Goal: Task Accomplishment & Management: Manage account settings

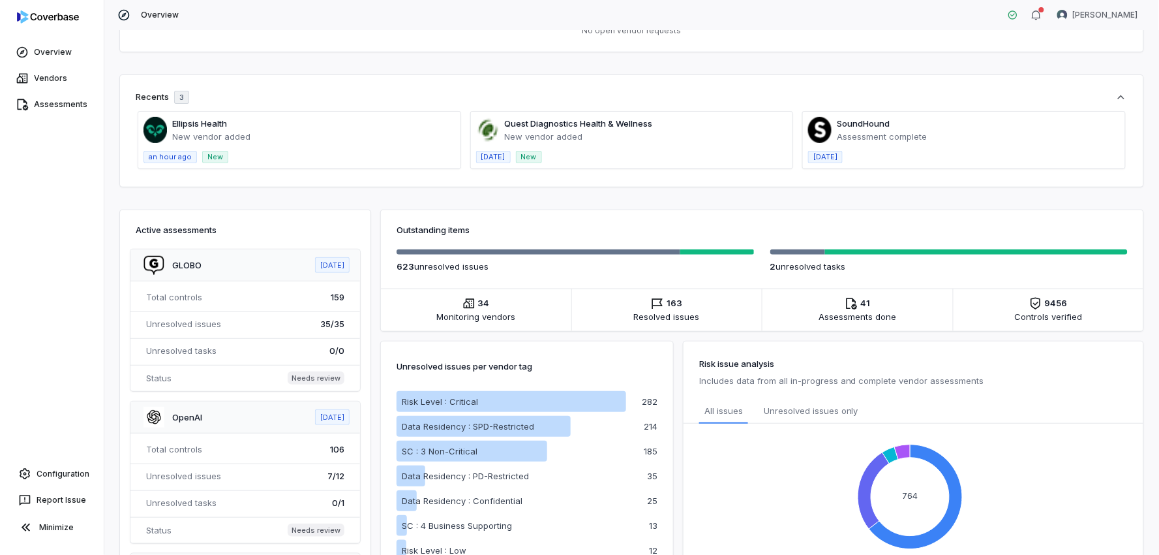
scroll to position [59, 0]
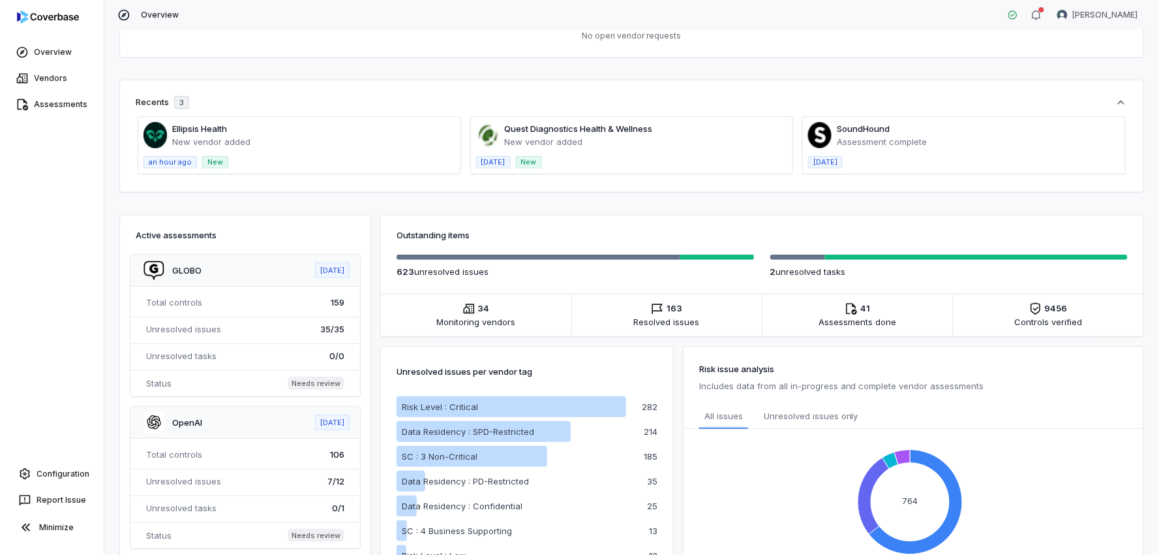
click at [235, 138] on span at bounding box center [299, 145] width 322 height 57
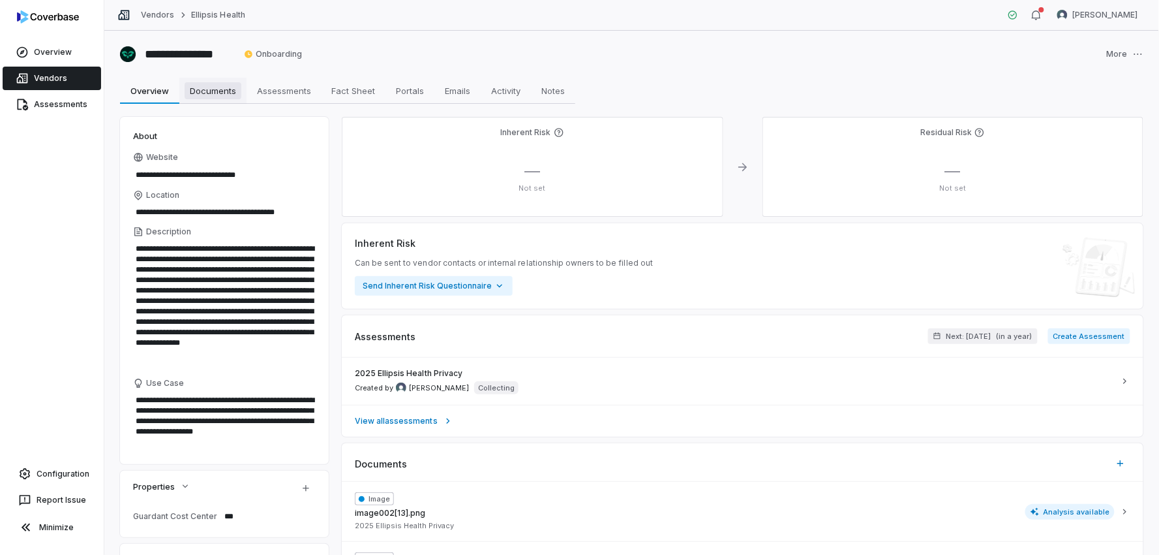
click at [237, 92] on span "Documents" at bounding box center [213, 90] width 57 height 17
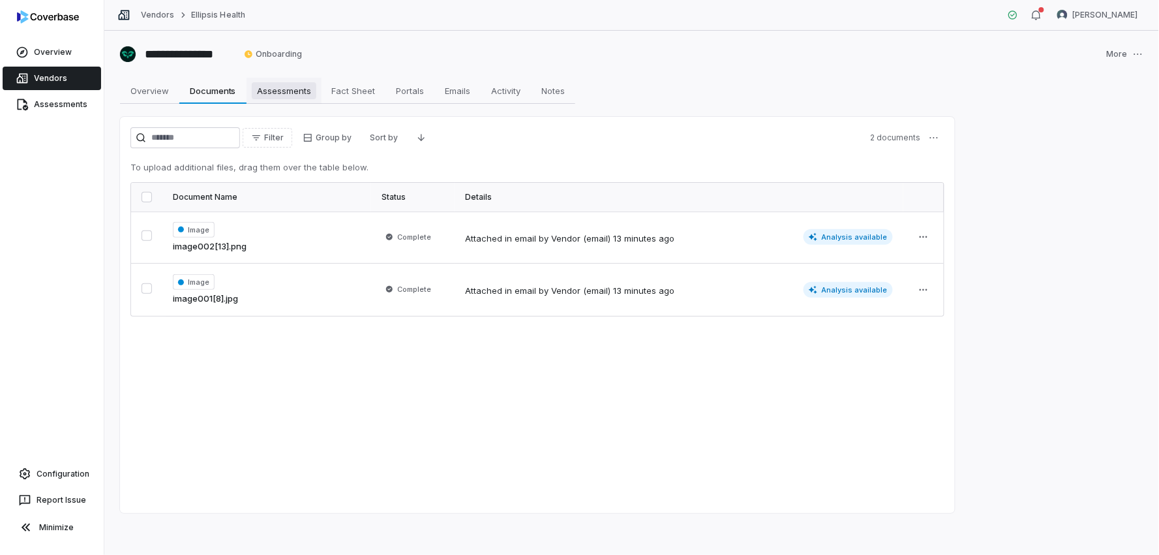
click at [294, 95] on span "Assessments" at bounding box center [284, 90] width 65 height 17
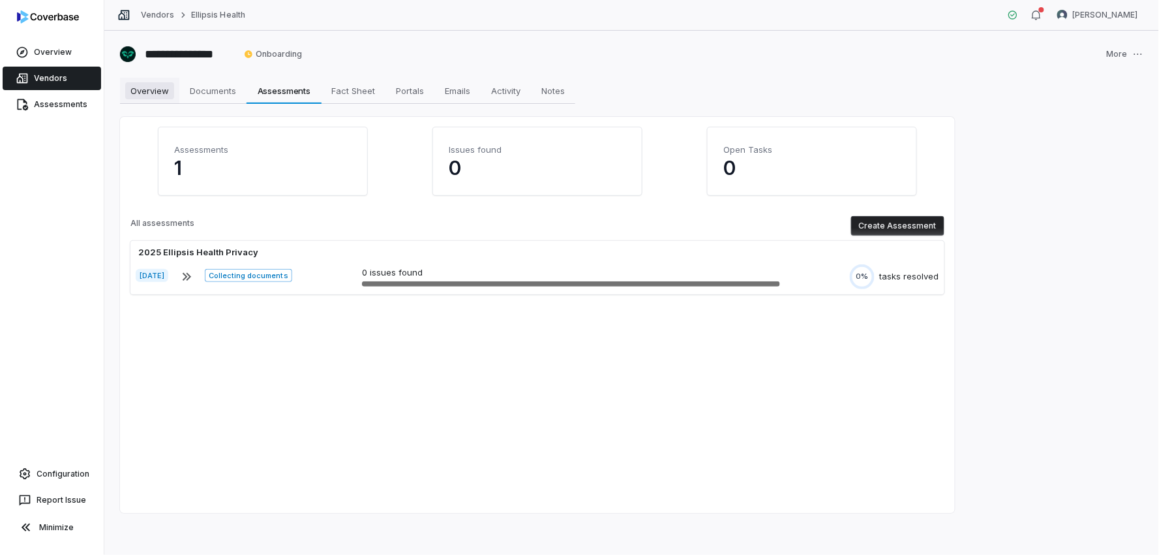
click at [138, 91] on span "Overview" at bounding box center [149, 90] width 49 height 17
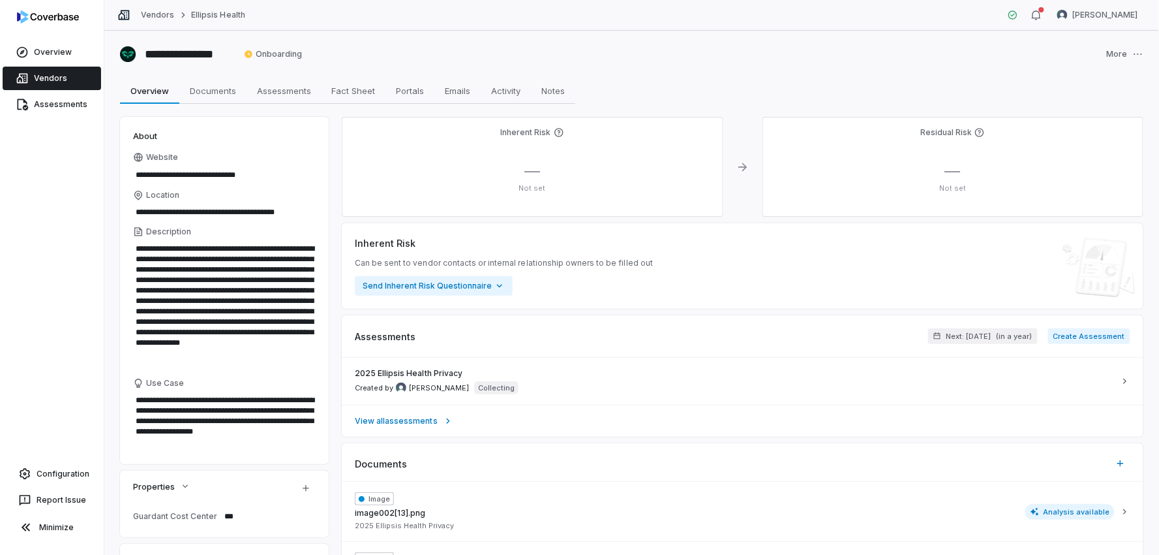
type textarea "*"
drag, startPoint x: 59, startPoint y: 95, endPoint x: 99, endPoint y: 100, distance: 40.8
click at [59, 96] on link "Assessments" at bounding box center [52, 104] width 99 height 23
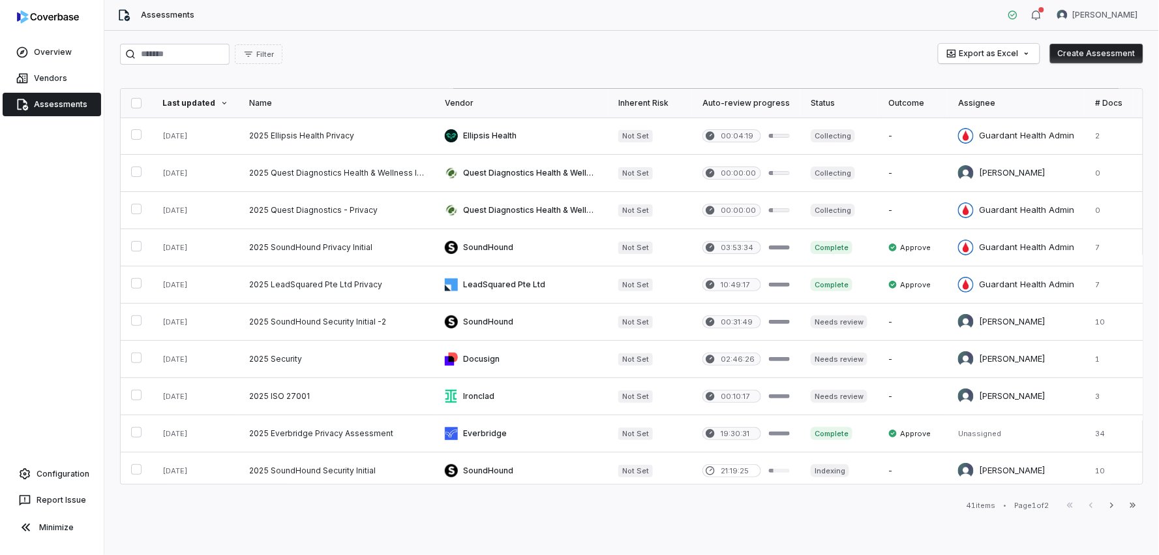
click at [1084, 55] on button "Create Assessment" at bounding box center [1096, 54] width 93 height 20
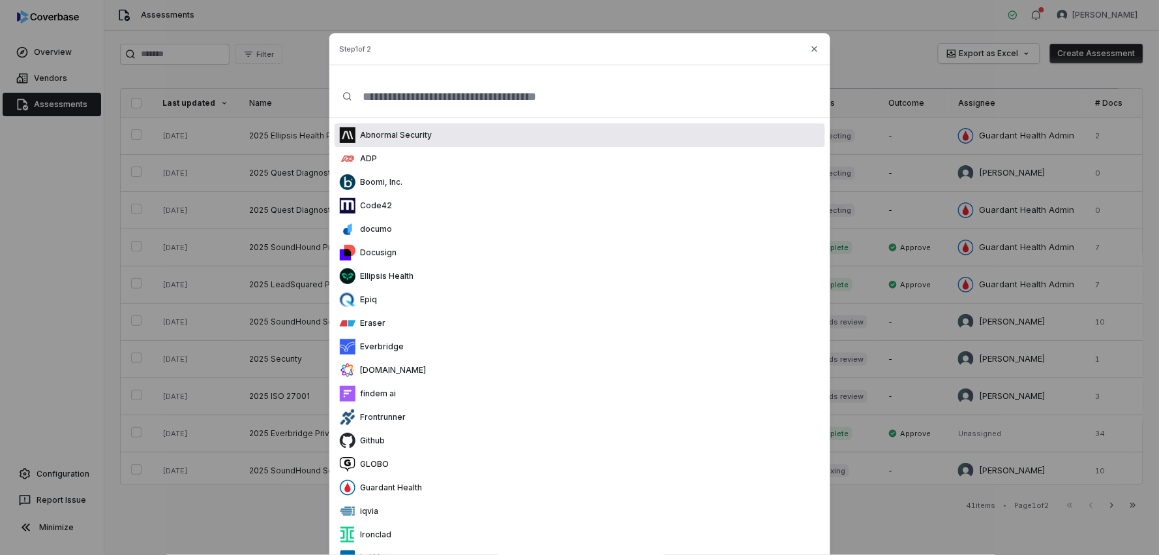
click at [493, 98] on input "text" at bounding box center [584, 97] width 465 height 42
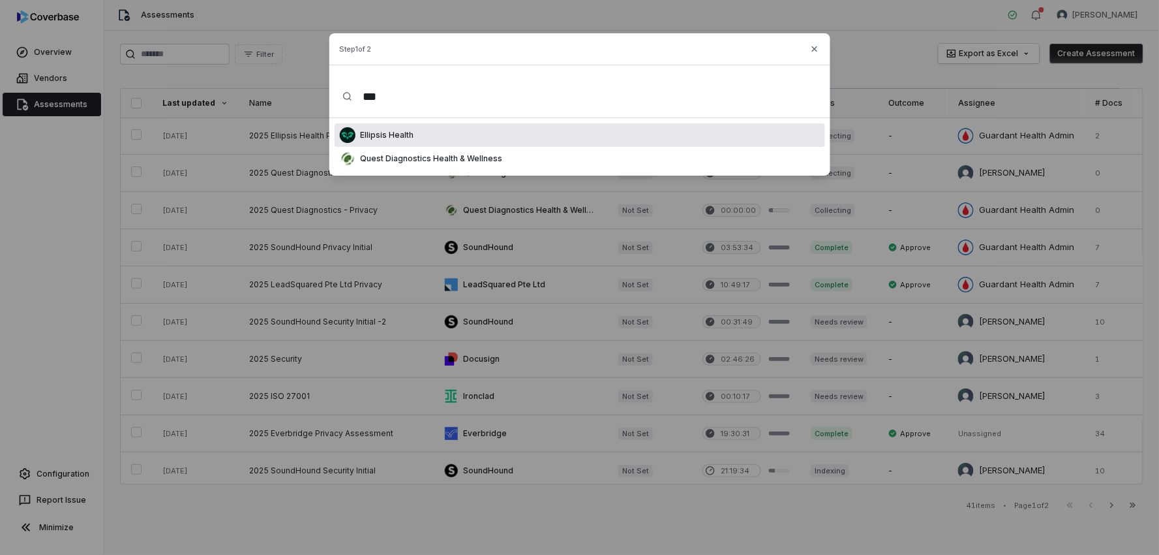
type input "***"
click at [445, 128] on div "Ellipsis Health" at bounding box center [580, 134] width 491 height 23
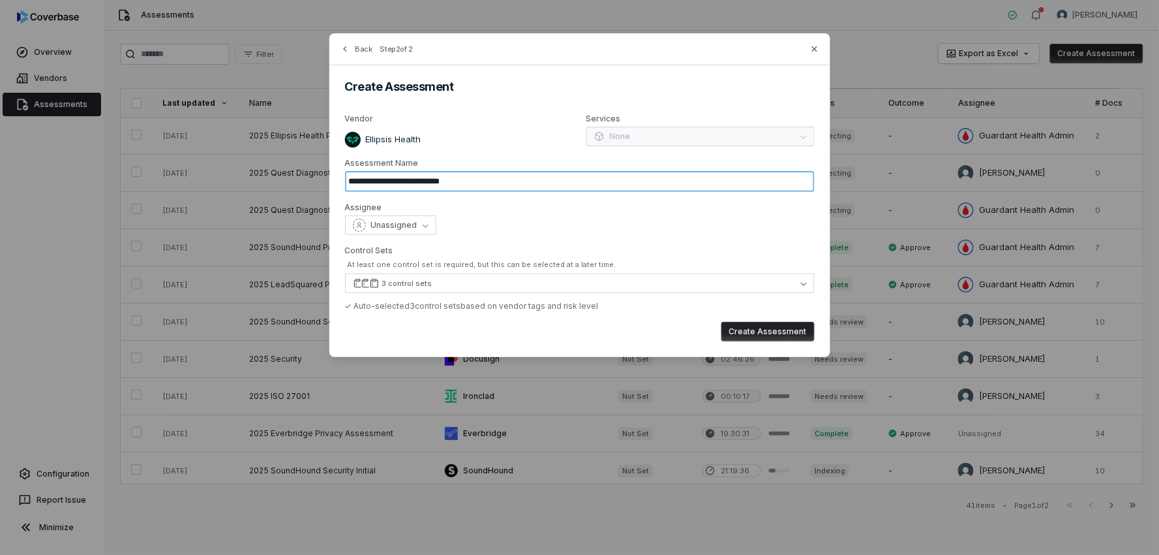
click at [427, 181] on input "**********" at bounding box center [580, 181] width 470 height 21
type input "**********"
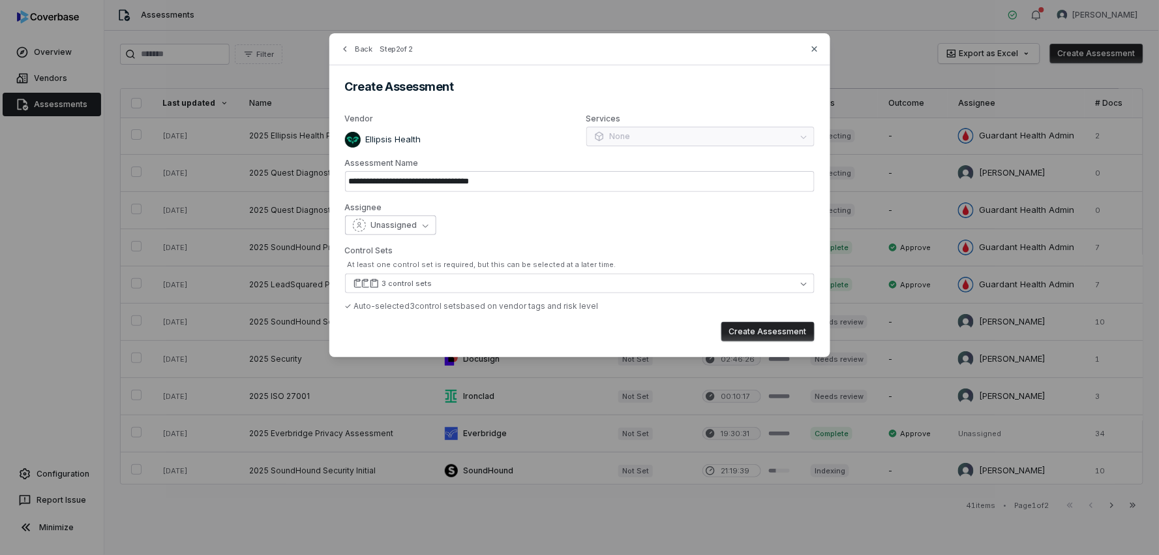
click at [426, 221] on button "Unassigned" at bounding box center [390, 225] width 91 height 20
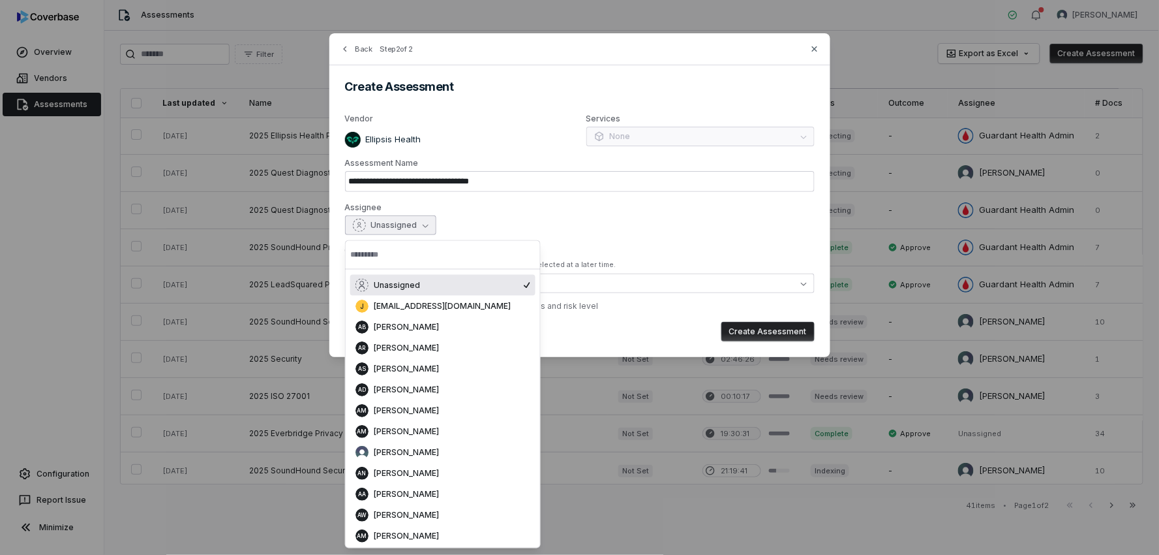
click at [410, 256] on input "text" at bounding box center [442, 254] width 185 height 29
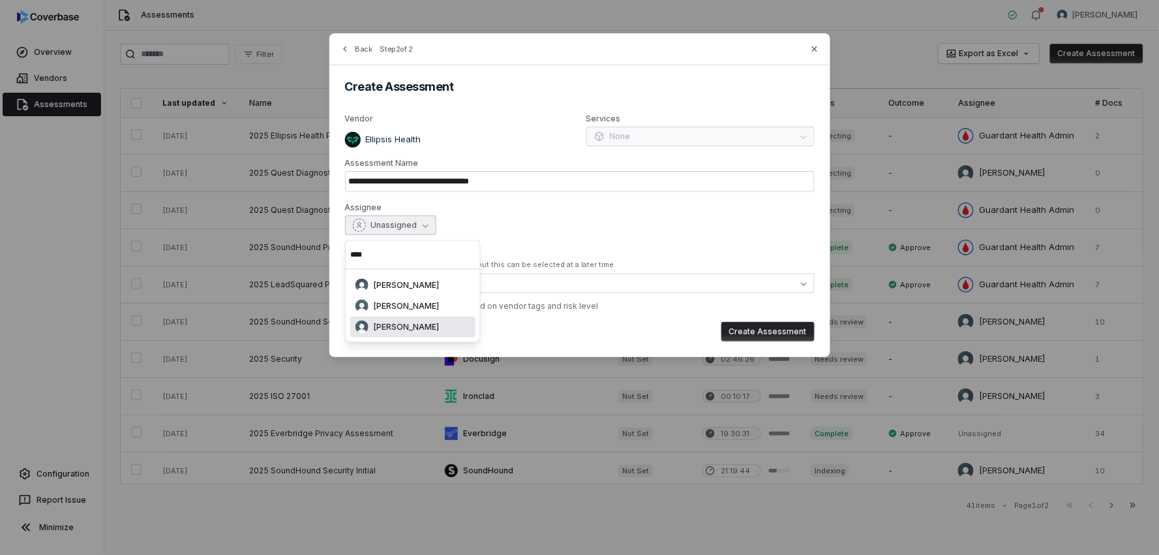
type input "****"
click at [398, 322] on span "Arun Muthu" at bounding box center [406, 327] width 65 height 10
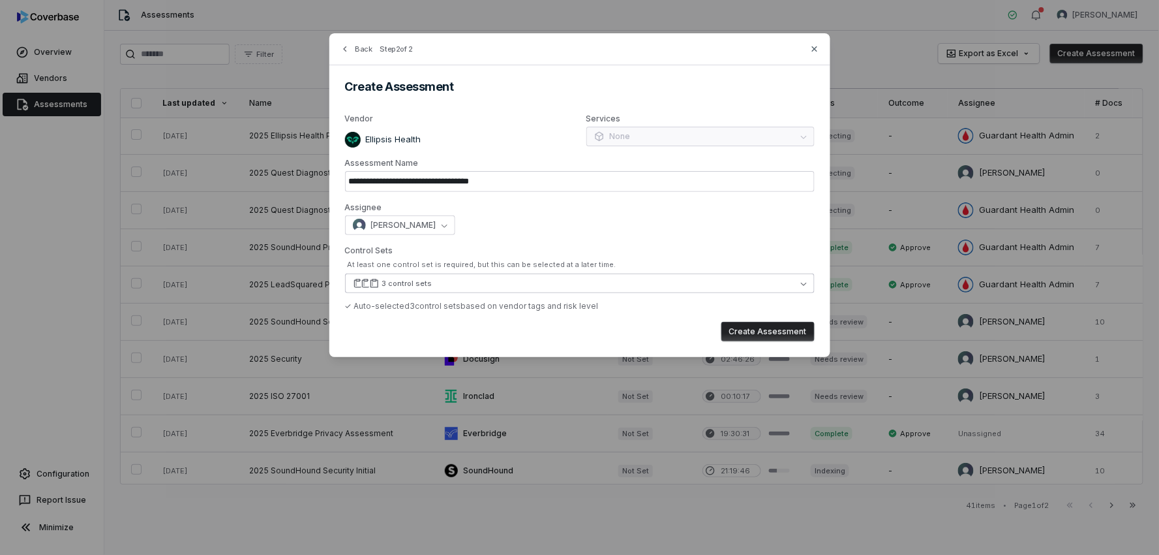
click at [699, 277] on button "3 control sets" at bounding box center [580, 283] width 470 height 20
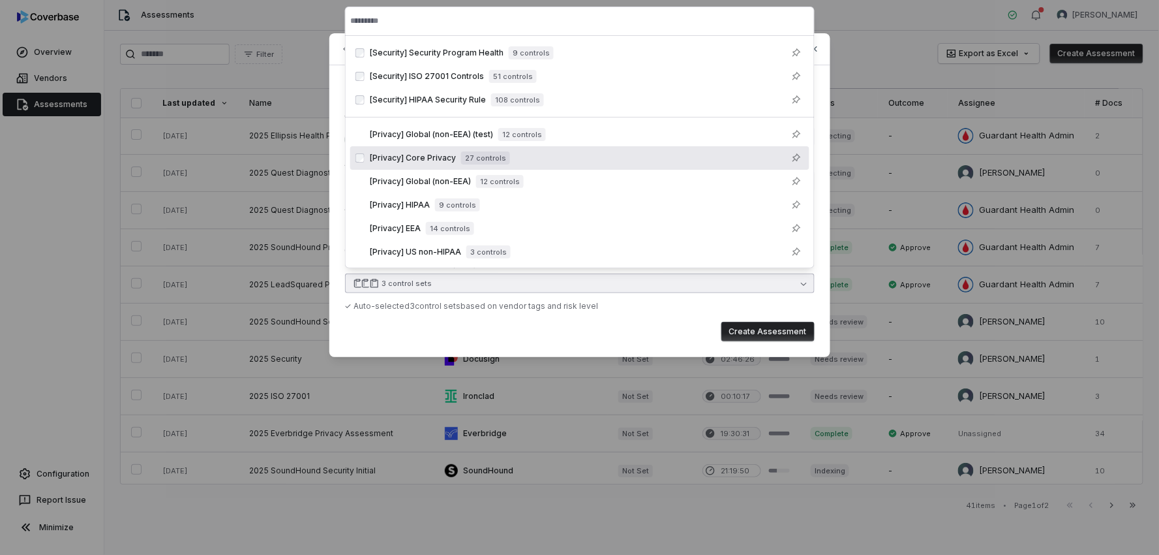
scroll to position [23, 0]
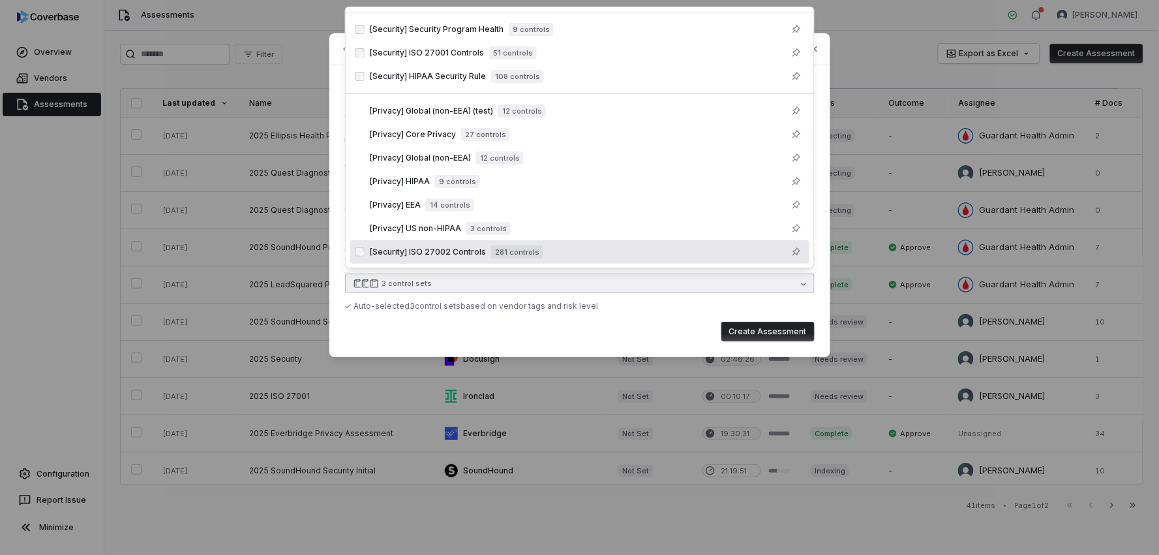
click at [451, 250] on span "[Security] ISO 27002 Controls" at bounding box center [428, 252] width 116 height 10
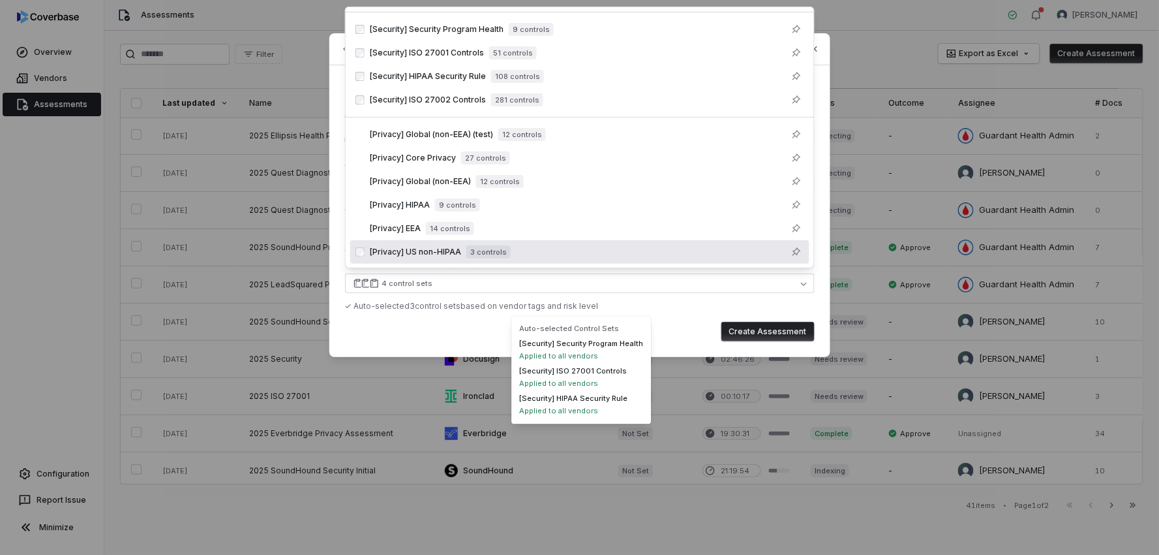
click at [696, 305] on div "✓ Auto-selected 3 control set s based on vendor tags and risk level" at bounding box center [580, 306] width 470 height 10
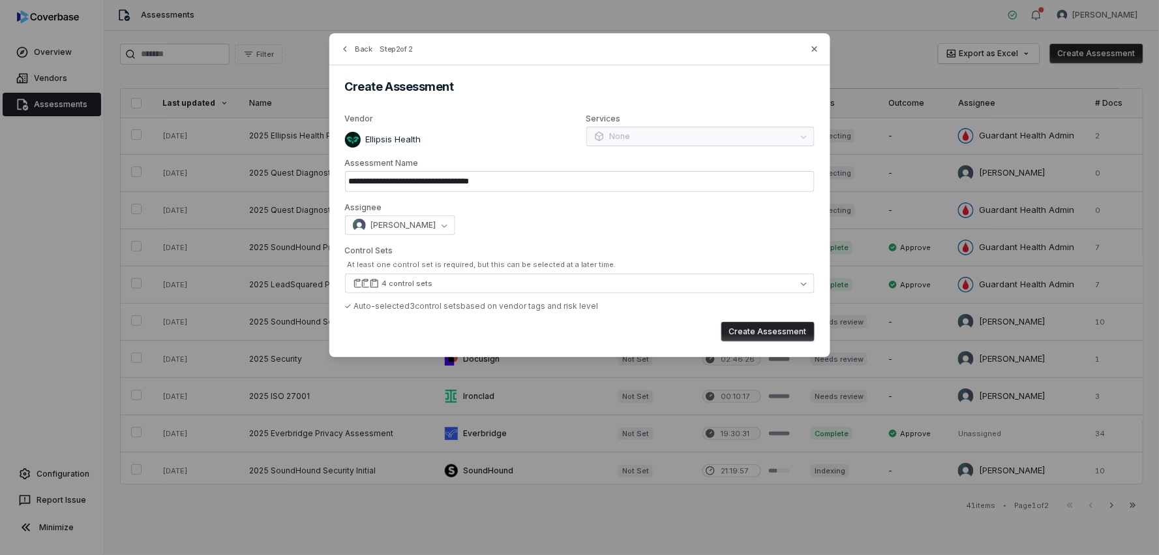
click at [795, 328] on button "Create Assessment" at bounding box center [768, 332] width 93 height 20
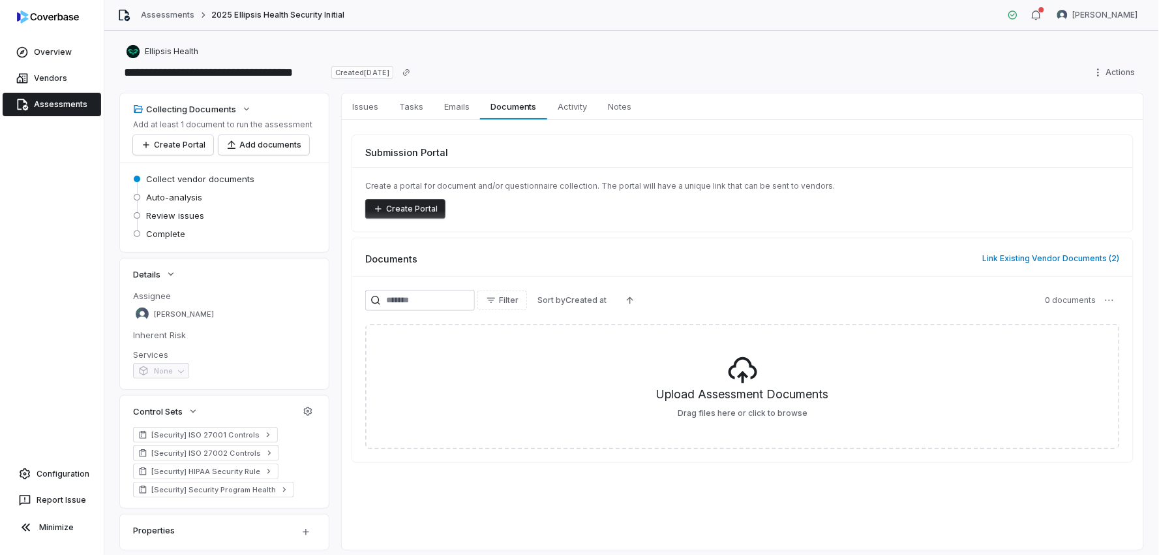
click at [425, 213] on button "Create Portal" at bounding box center [405, 209] width 80 height 20
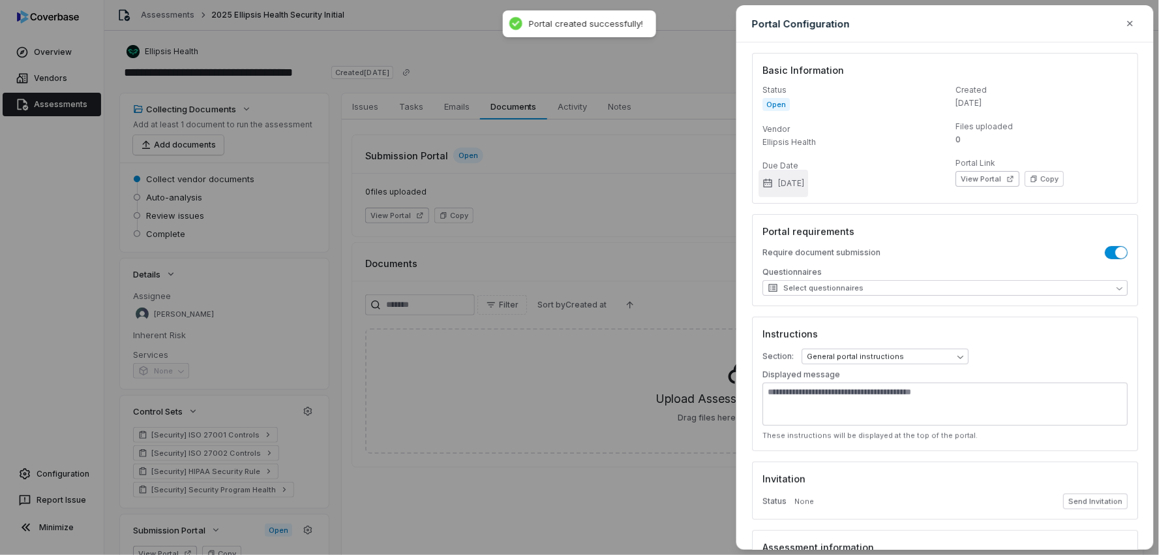
click at [808, 180] on button "Aug 22, 2025" at bounding box center [784, 183] width 50 height 27
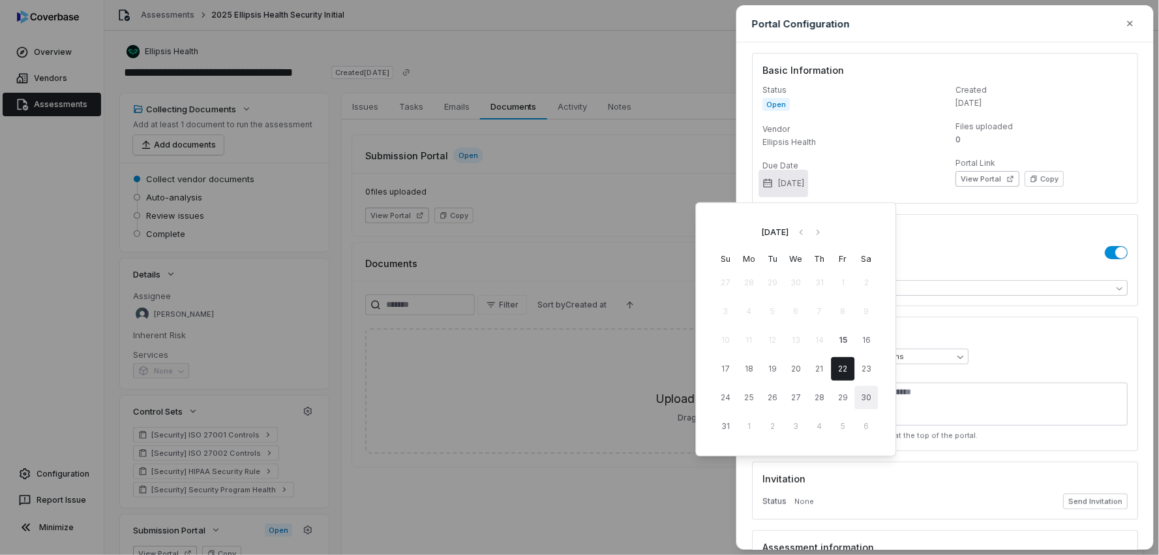
click at [872, 396] on button "30" at bounding box center [866, 397] width 23 height 23
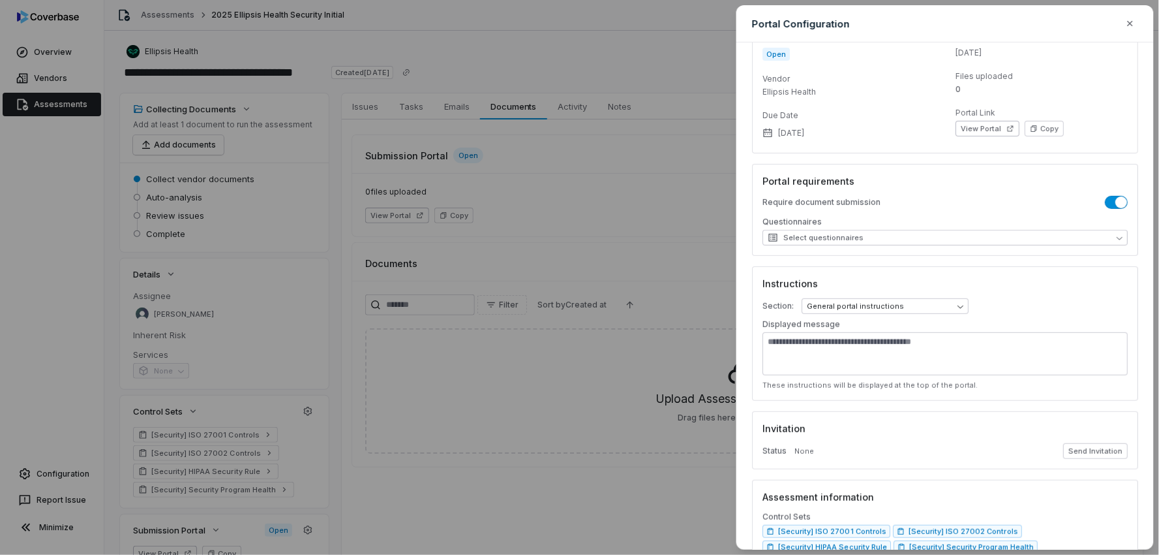
scroll to position [72, 0]
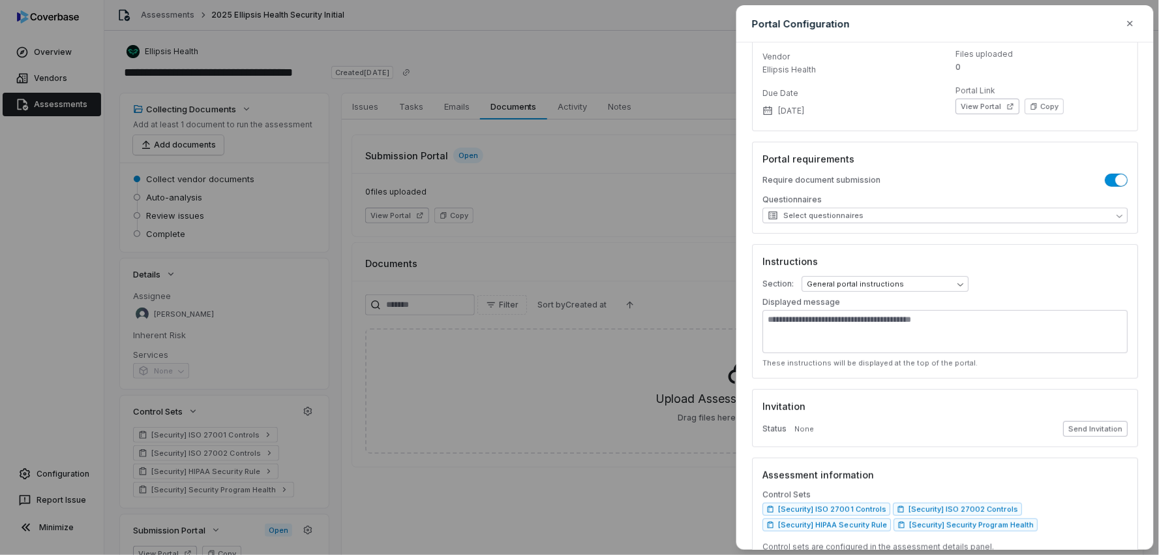
click at [1095, 424] on button "Send Invitation" at bounding box center [1095, 429] width 65 height 16
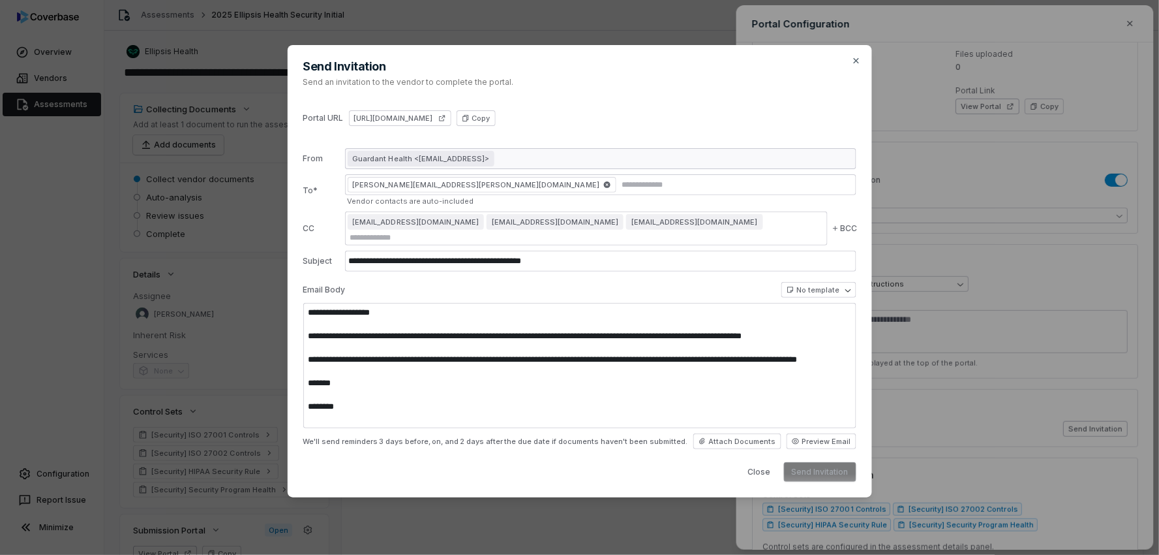
type textarea "**********"
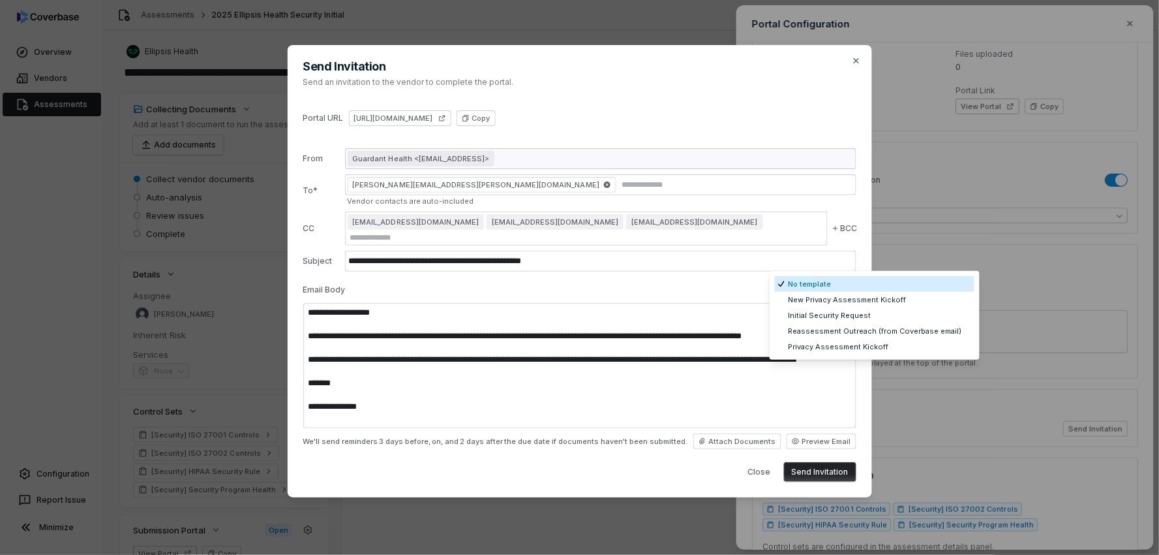
click at [821, 287] on body "**********" at bounding box center [579, 277] width 1159 height 555
select select "**********"
type input "**********"
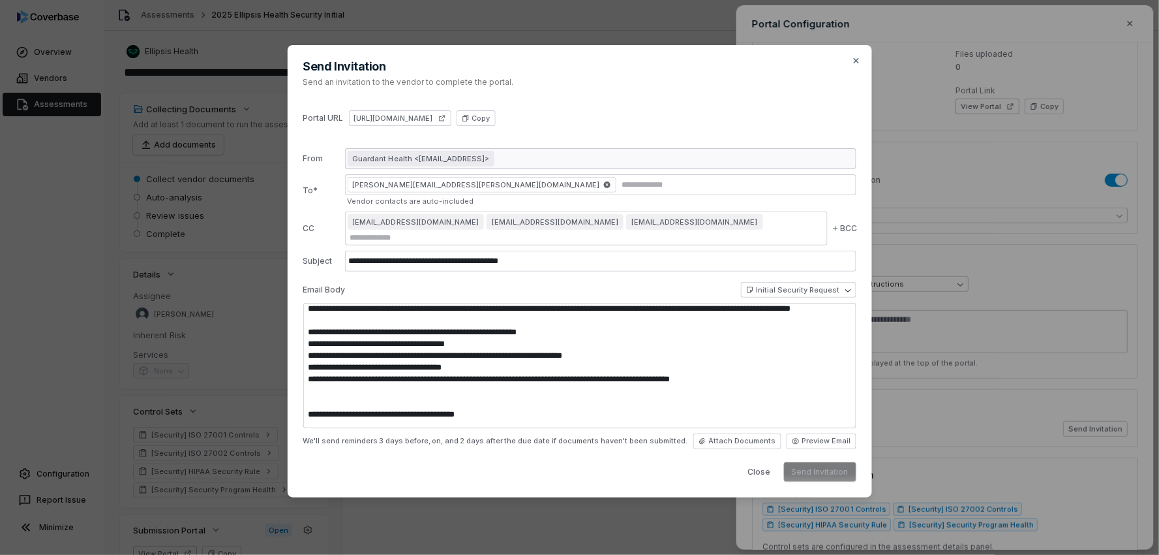
type textarea "**********"
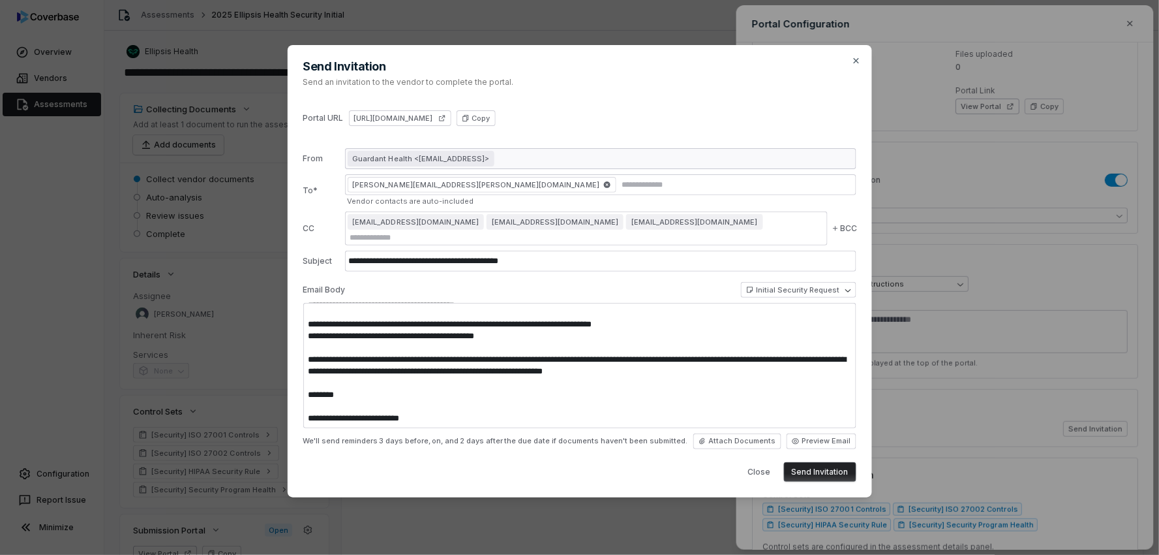
scroll to position [235, 0]
click at [817, 462] on button "Send Invitation" at bounding box center [820, 472] width 72 height 20
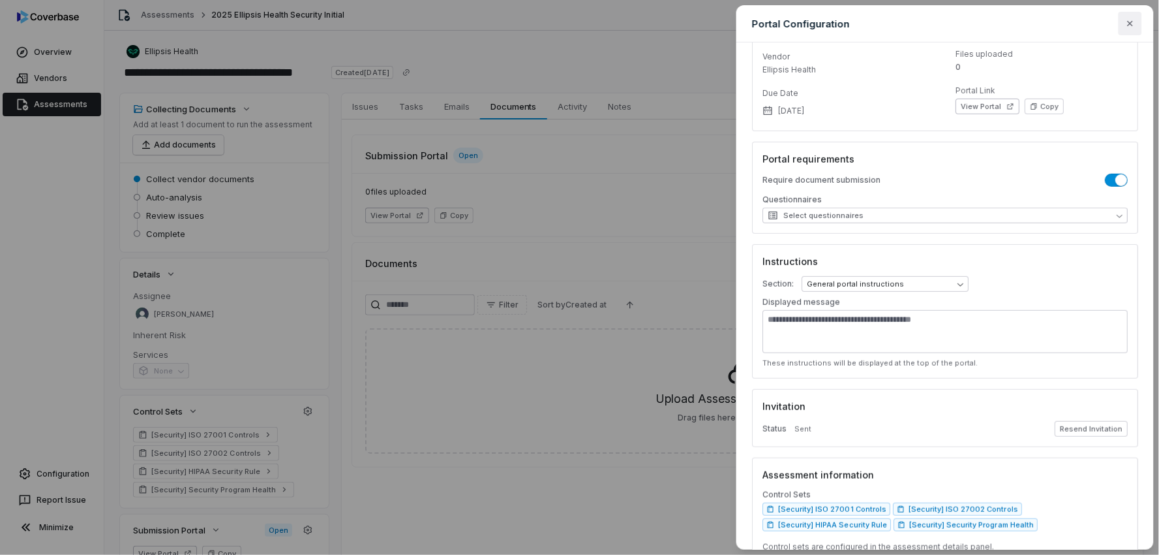
click at [1131, 21] on icon "button" at bounding box center [1130, 23] width 10 height 10
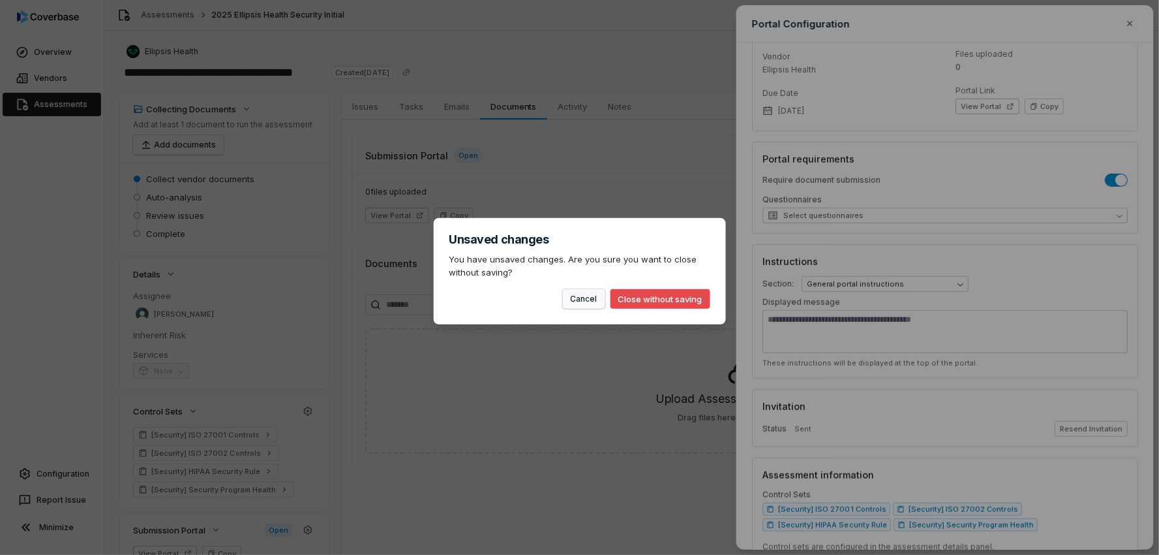
click at [589, 303] on button "Cancel" at bounding box center [584, 299] width 42 height 20
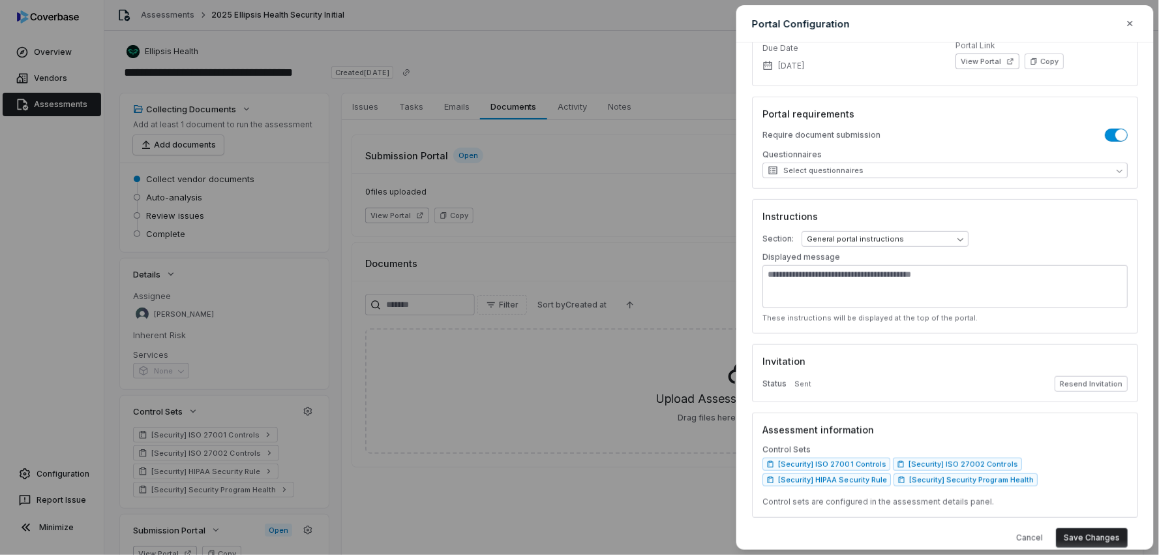
scroll to position [136, 0]
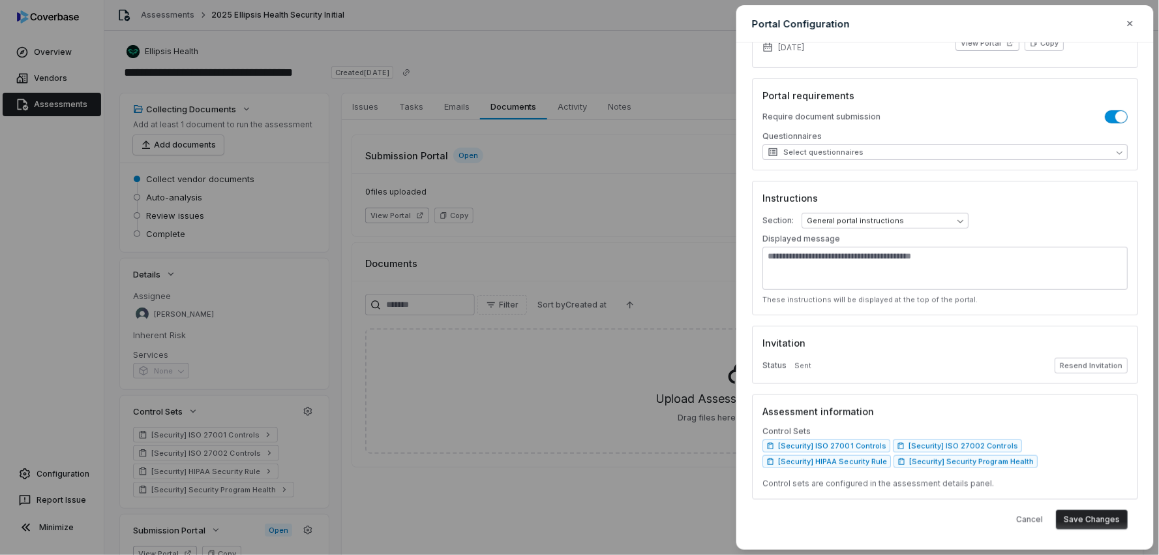
click at [1095, 519] on button "Save Changes" at bounding box center [1092, 520] width 72 height 20
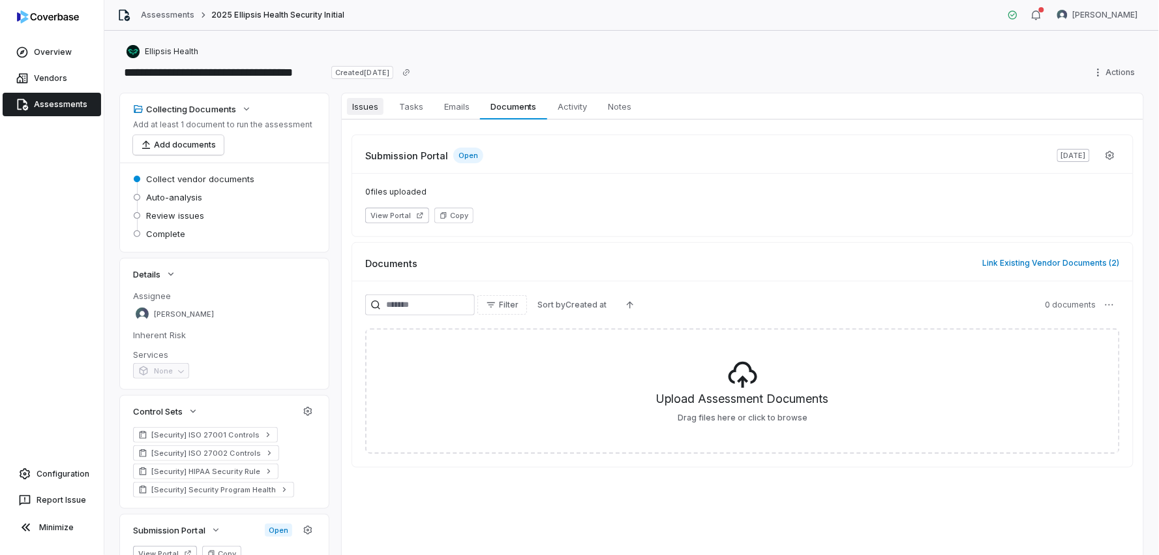
click at [373, 112] on span "Issues" at bounding box center [365, 106] width 37 height 17
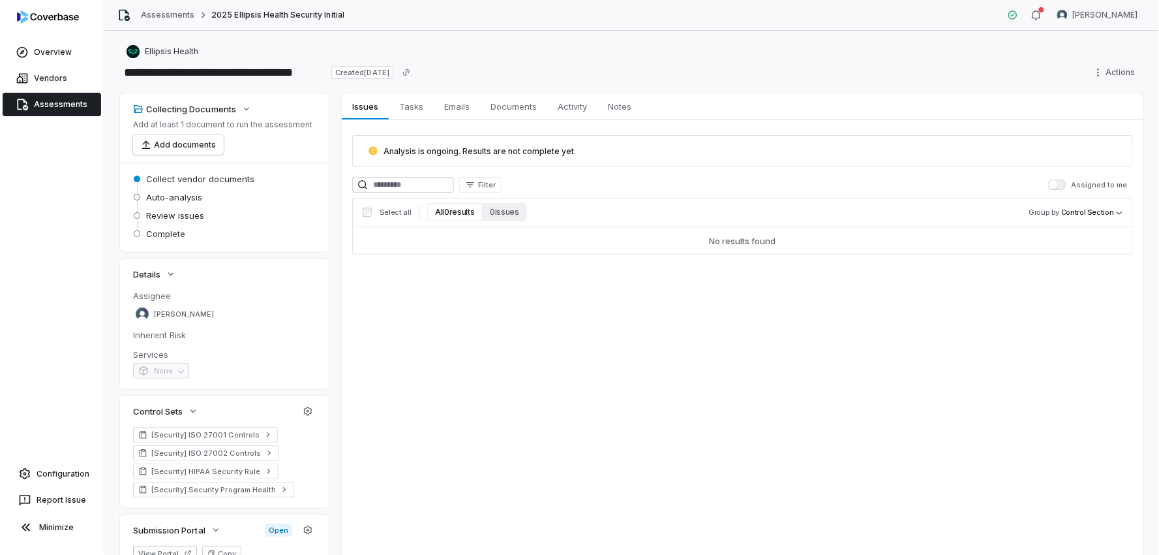
click at [57, 107] on link "Assessments" at bounding box center [52, 104] width 99 height 23
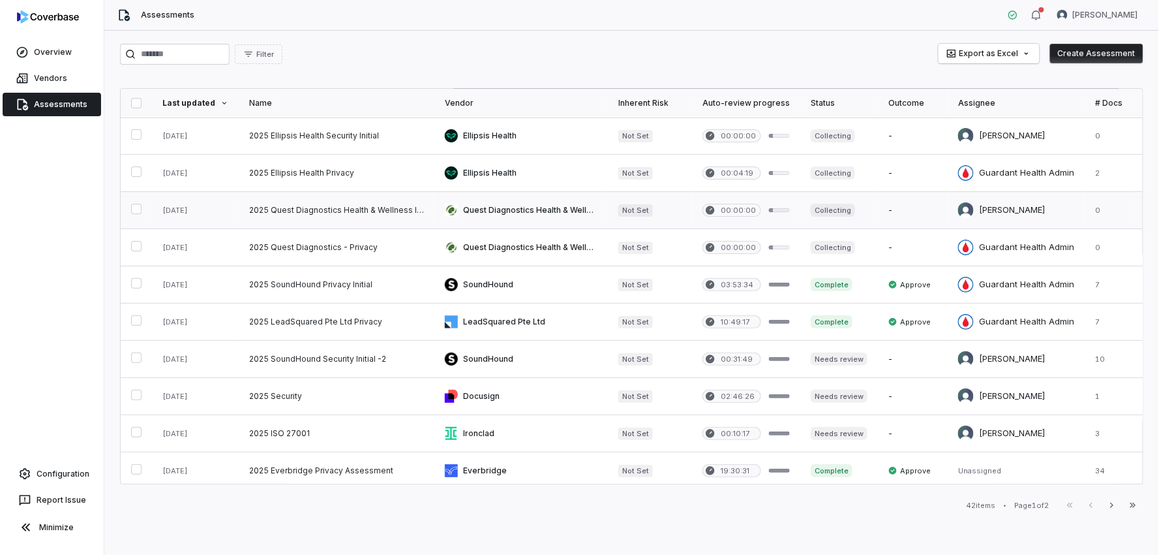
click at [337, 218] on link at bounding box center [337, 210] width 196 height 37
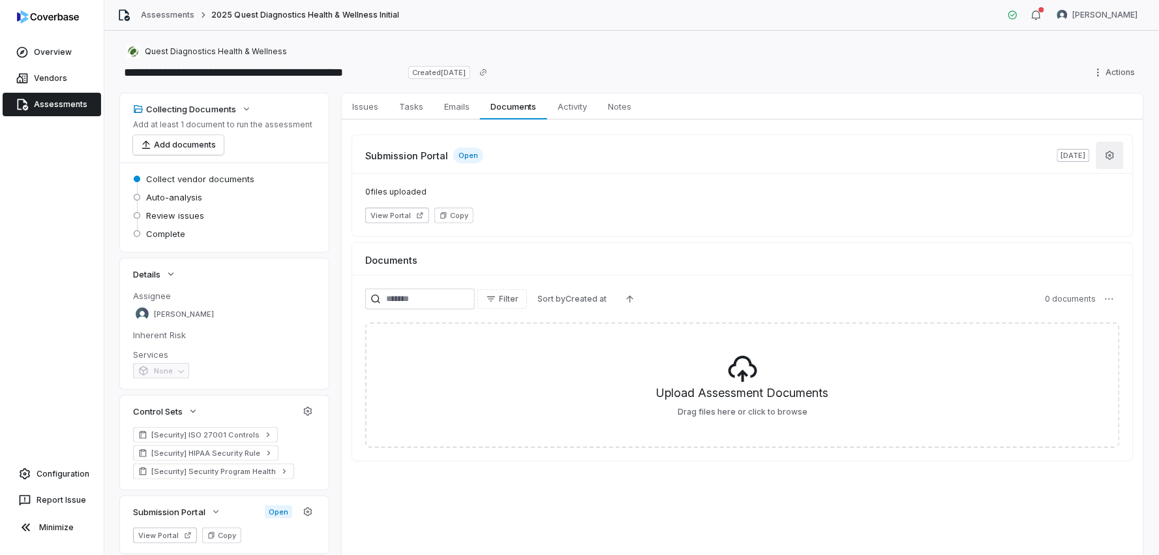
click at [1107, 155] on icon "button" at bounding box center [1111, 155] width 8 height 8
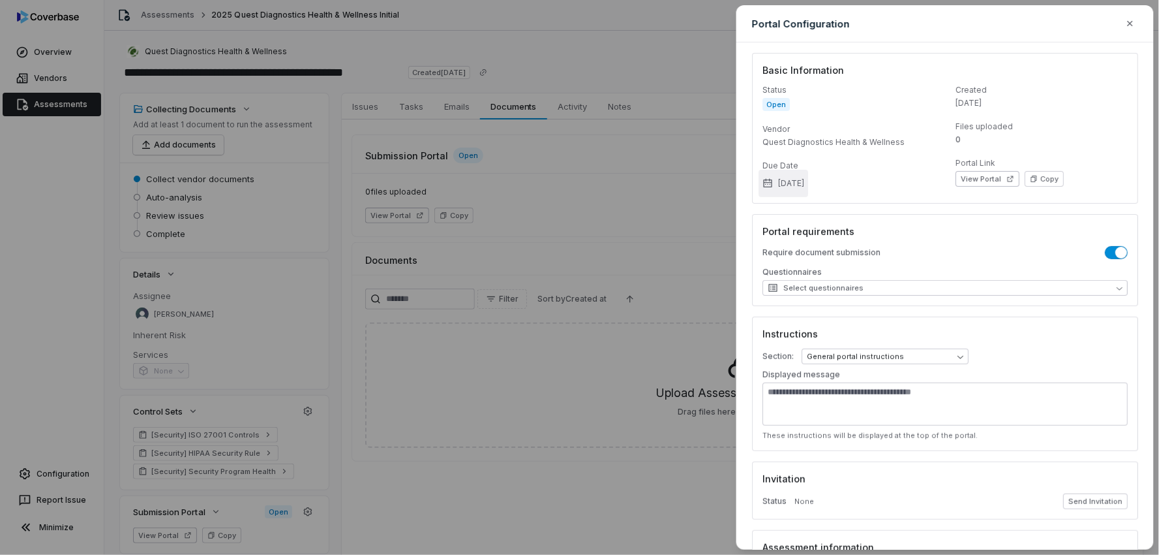
click at [804, 186] on button "Aug 22, 2025" at bounding box center [784, 183] width 50 height 27
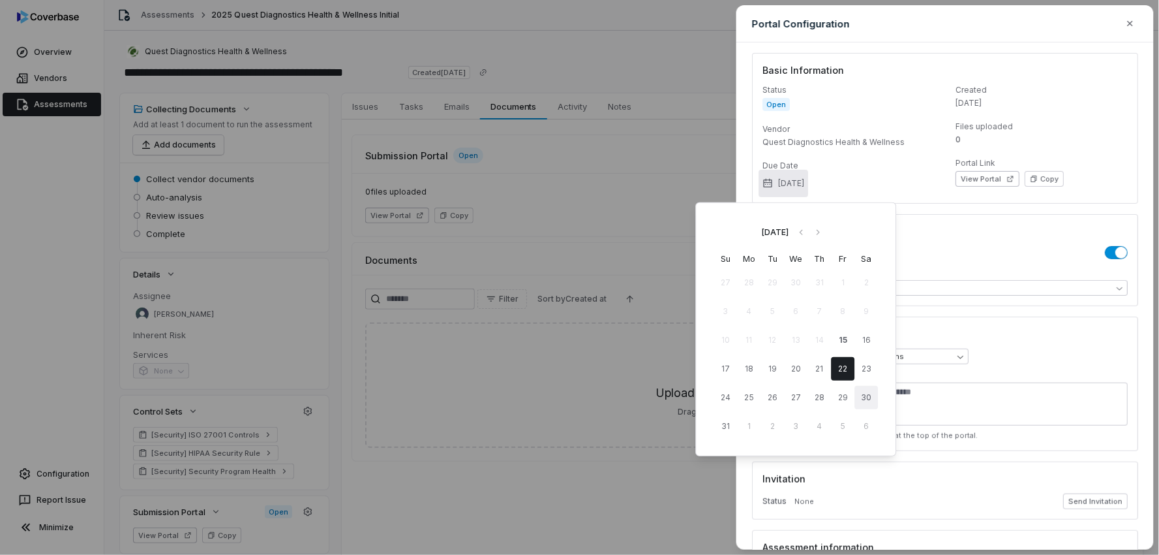
click at [872, 390] on button "30" at bounding box center [866, 397] width 23 height 23
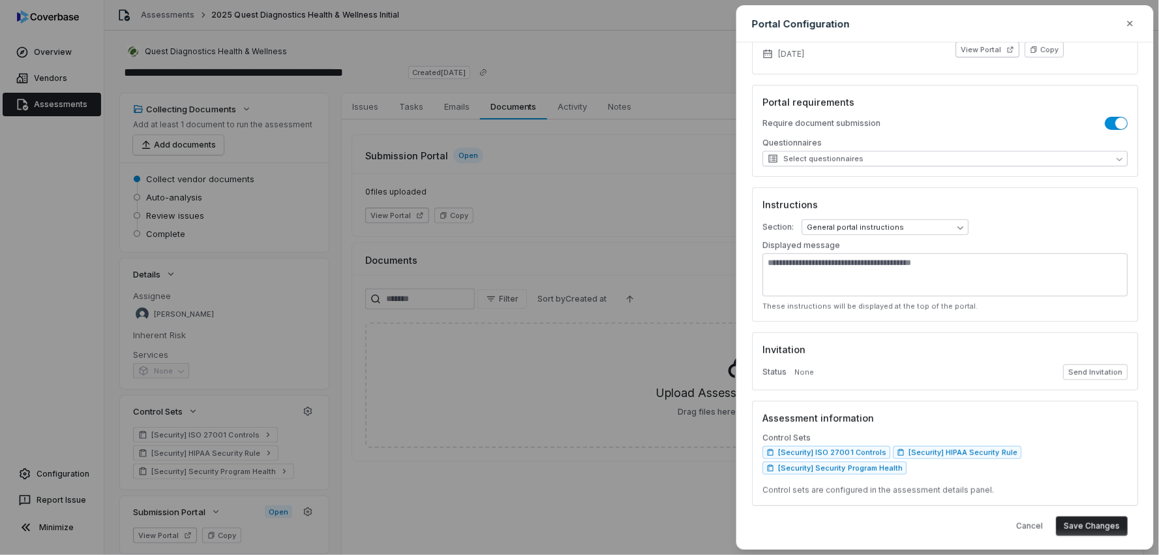
scroll to position [136, 0]
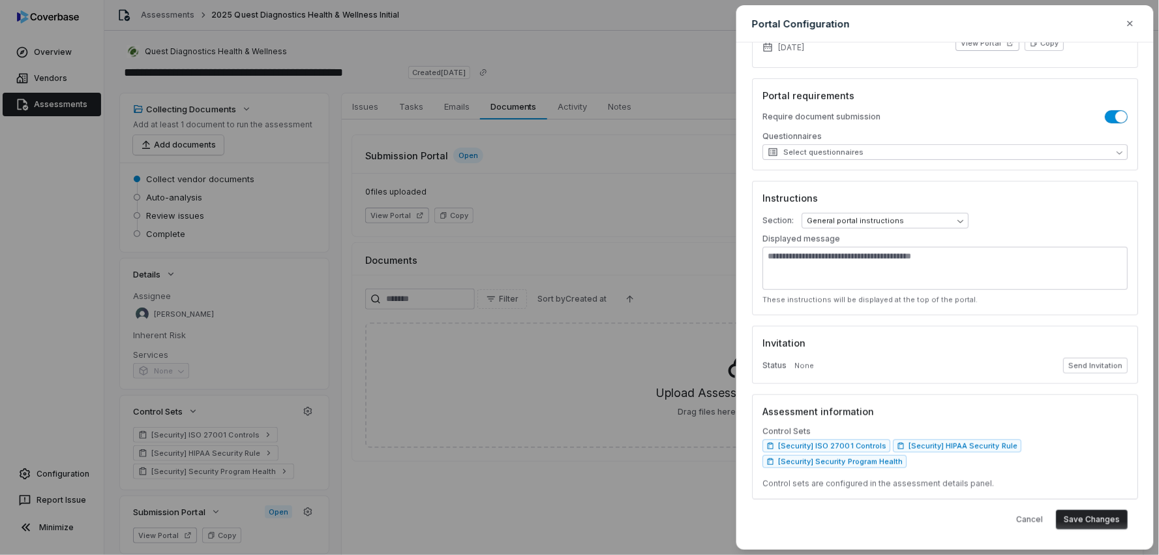
click at [1084, 517] on button "Save Changes" at bounding box center [1092, 520] width 72 height 20
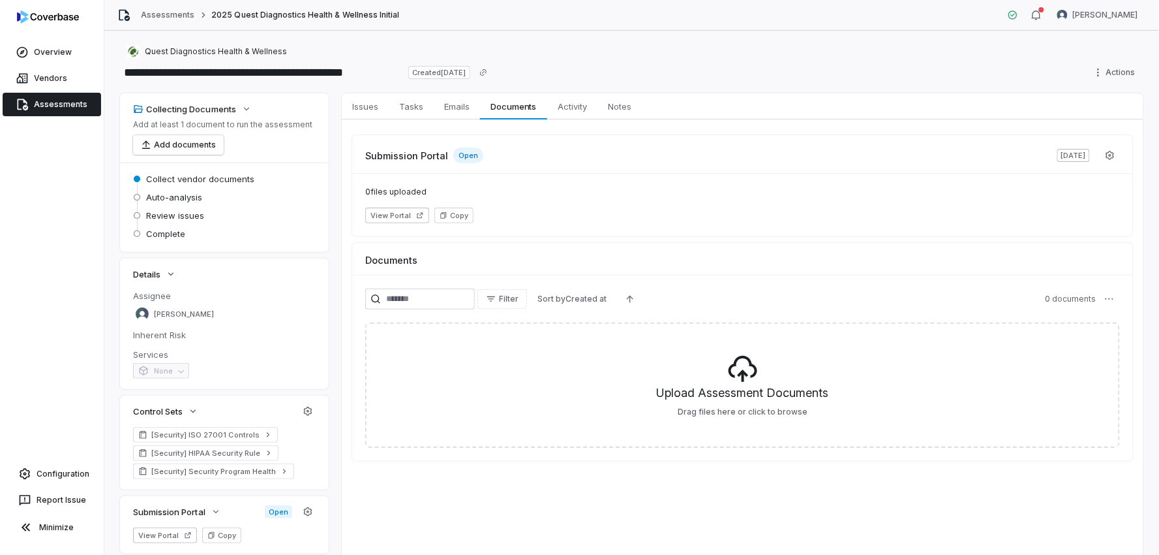
click at [57, 108] on link "Assessments" at bounding box center [52, 104] width 99 height 23
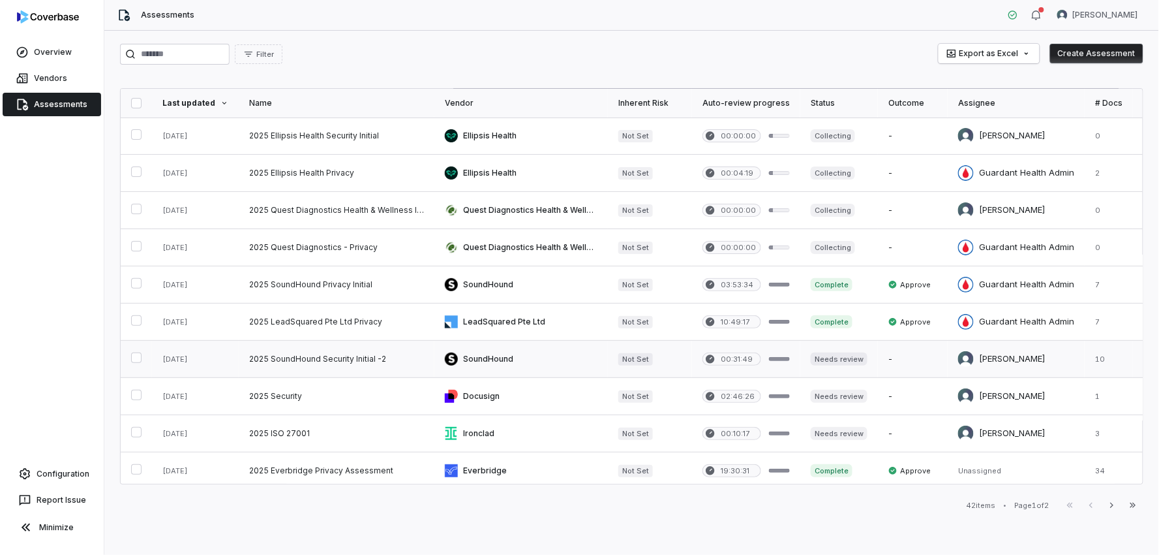
click at [349, 367] on link at bounding box center [337, 359] width 196 height 37
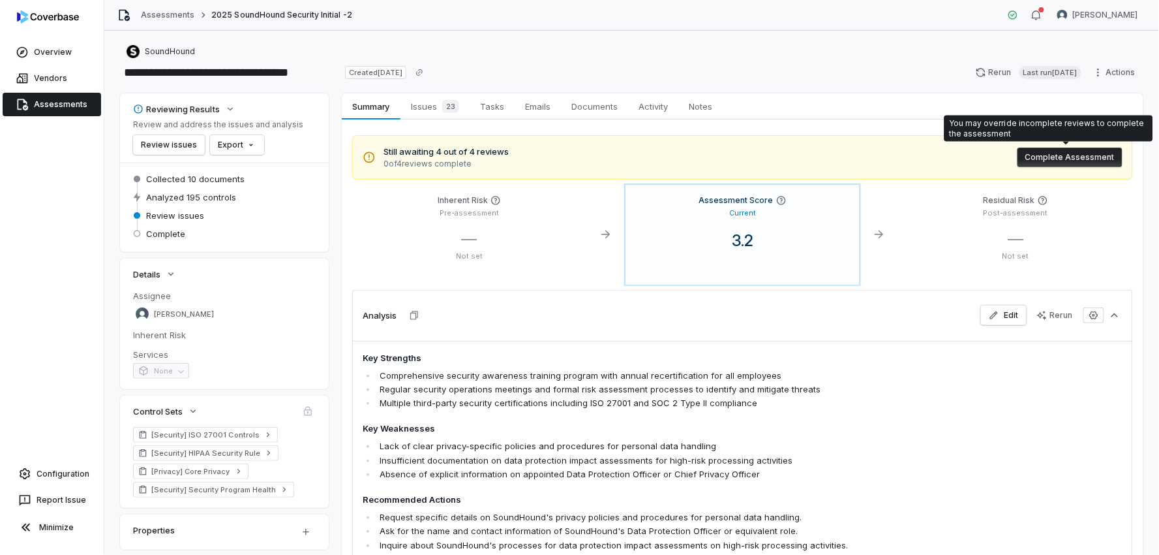
click at [1050, 154] on button "Complete Assessment" at bounding box center [1070, 157] width 105 height 20
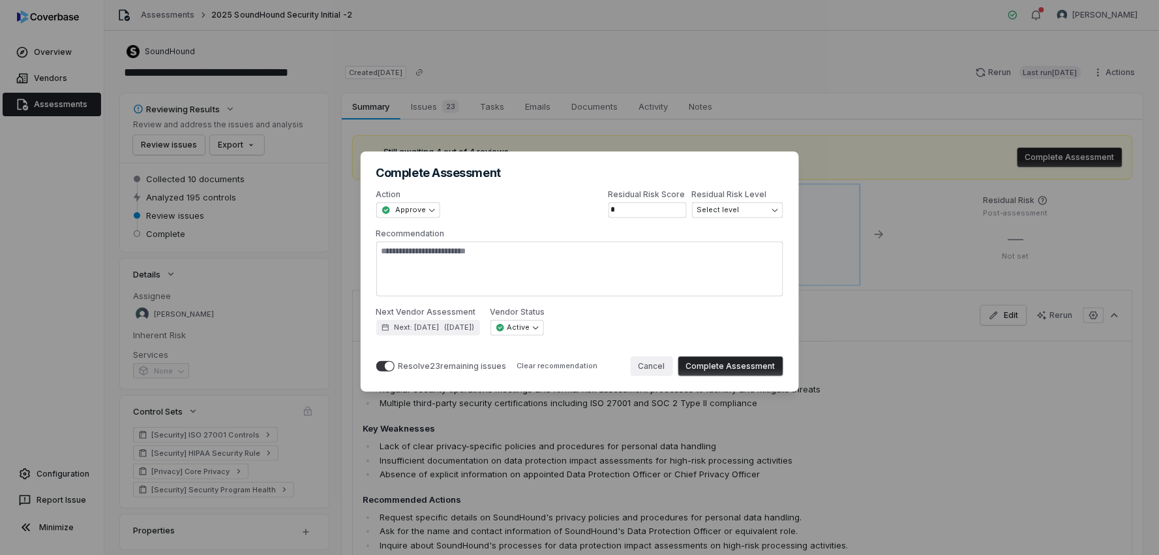
click at [645, 365] on button "Cancel" at bounding box center [652, 366] width 42 height 20
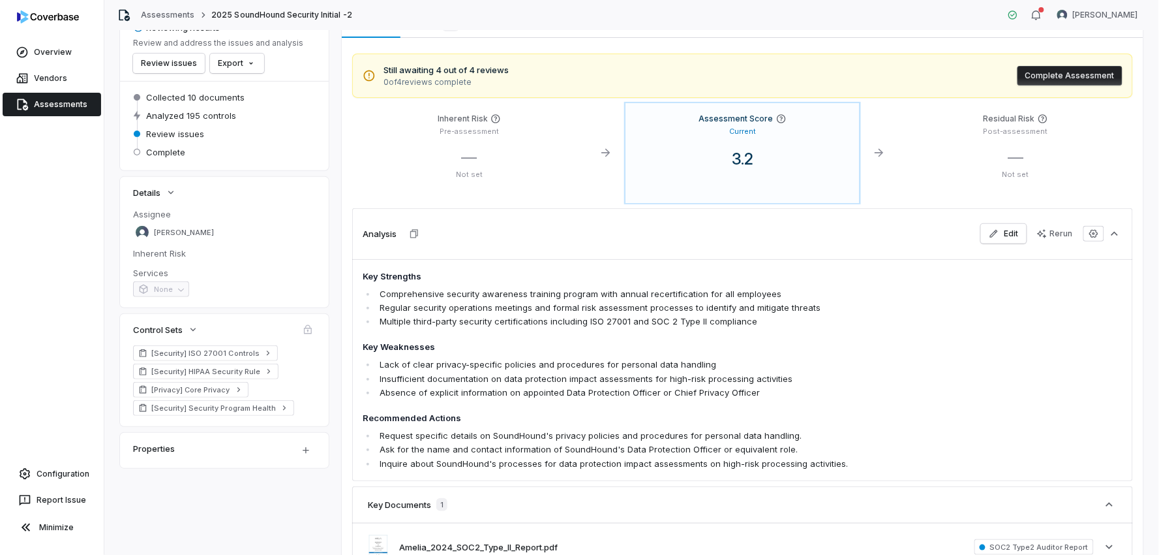
scroll to position [72, 0]
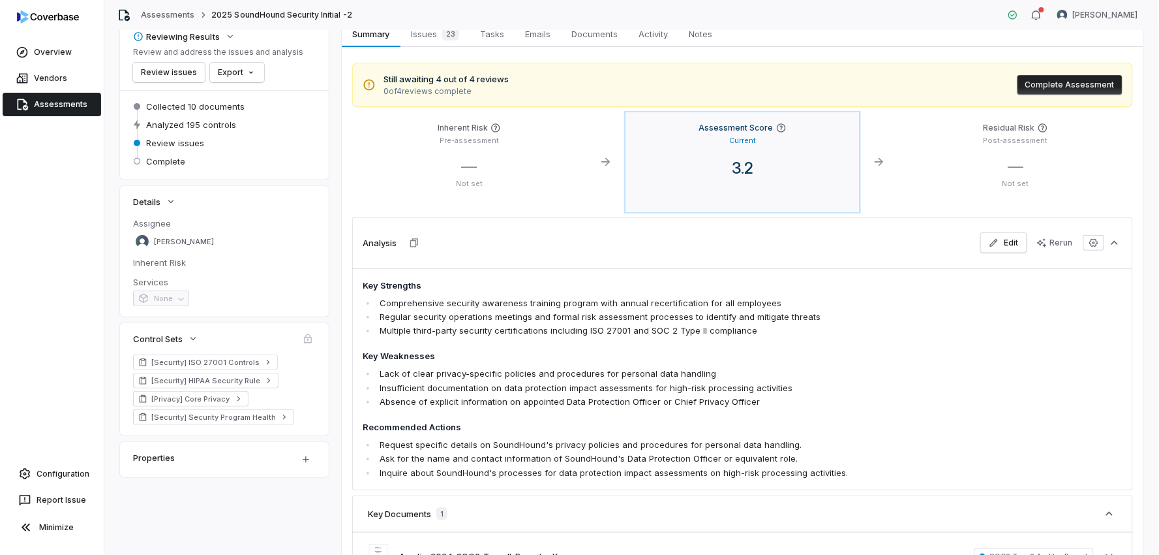
click at [733, 145] on p "Current" at bounding box center [742, 141] width 27 height 10
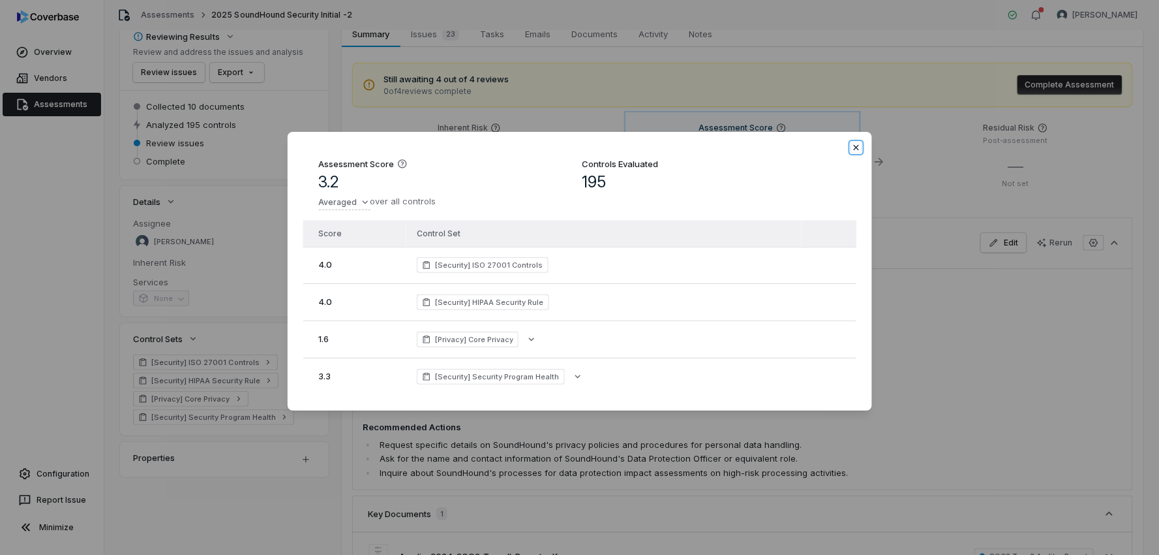
click at [855, 145] on icon "button" at bounding box center [855, 147] width 5 height 5
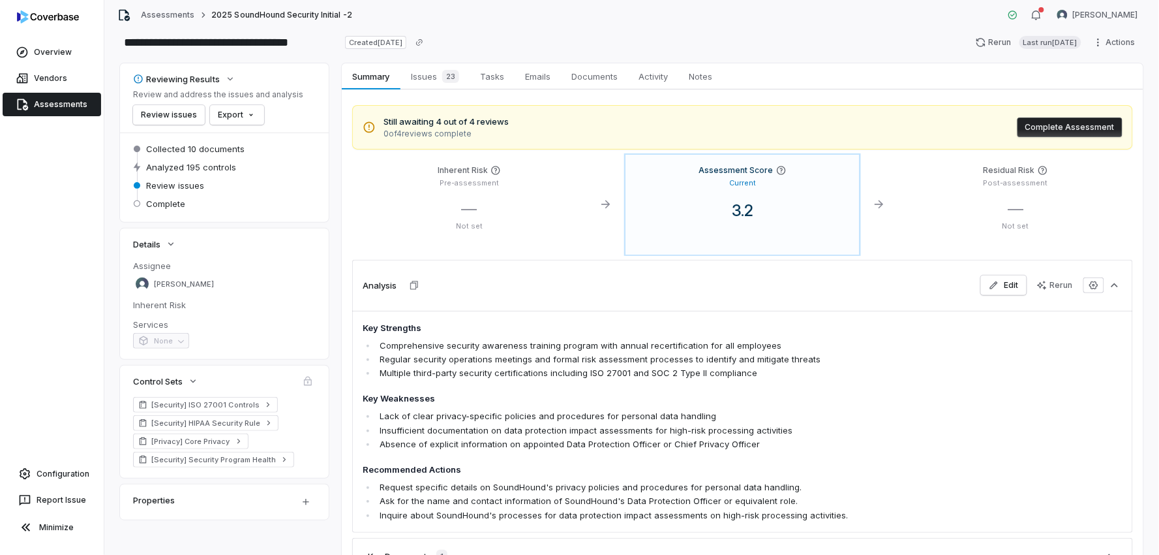
scroll to position [0, 0]
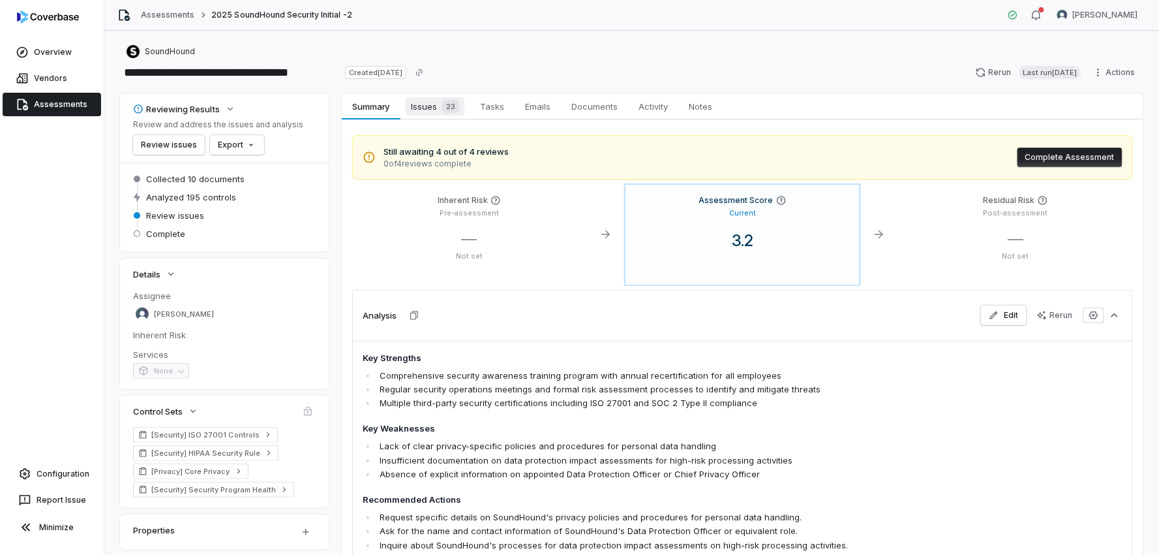
click at [436, 100] on span "Issues 23" at bounding box center [435, 106] width 59 height 18
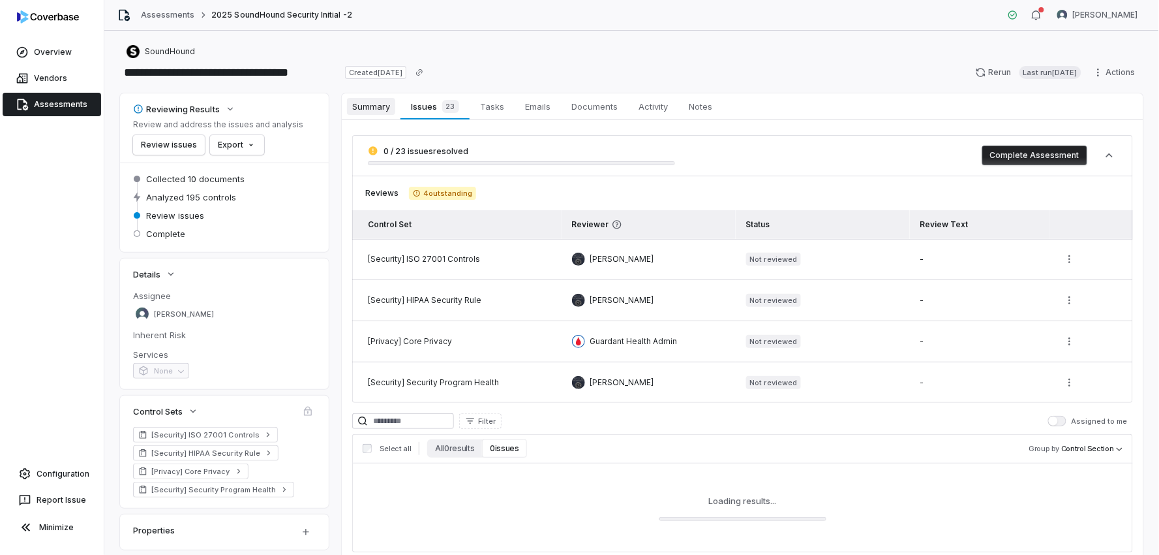
click at [377, 110] on span "Summary" at bounding box center [371, 106] width 48 height 17
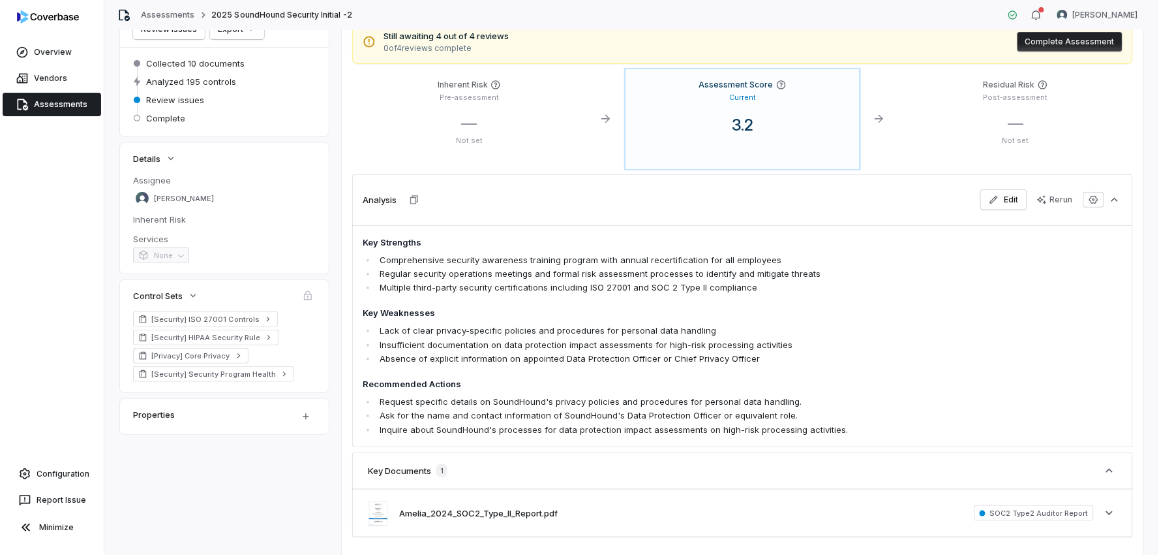
scroll to position [145, 0]
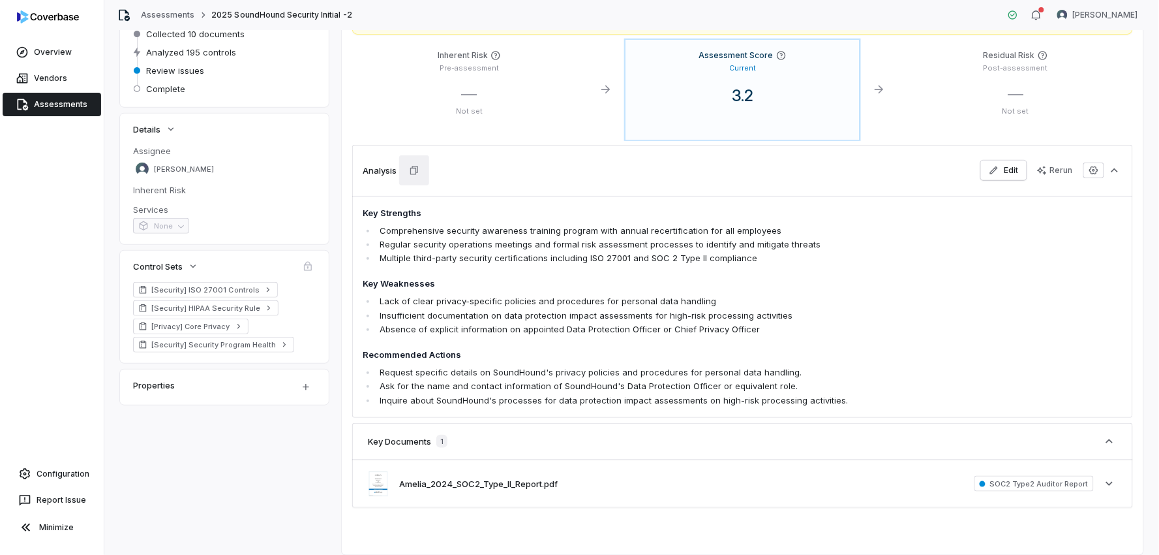
click at [419, 170] on icon "button" at bounding box center [414, 170] width 10 height 10
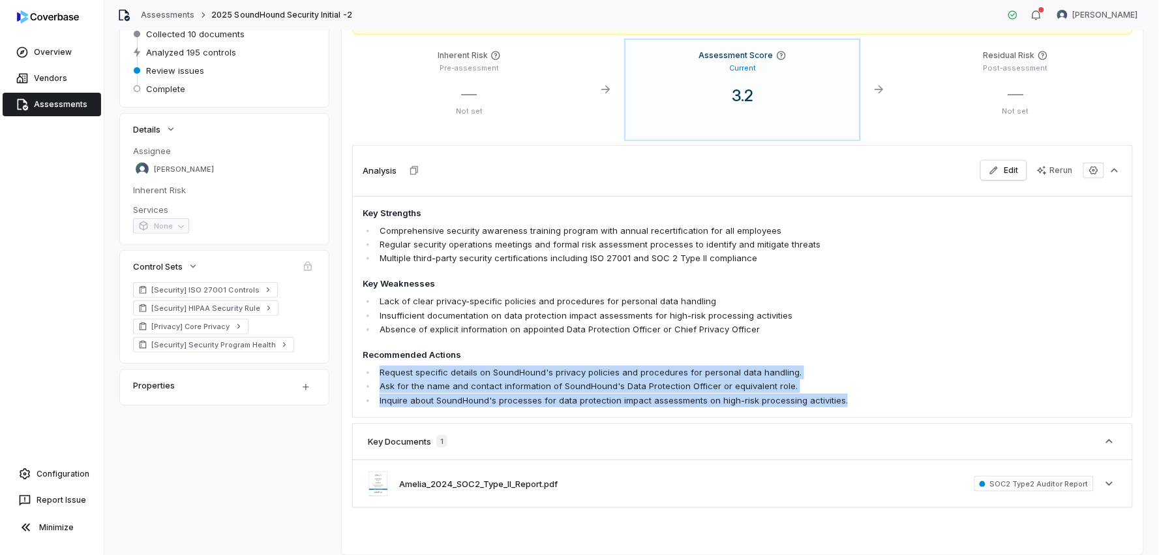
drag, startPoint x: 840, startPoint y: 399, endPoint x: 380, endPoint y: 371, distance: 461.5
click at [380, 371] on ul "Request specific details on SoundHound's privacy policies and procedures for pe…" at bounding box center [667, 385] width 608 height 41
copy ul "Request specific details on SoundHound's privacy policies and procedures for pe…"
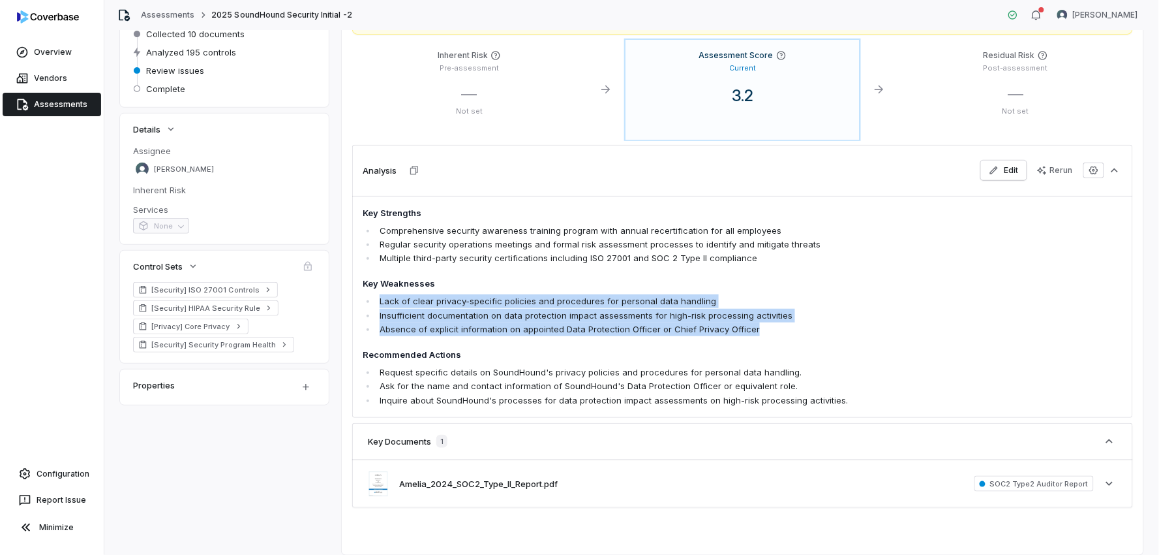
drag, startPoint x: 656, startPoint y: 324, endPoint x: 378, endPoint y: 304, distance: 278.0
click at [378, 304] on ul "Lack of clear privacy-specific policies and procedures for personal data handli…" at bounding box center [667, 314] width 608 height 41
copy ul "Lack of clear privacy-specific policies and procedures for personal data handli…"
click at [411, 172] on icon "button" at bounding box center [414, 170] width 8 height 8
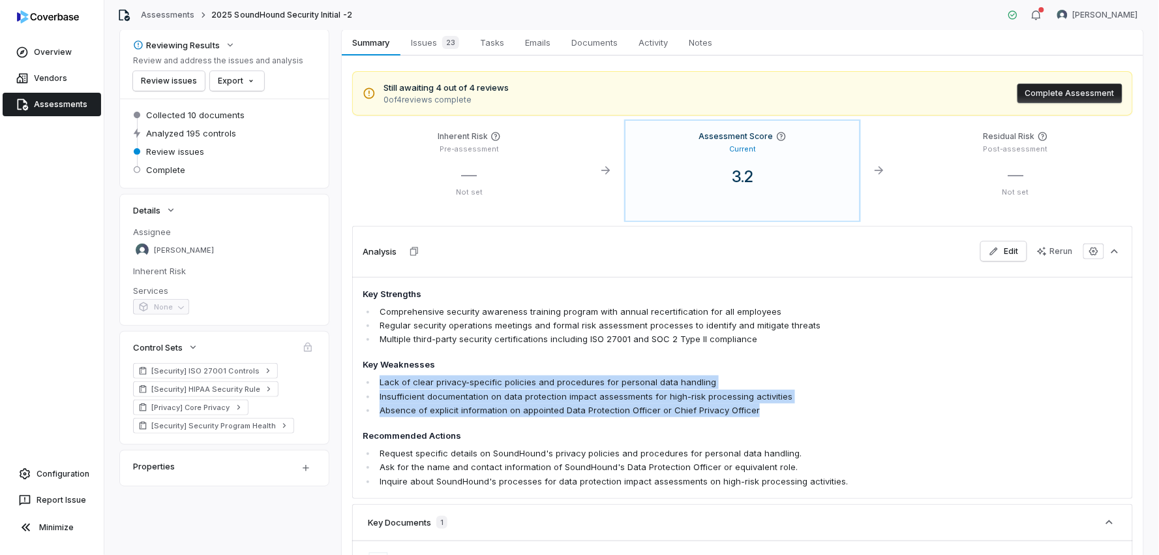
scroll to position [0, 0]
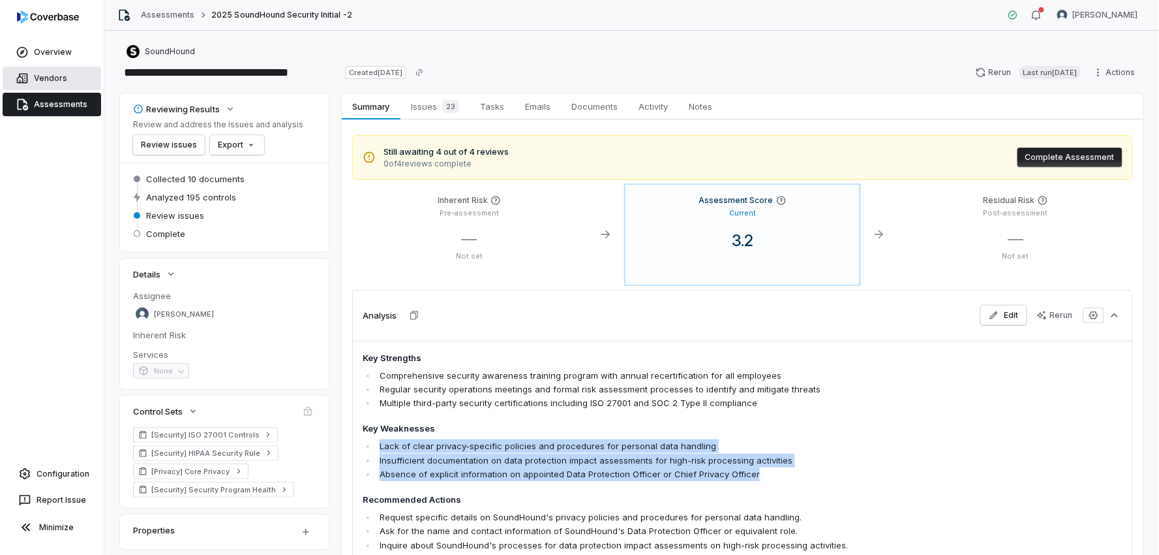
click at [57, 80] on link "Vendors" at bounding box center [52, 78] width 99 height 23
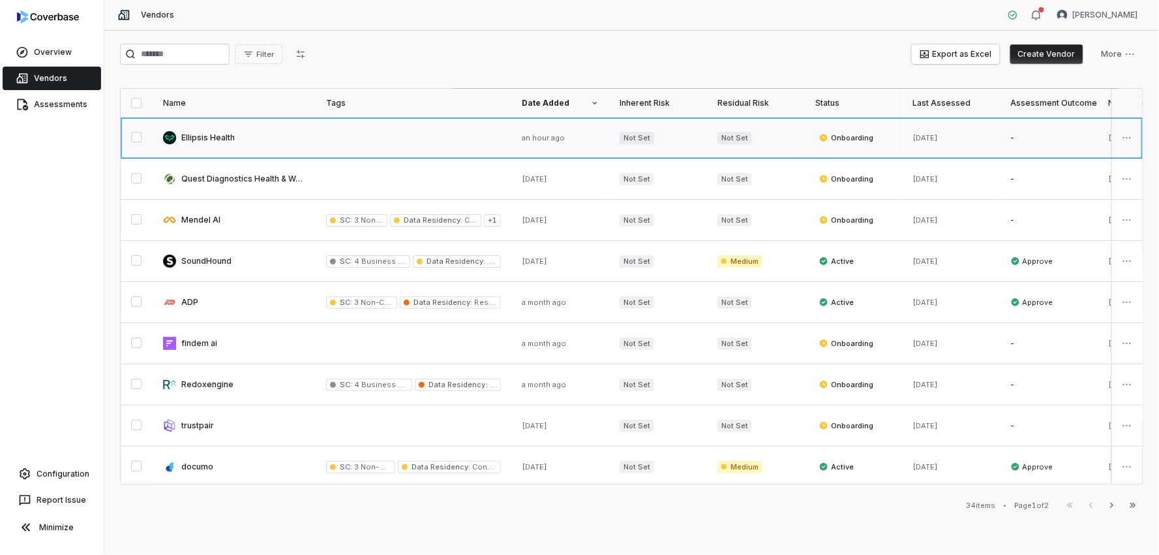
click at [228, 144] on link at bounding box center [234, 137] width 163 height 40
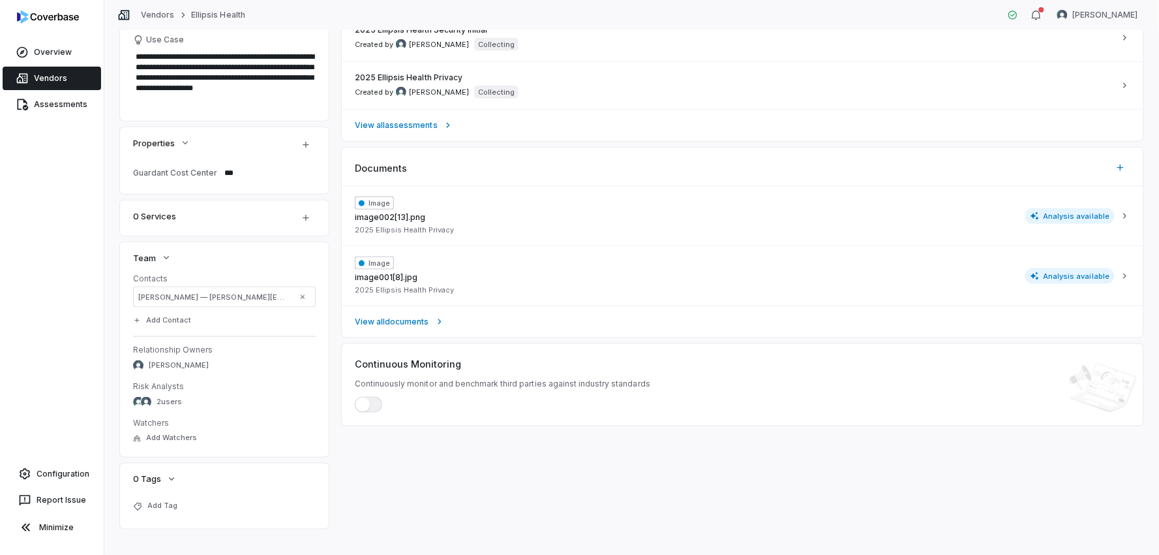
scroll to position [358, 0]
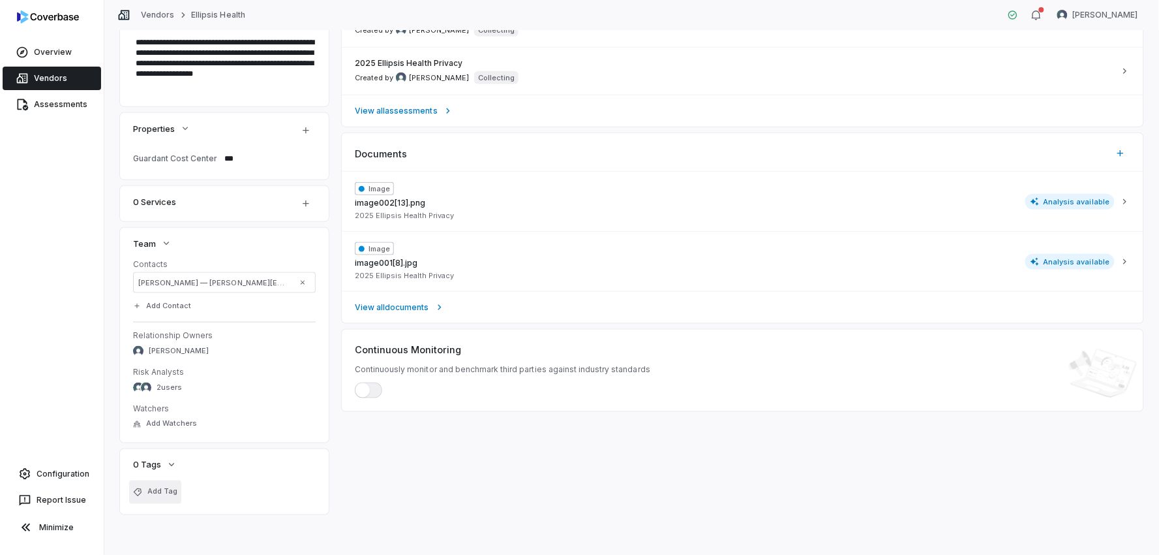
click at [177, 487] on button "Add Tag" at bounding box center [155, 491] width 52 height 23
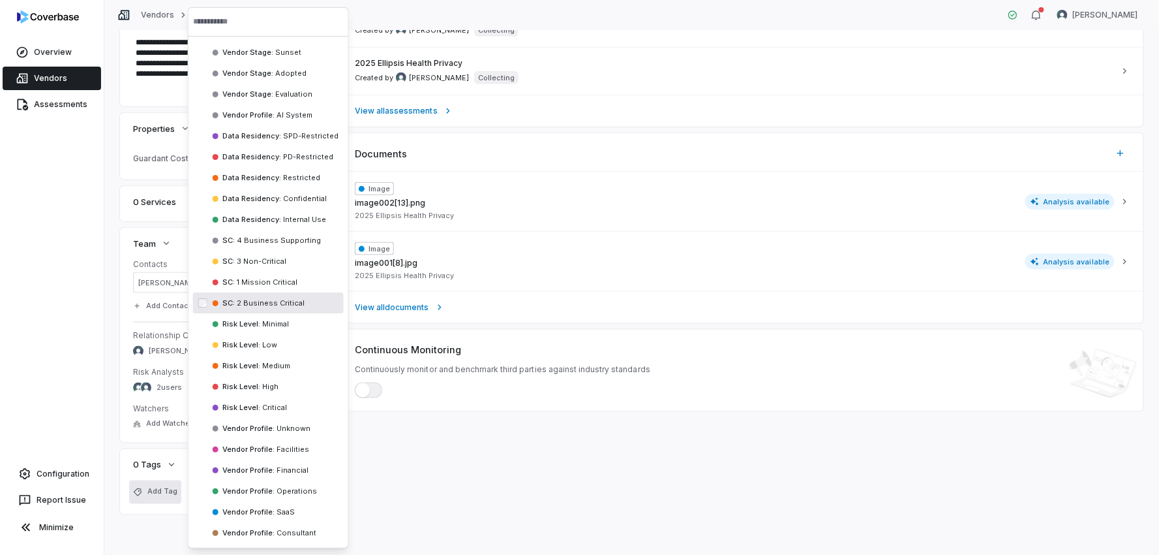
click at [262, 305] on span "2 Business Critical" at bounding box center [270, 302] width 70 height 9
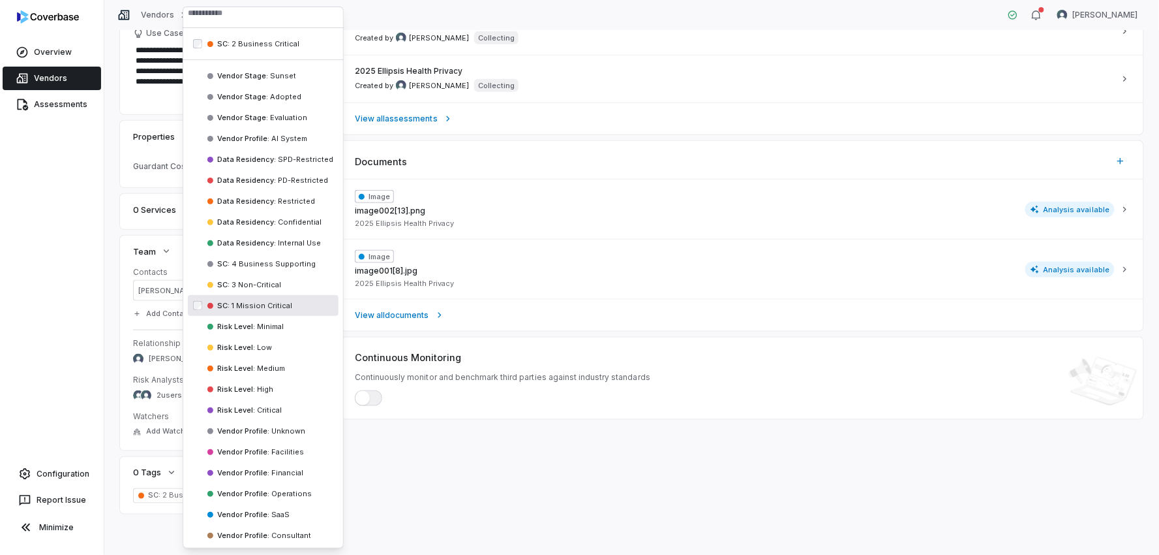
scroll to position [10, 0]
click at [269, 163] on div "Data Residency : SPD-Restricted" at bounding box center [263, 157] width 151 height 21
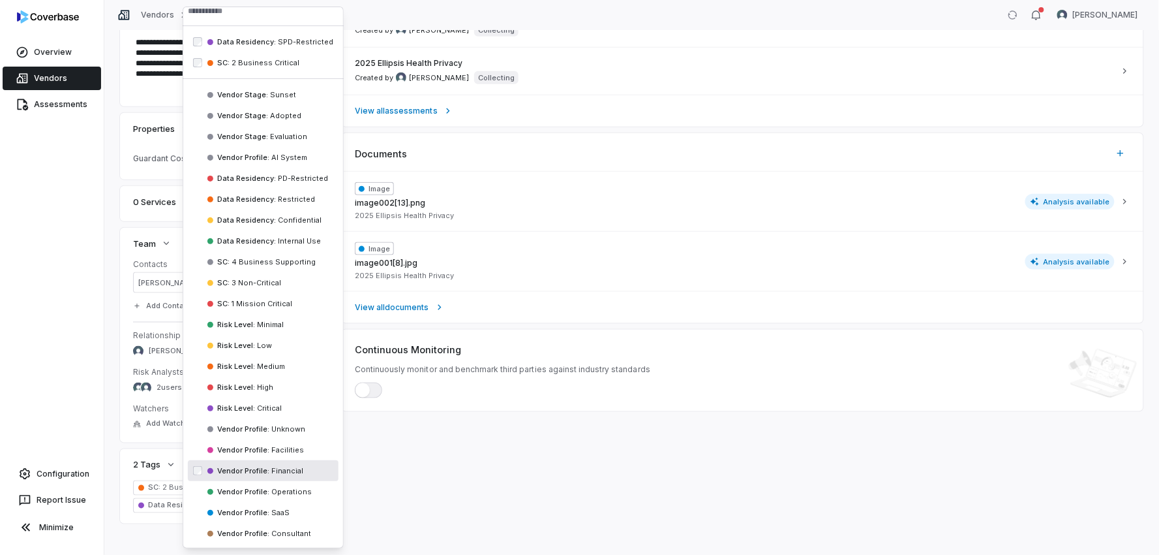
click at [421, 485] on div "Inherent Risk — Not set Residual Risk — Not set Inherent Risk Can be sent to ve…" at bounding box center [743, 141] width 802 height 764
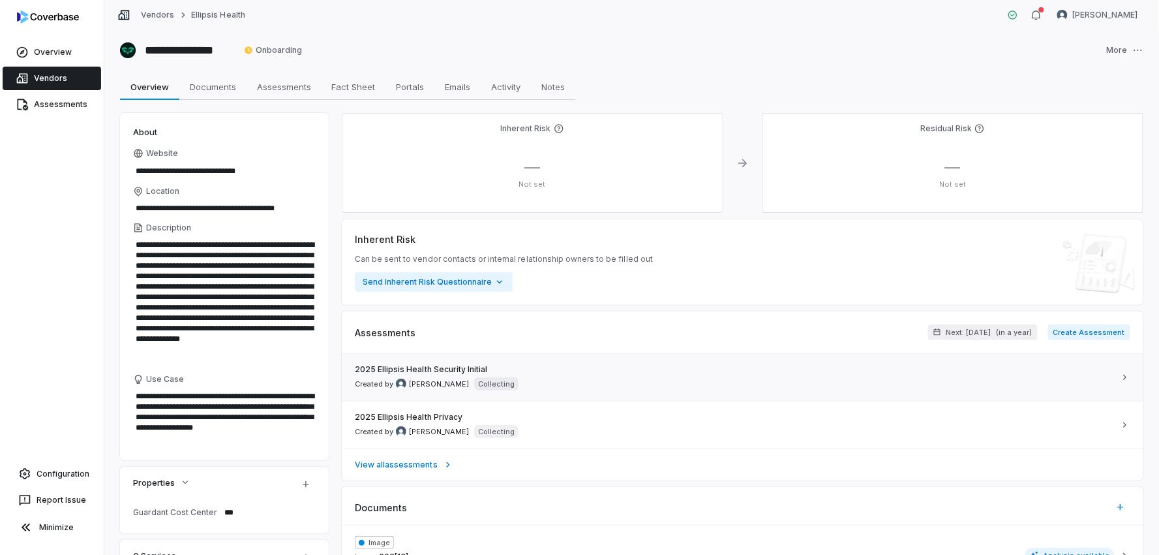
scroll to position [0, 0]
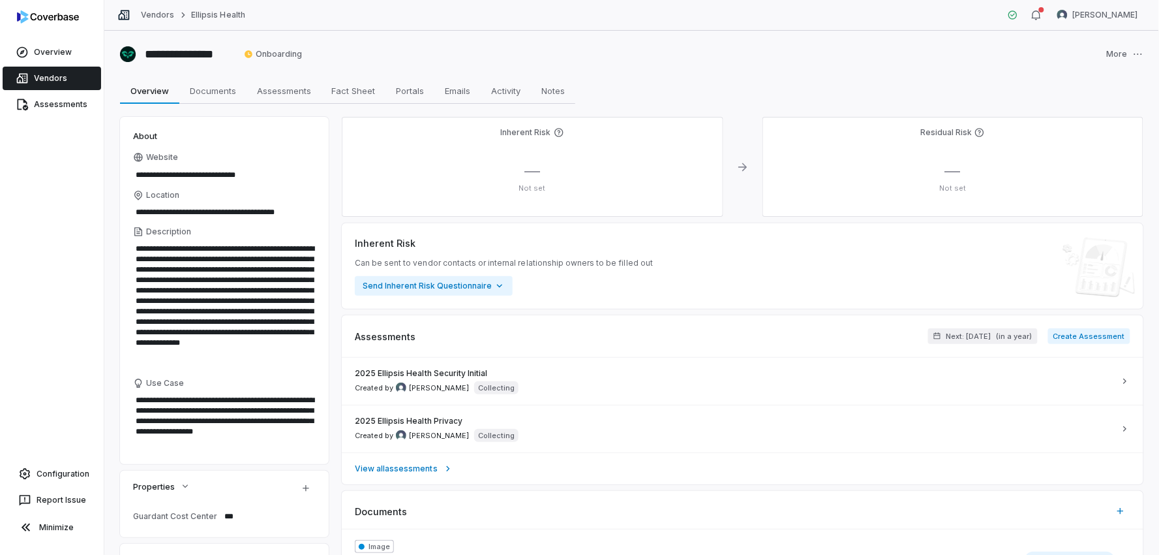
click at [57, 81] on link "Vendors" at bounding box center [52, 78] width 99 height 23
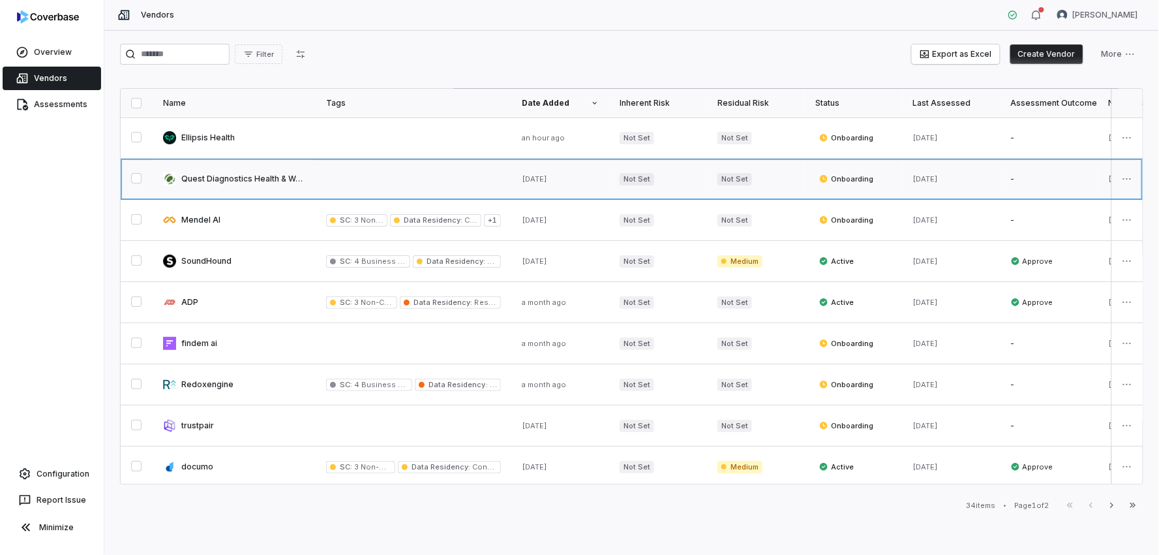
click at [239, 185] on link at bounding box center [234, 179] width 163 height 40
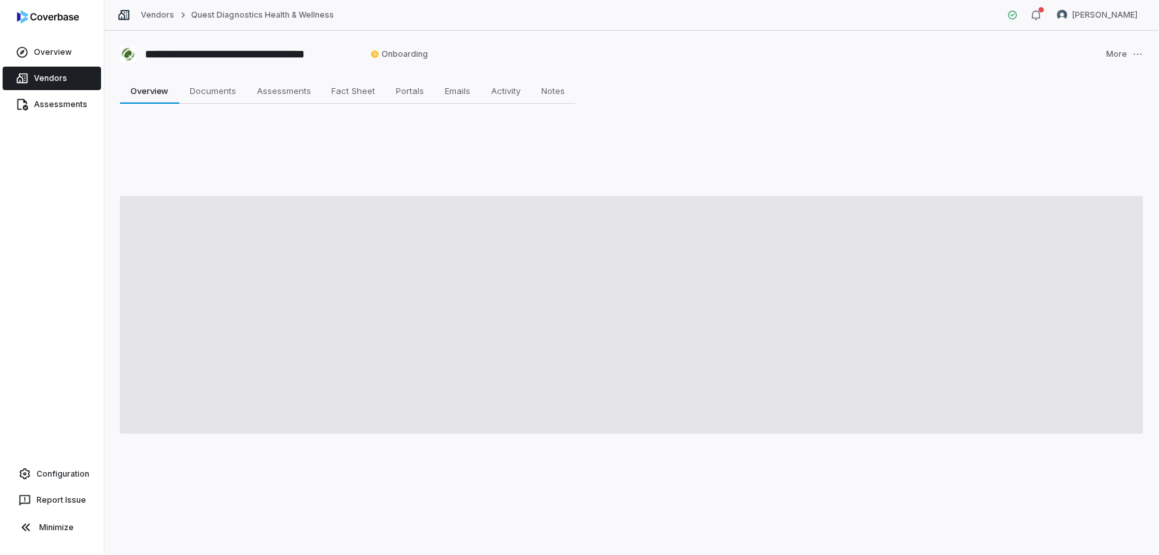
type textarea "*"
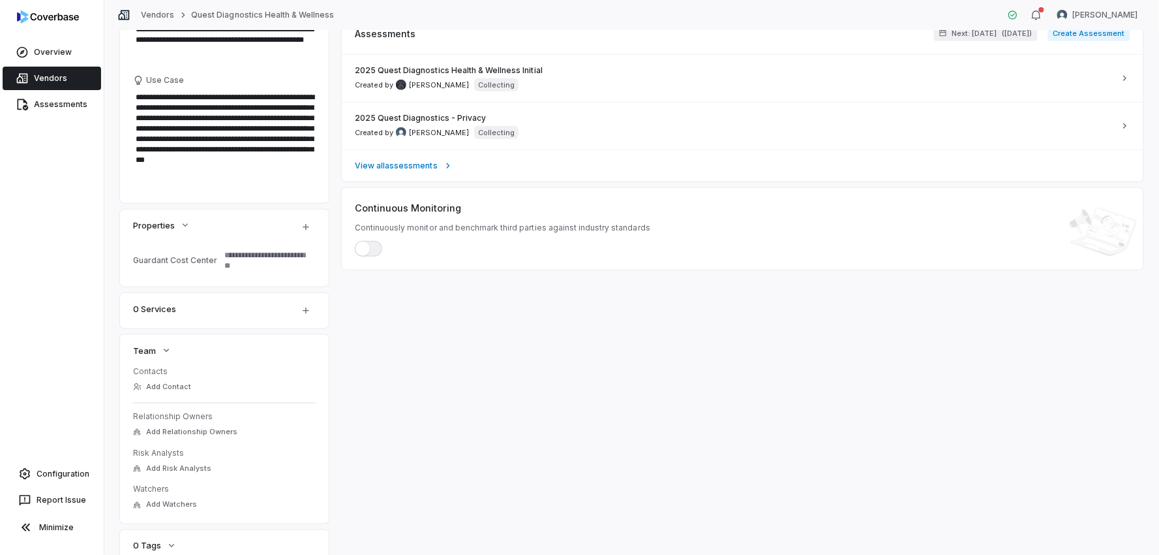
scroll to position [384, 0]
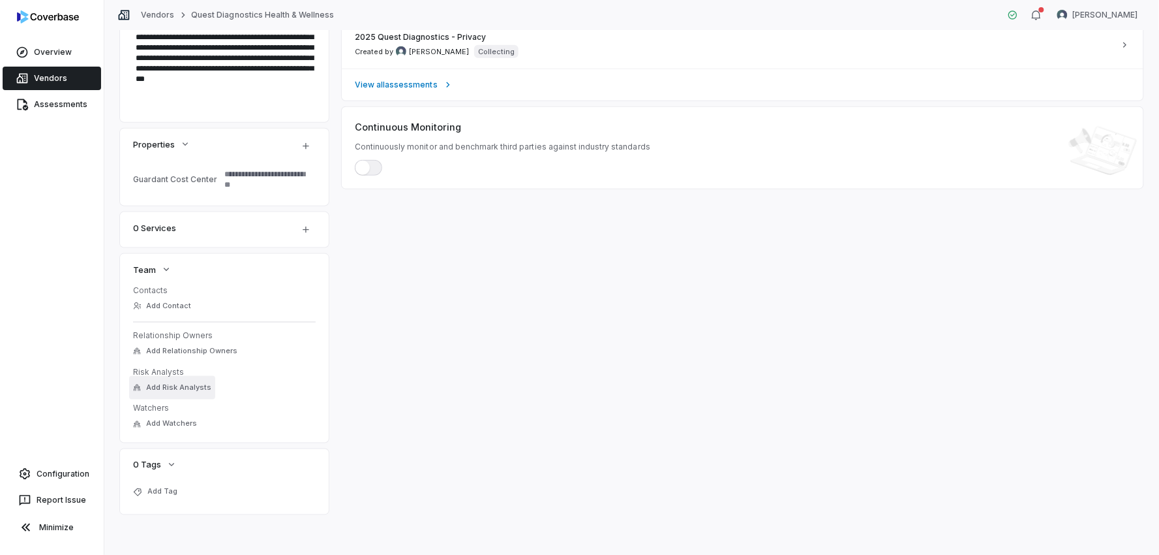
click at [184, 384] on span "Add Risk Analysts" at bounding box center [178, 387] width 65 height 10
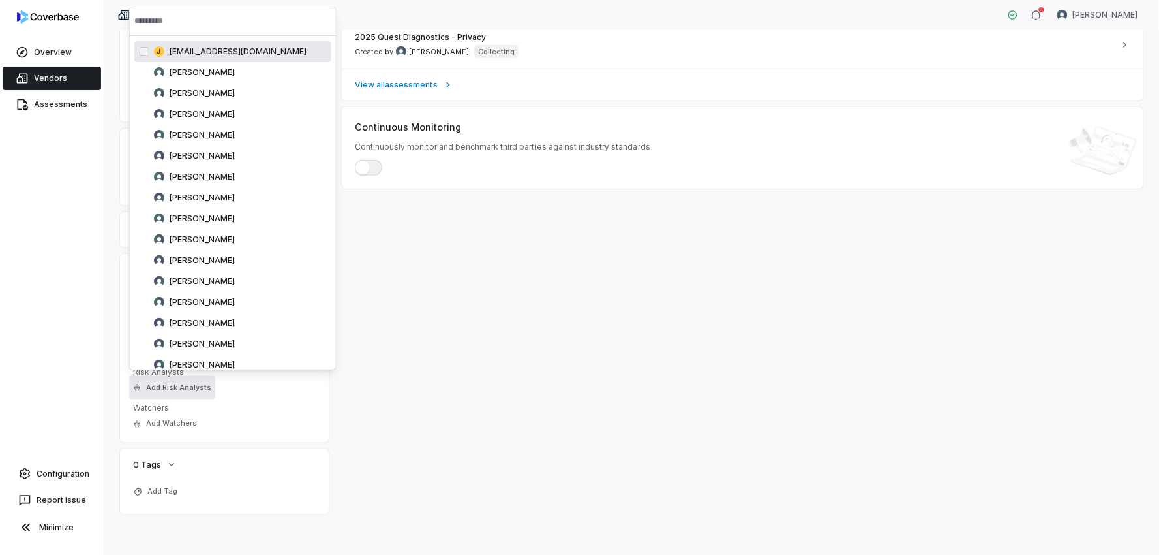
click at [212, 21] on input "text" at bounding box center [232, 21] width 197 height 29
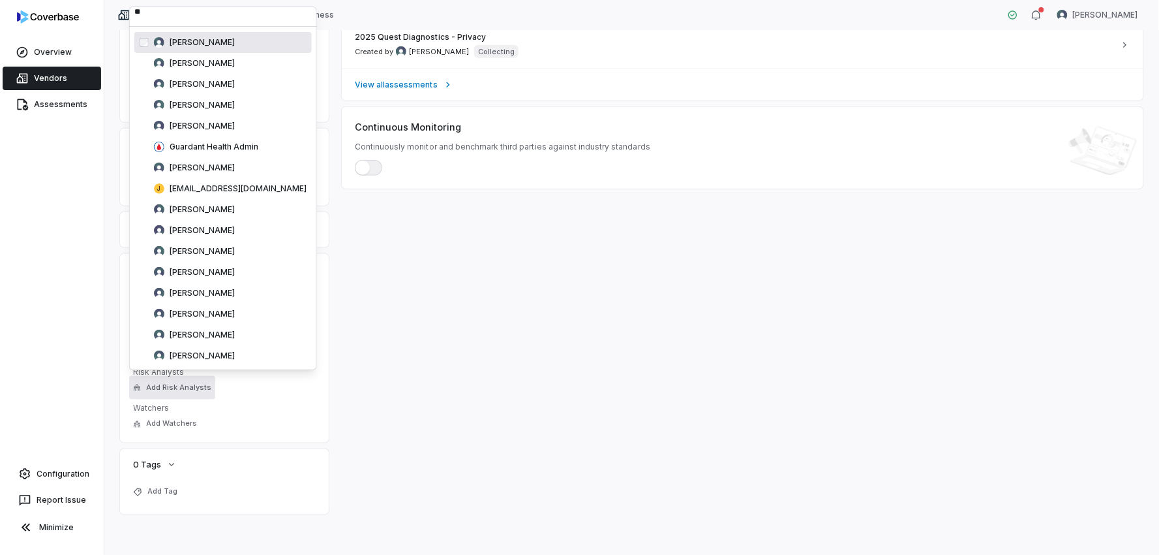
type input "**"
click at [204, 42] on span "Arun Muthu" at bounding box center [202, 42] width 65 height 10
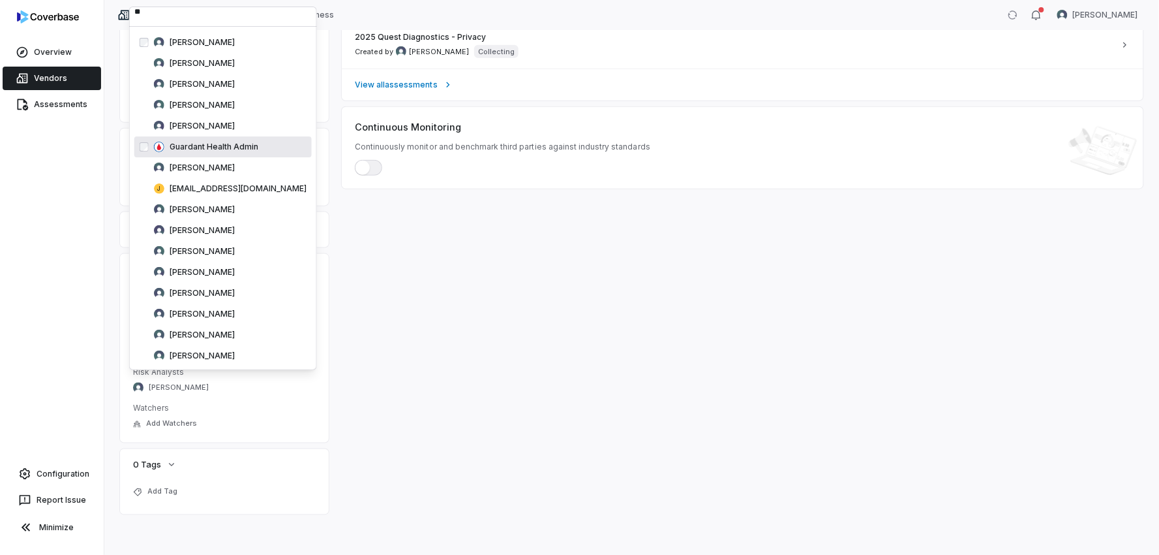
click at [81, 219] on div "Overview Vendors Assessments Configuration Report Issue Minimize" at bounding box center [52, 277] width 104 height 555
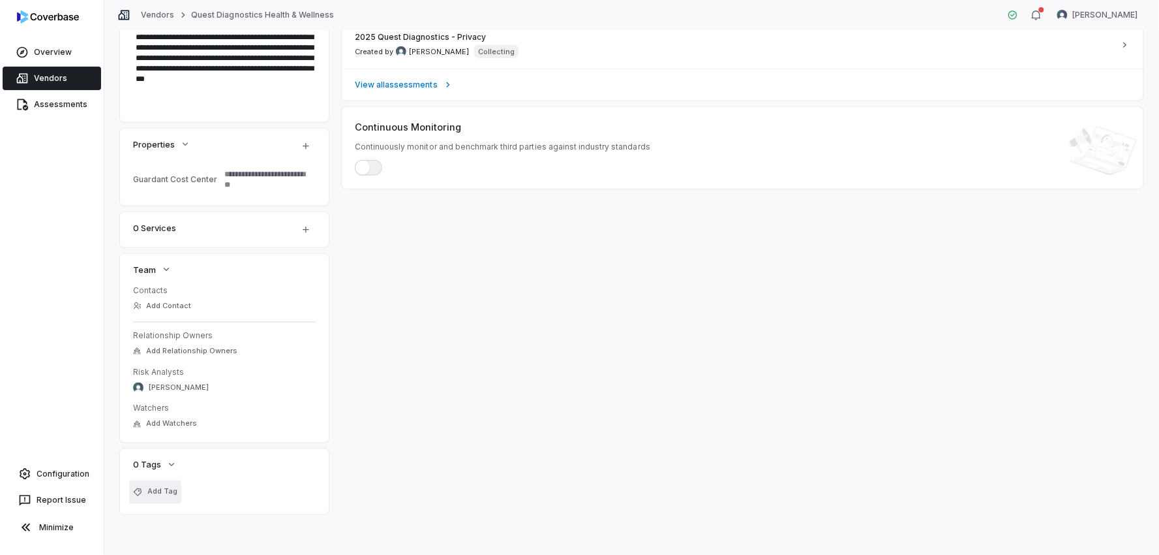
click at [170, 487] on span "Add Tag" at bounding box center [162, 492] width 30 height 10
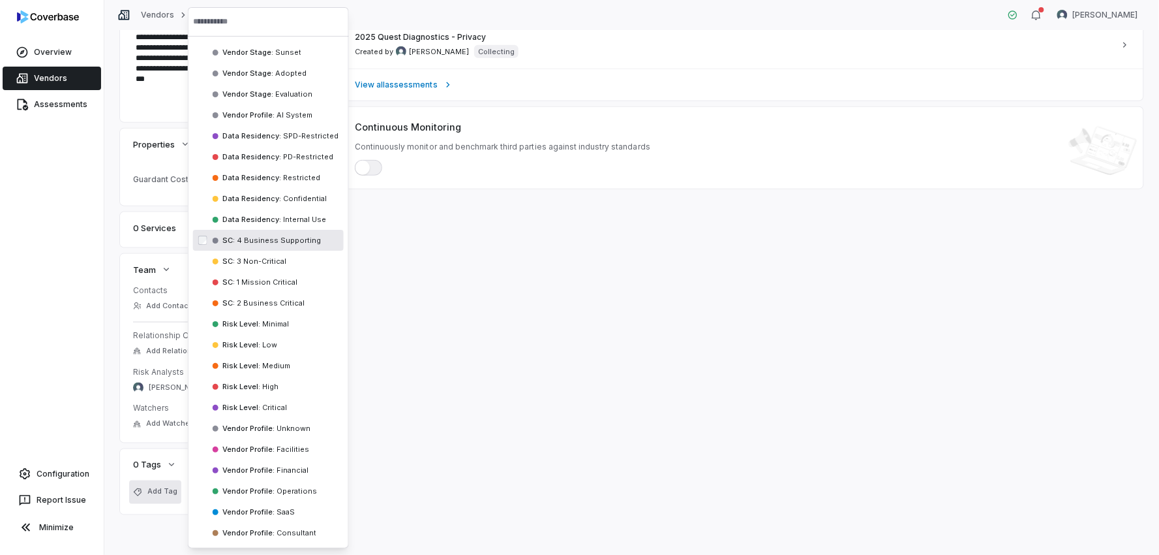
click at [260, 239] on span "4 Business Supporting" at bounding box center [278, 240] width 86 height 9
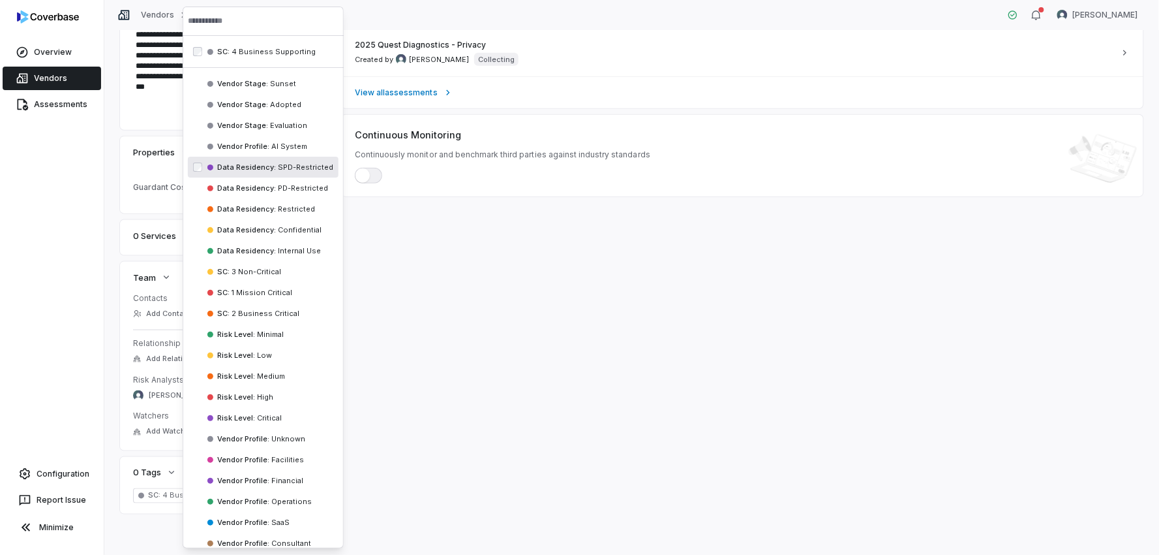
click at [264, 174] on div "Data Residency : SPD-Restricted" at bounding box center [263, 167] width 151 height 21
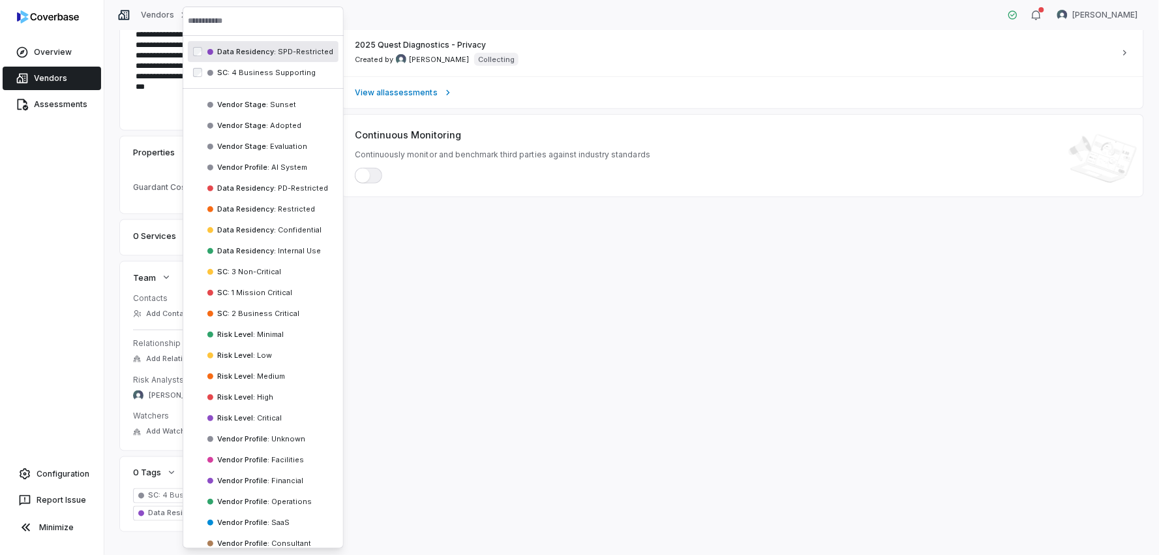
scroll to position [384, 0]
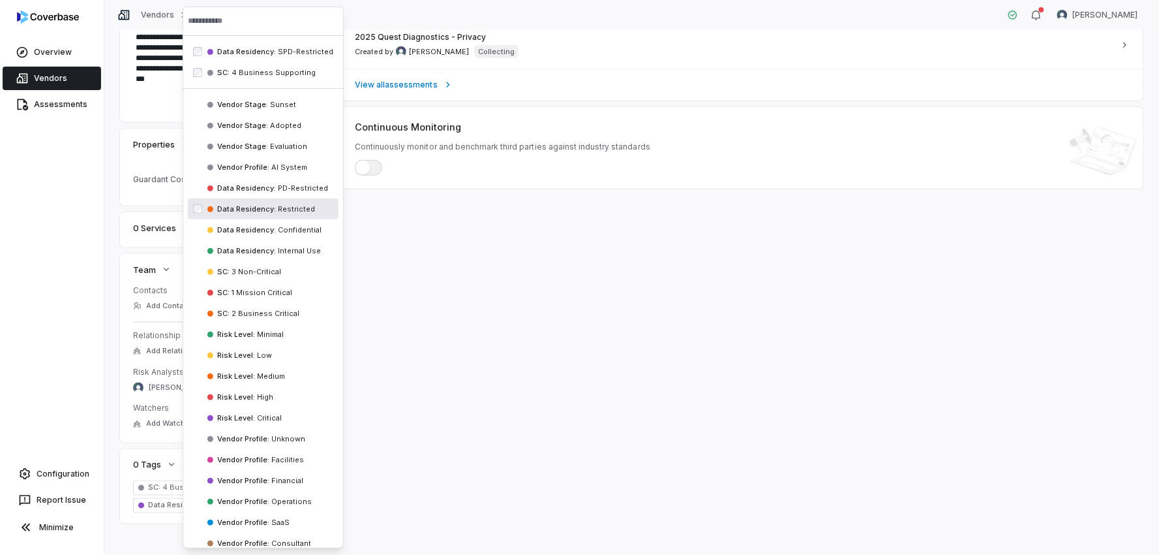
click at [429, 261] on div "Inherent Risk — Not set Residual Risk — Not set Inherent Risk Can be sent to ve…" at bounding box center [743, 128] width 802 height 790
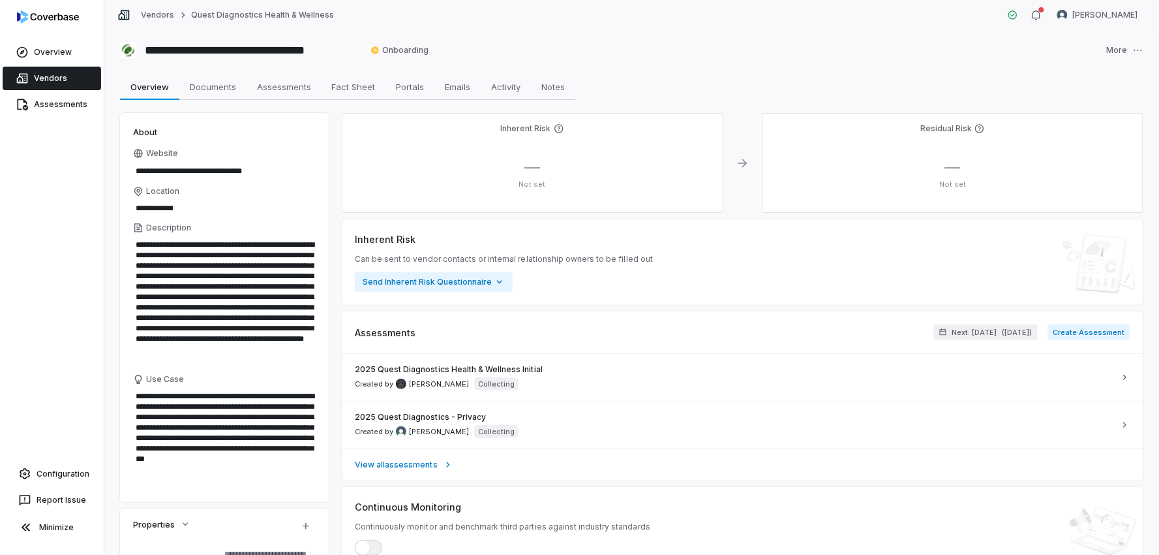
scroll to position [0, 0]
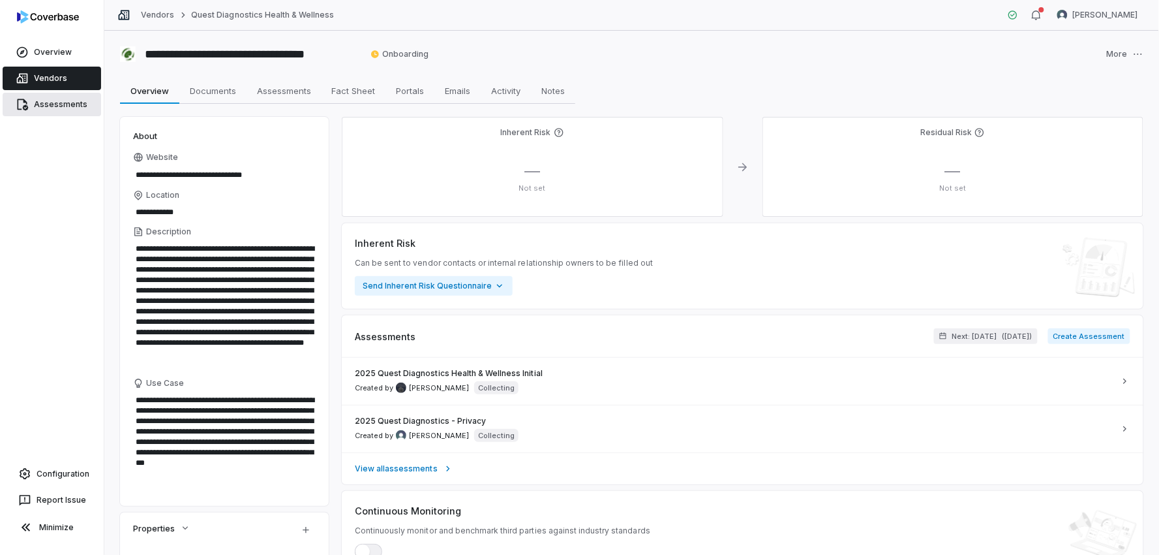
click at [46, 102] on link "Assessments" at bounding box center [52, 104] width 99 height 23
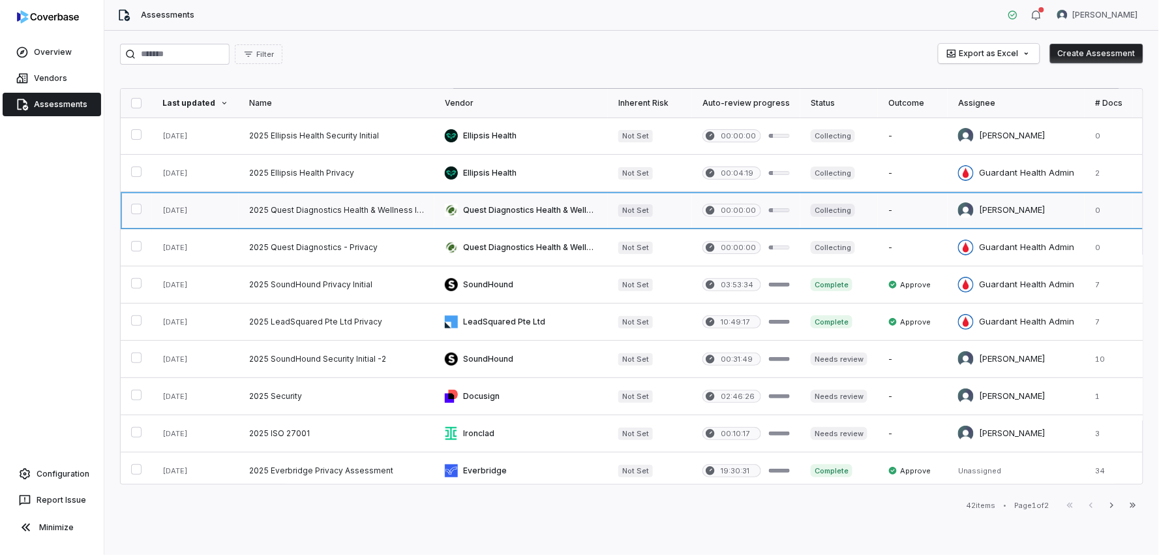
click at [194, 207] on link at bounding box center [195, 210] width 87 height 37
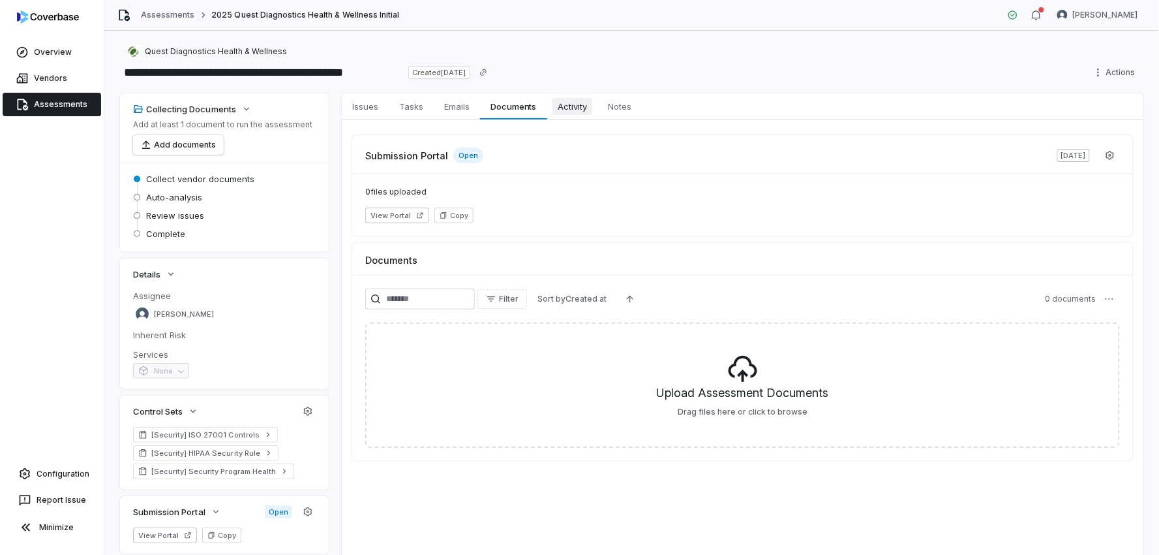
click at [575, 108] on span "Activity" at bounding box center [573, 106] width 40 height 17
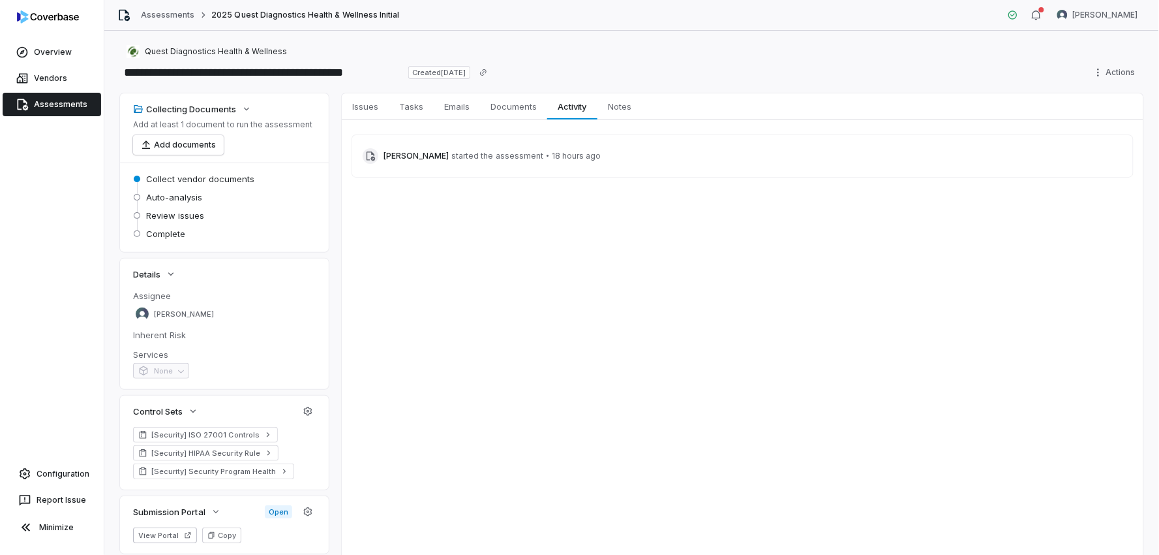
click at [57, 98] on link "Assessments" at bounding box center [52, 104] width 99 height 23
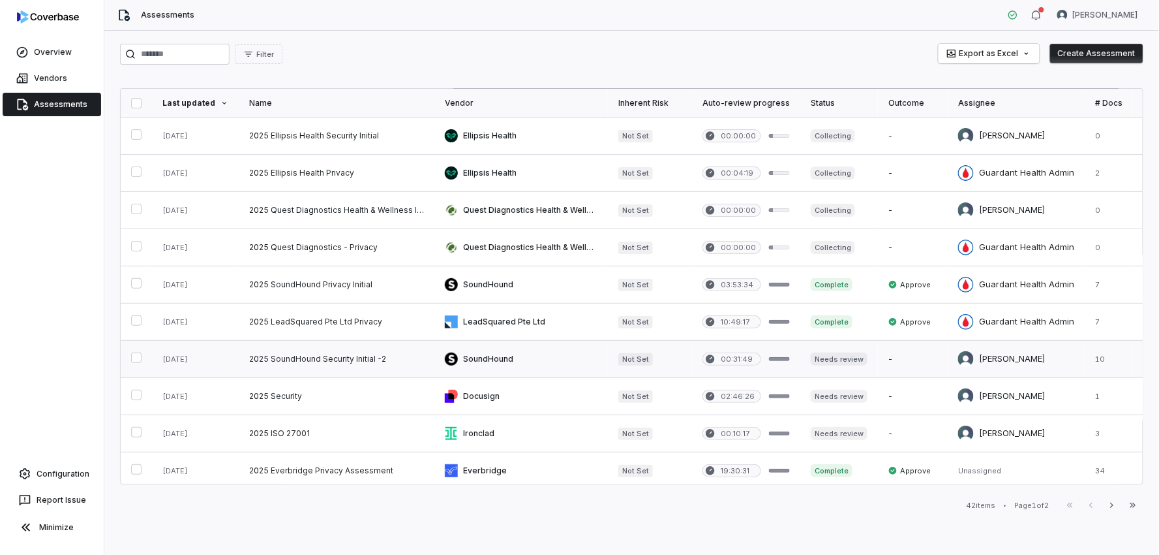
click at [331, 356] on link at bounding box center [337, 359] width 196 height 37
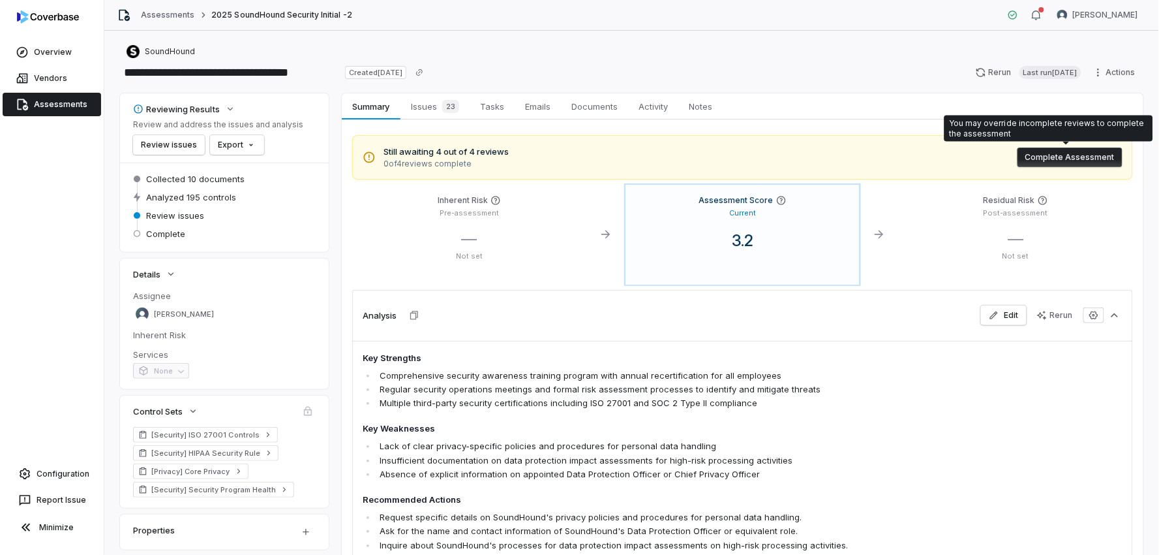
click at [1064, 152] on button "Complete Assessment" at bounding box center [1070, 157] width 105 height 20
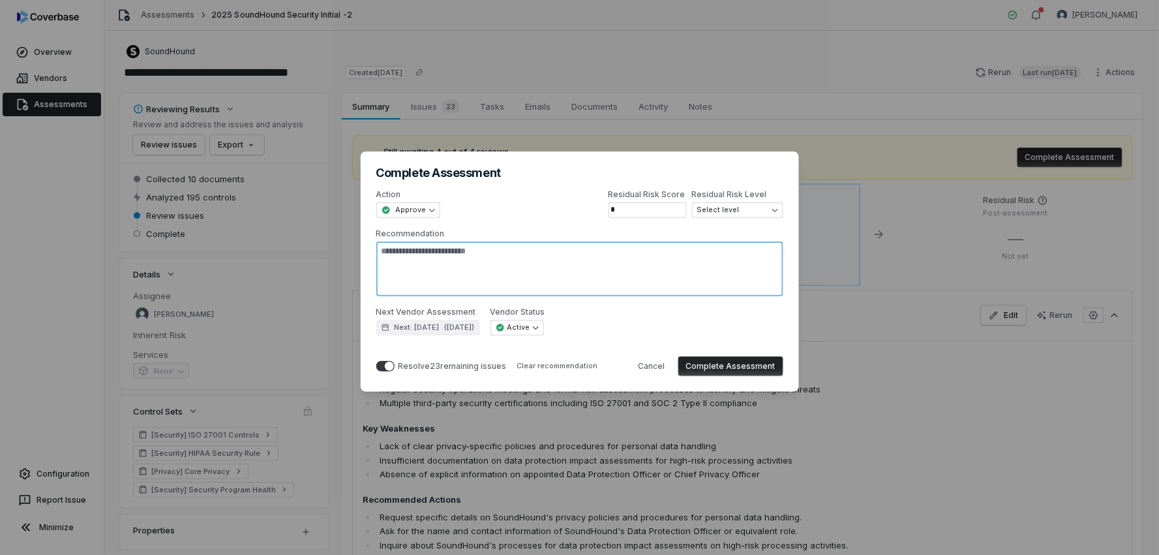
click at [614, 252] on textarea "Recommendation" at bounding box center [579, 268] width 407 height 55
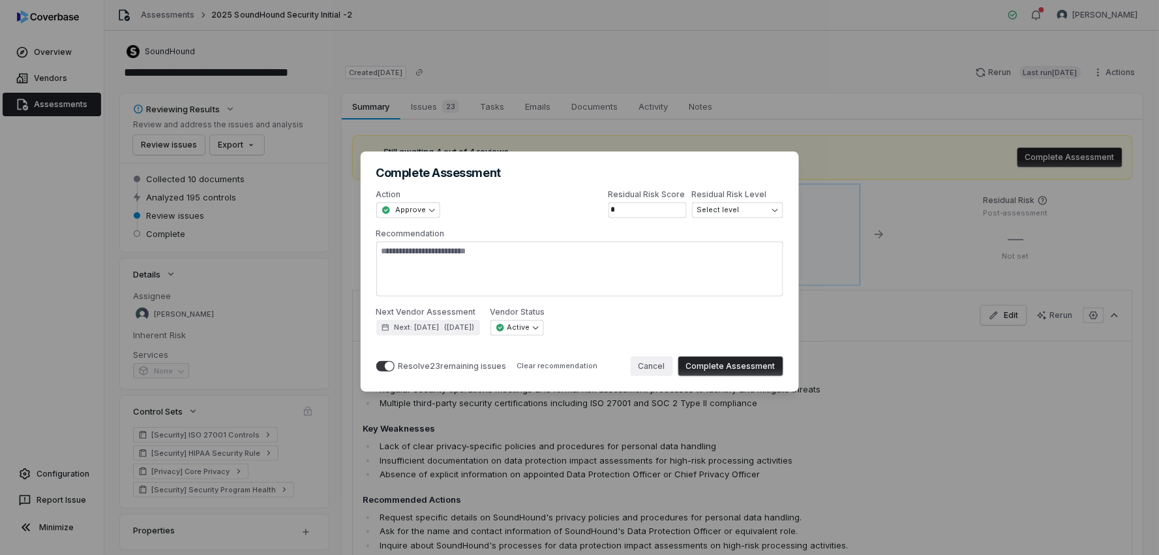
drag, startPoint x: 660, startPoint y: 363, endPoint x: 671, endPoint y: 367, distance: 12.0
click at [659, 363] on button "Cancel" at bounding box center [652, 366] width 42 height 20
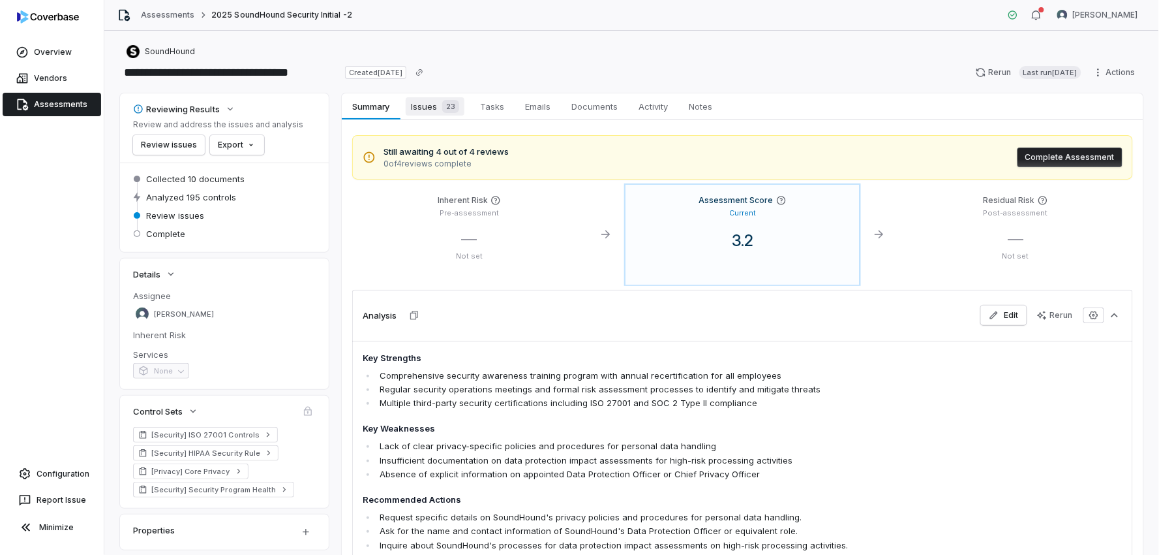
click at [438, 113] on span "Issues 23" at bounding box center [435, 106] width 59 height 18
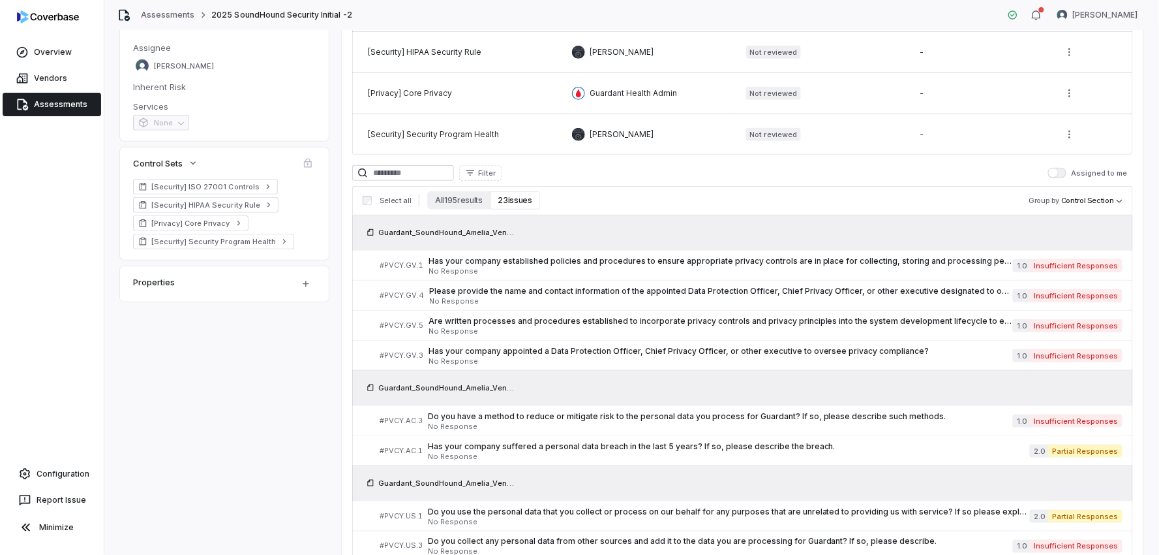
scroll to position [290, 0]
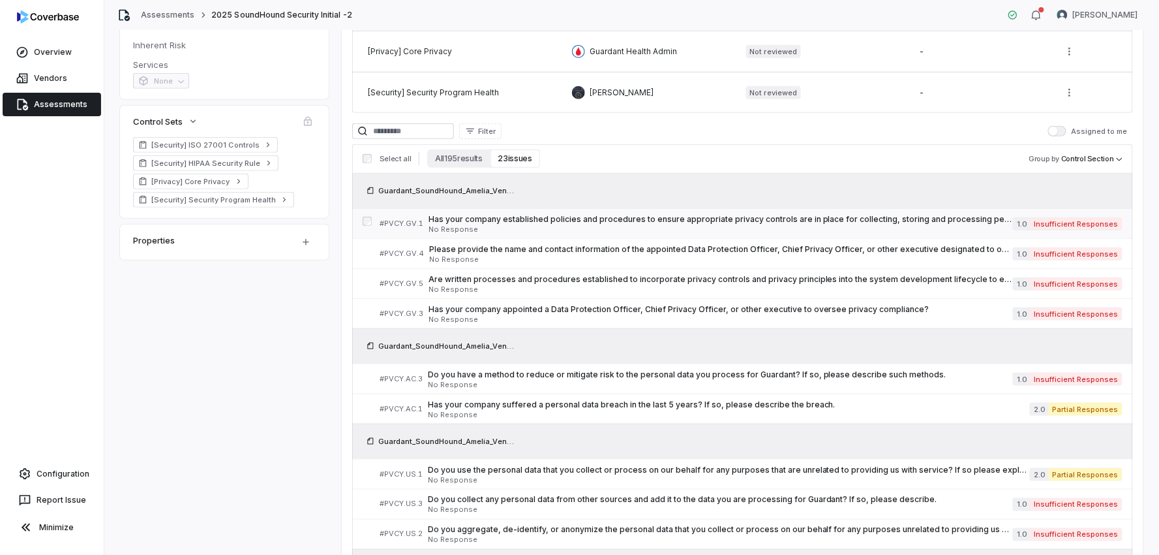
click at [616, 224] on span "Has your company established policies and procedures to ensure appropriate priv…" at bounding box center [721, 219] width 585 height 10
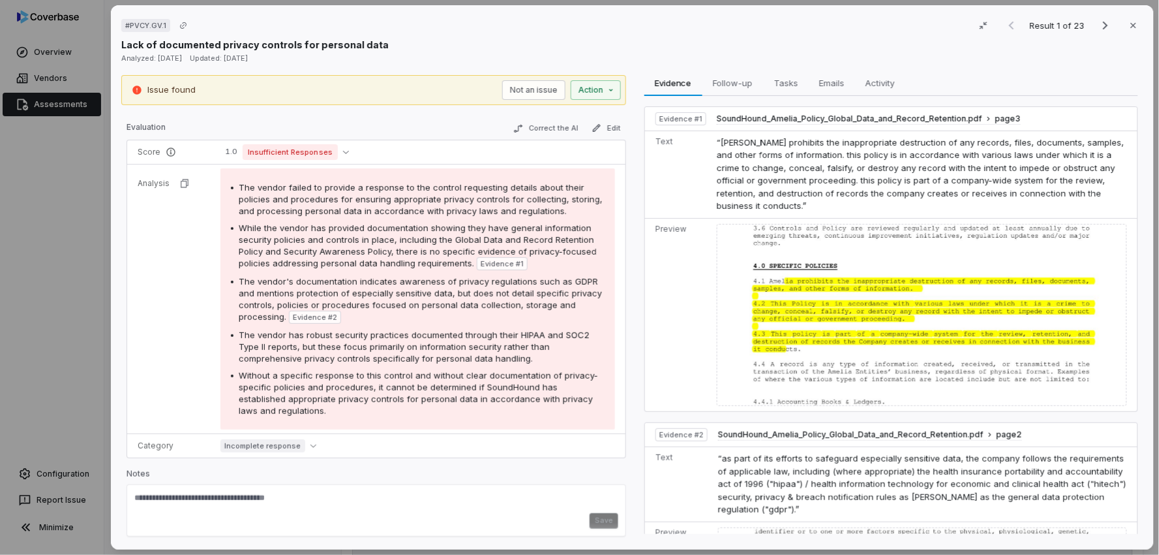
scroll to position [219, 0]
click at [1131, 24] on icon "button" at bounding box center [1133, 25] width 5 height 5
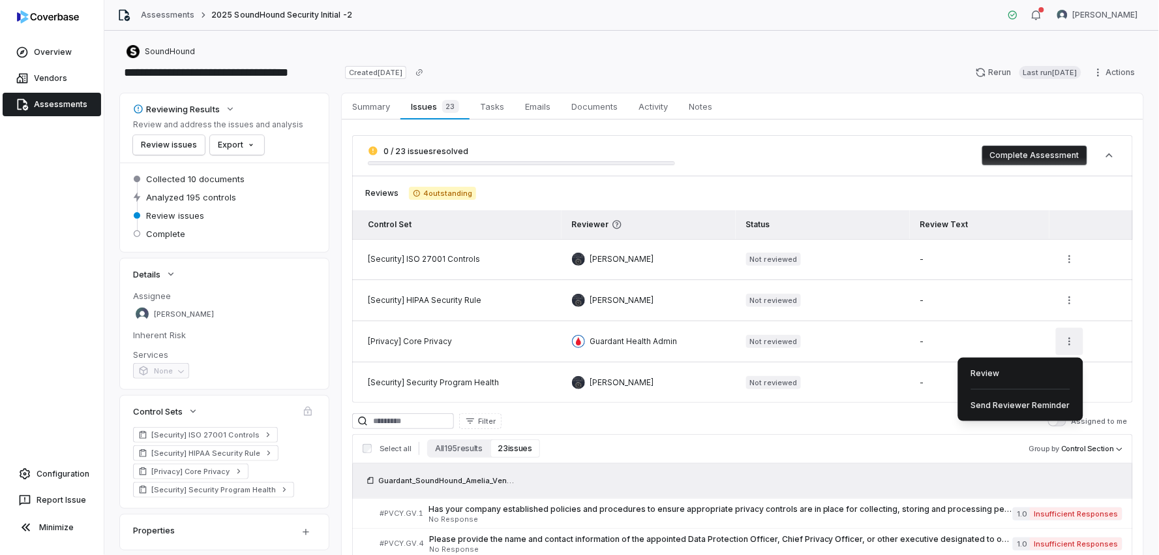
click at [1061, 347] on html "**********" at bounding box center [579, 277] width 1159 height 555
click at [1059, 346] on html "**********" at bounding box center [579, 277] width 1159 height 555
click at [1016, 375] on div "Review" at bounding box center [1021, 373] width 115 height 21
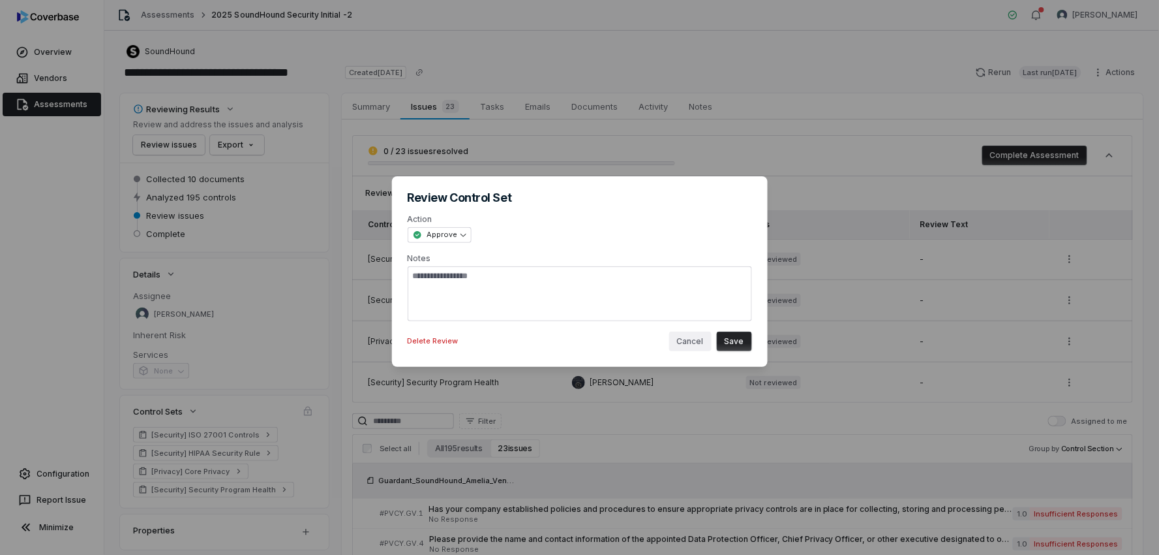
click at [686, 341] on button "Cancel" at bounding box center [690, 341] width 42 height 20
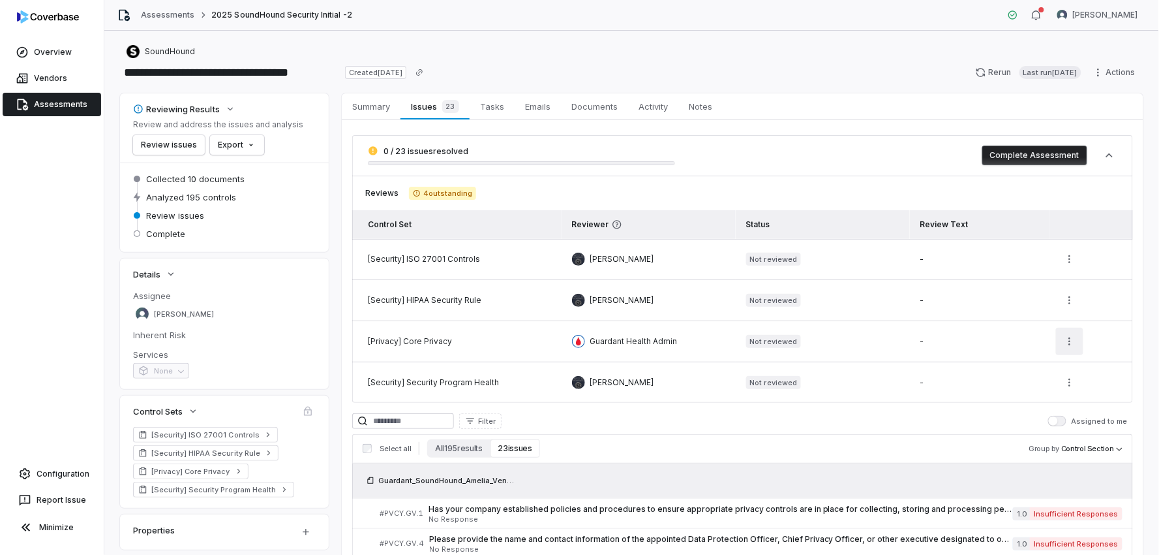
click at [1062, 341] on html "**********" at bounding box center [579, 277] width 1159 height 555
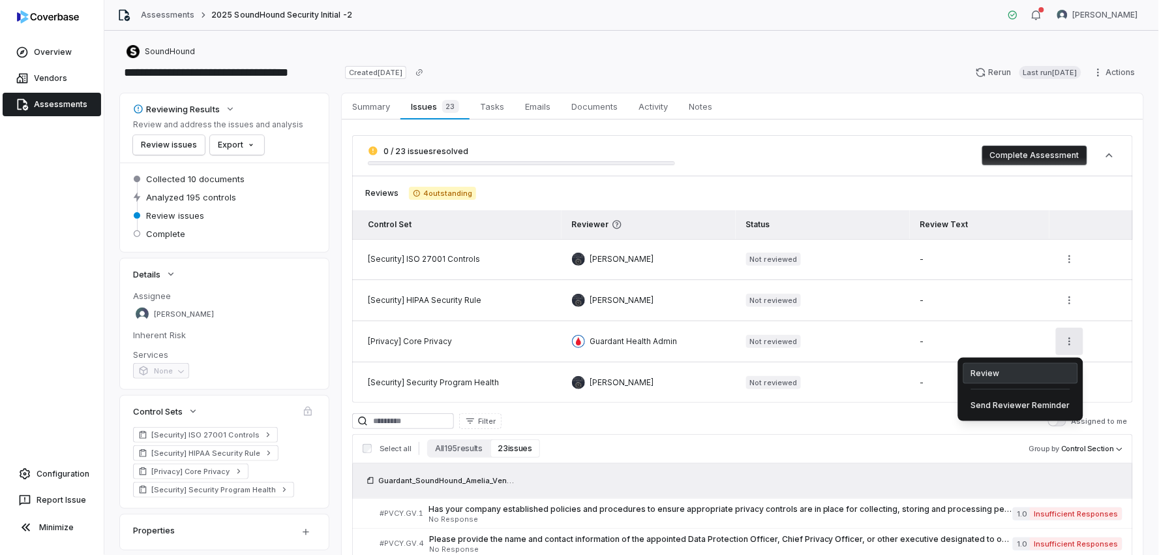
click at [994, 375] on div "Review" at bounding box center [1021, 373] width 115 height 21
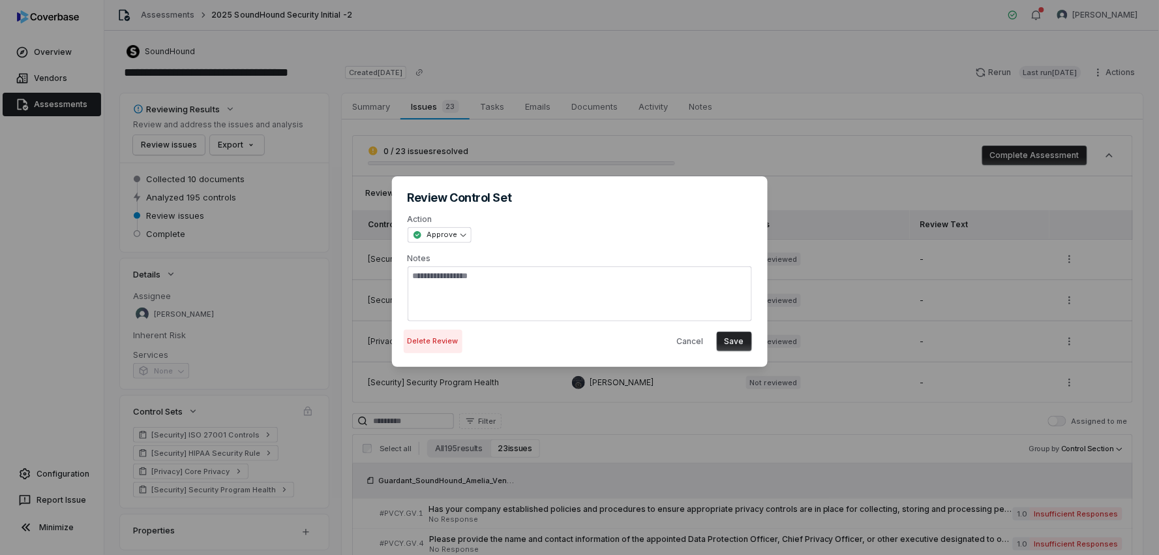
click at [421, 342] on button "Delete Review" at bounding box center [433, 340] width 59 height 23
type textarea "*"
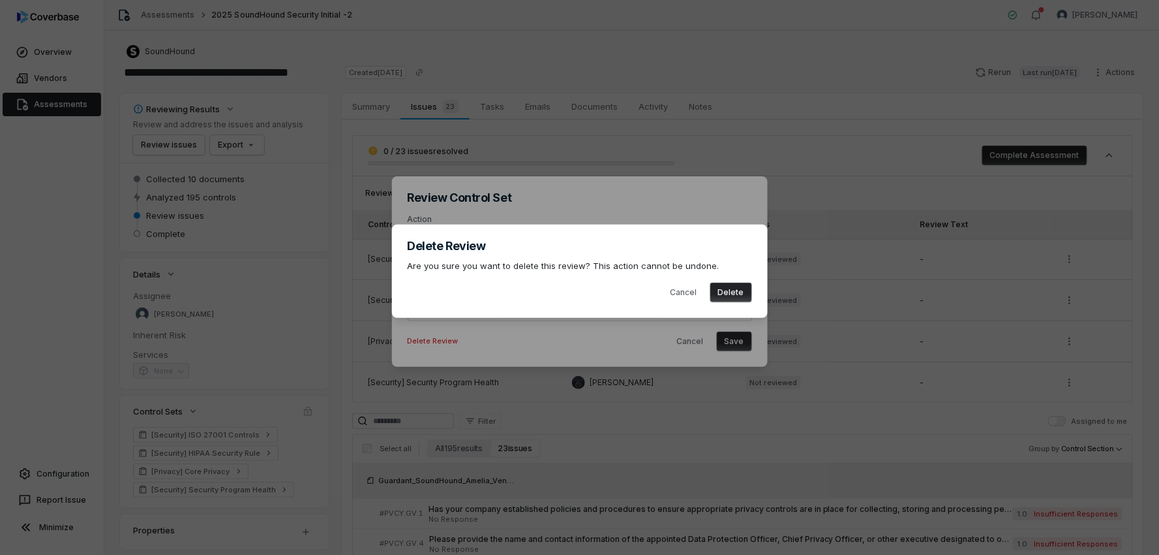
click at [735, 287] on button "Delete" at bounding box center [732, 293] width 42 height 20
click at [732, 292] on button "Delete" at bounding box center [732, 293] width 42 height 20
click at [722, 296] on button "Delete" at bounding box center [732, 293] width 42 height 20
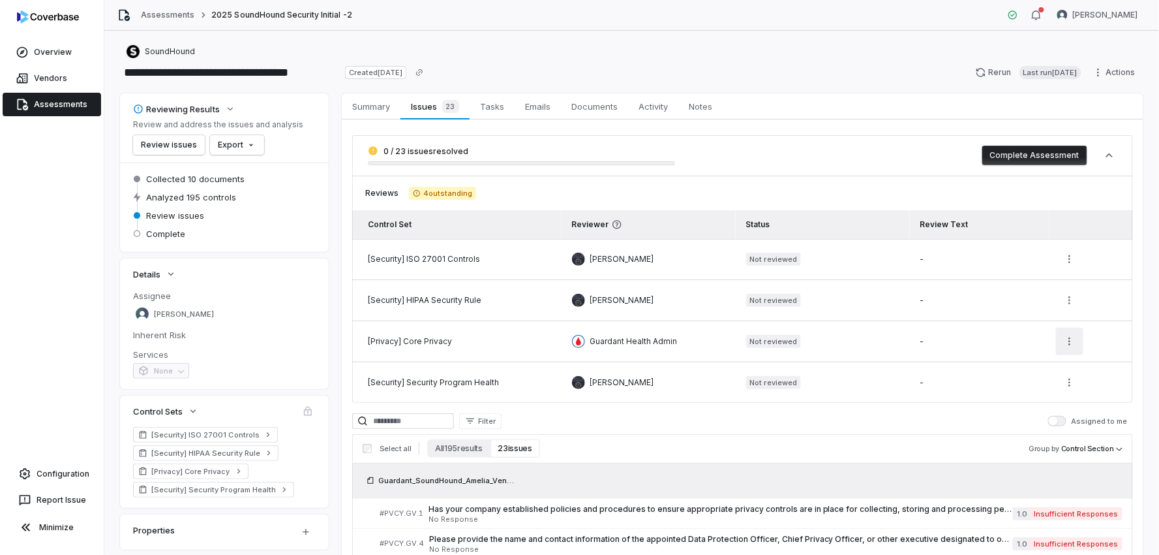
click at [1073, 341] on html "**********" at bounding box center [579, 277] width 1159 height 555
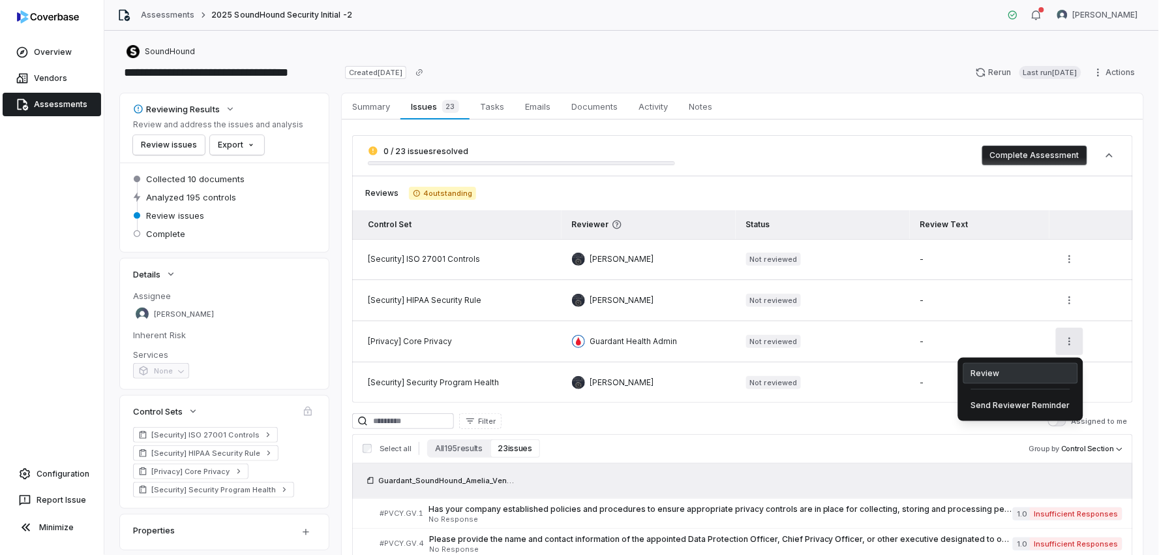
click at [1005, 367] on div "Review" at bounding box center [1021, 373] width 115 height 21
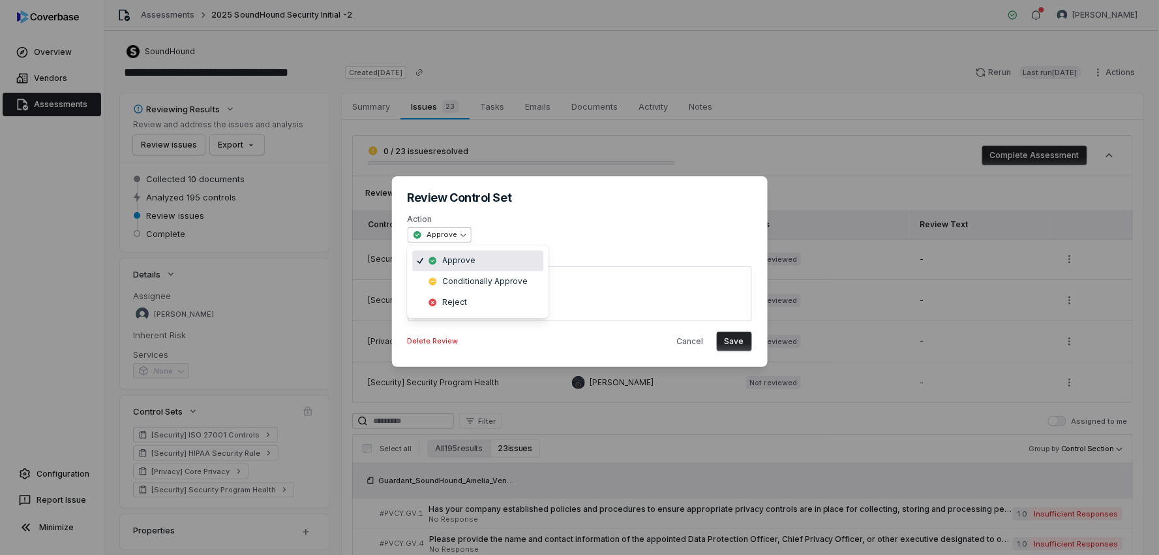
click at [462, 232] on div "**********" at bounding box center [579, 277] width 1159 height 245
select select "******"
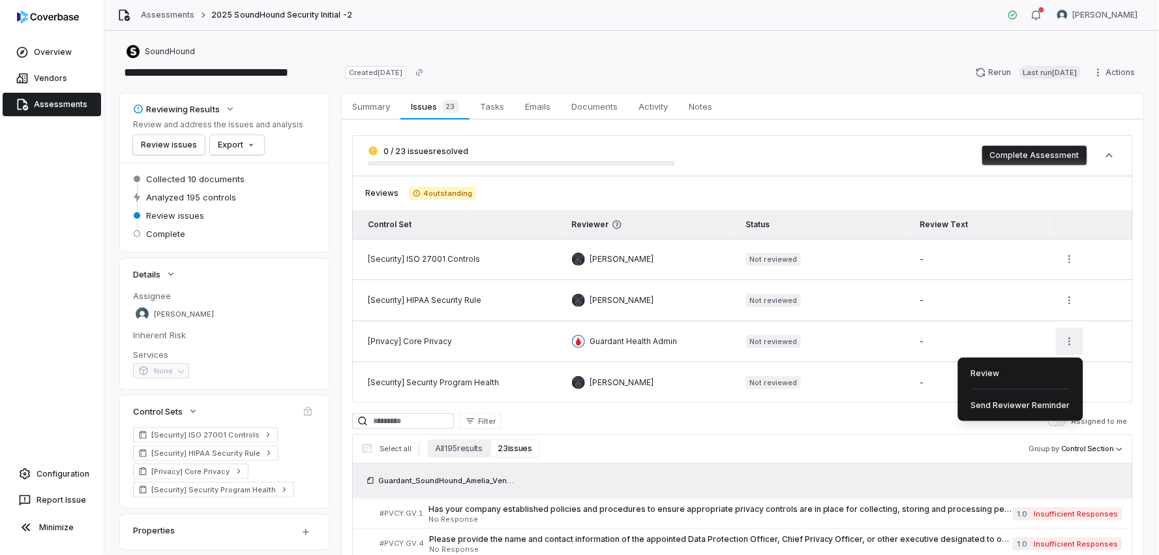
click at [1060, 336] on html "**********" at bounding box center [579, 277] width 1159 height 555
click at [1000, 368] on div "Review" at bounding box center [1021, 373] width 115 height 21
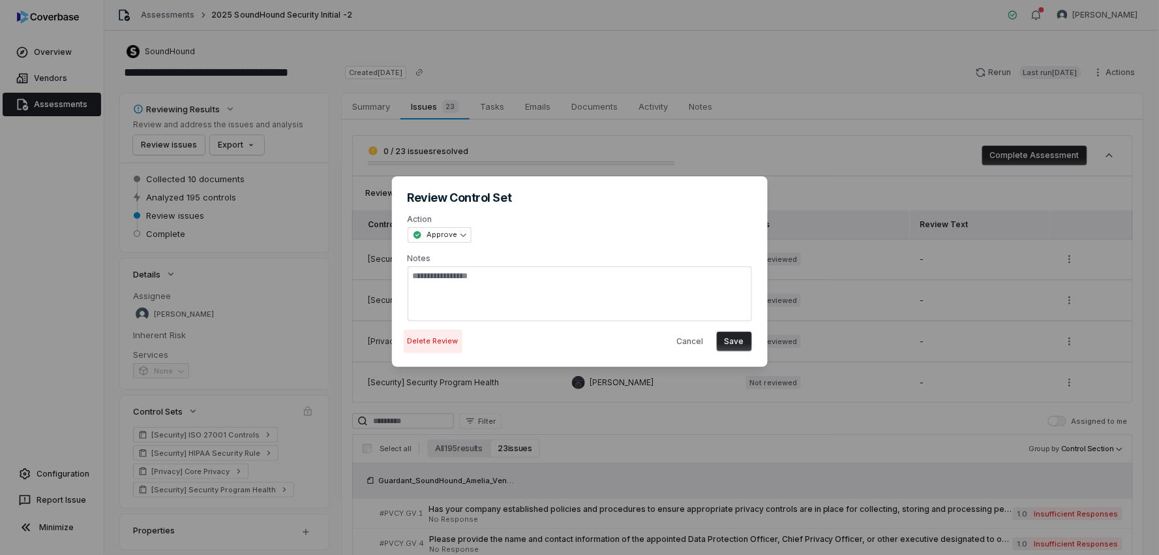
click at [427, 341] on button "Delete Review" at bounding box center [433, 340] width 59 height 23
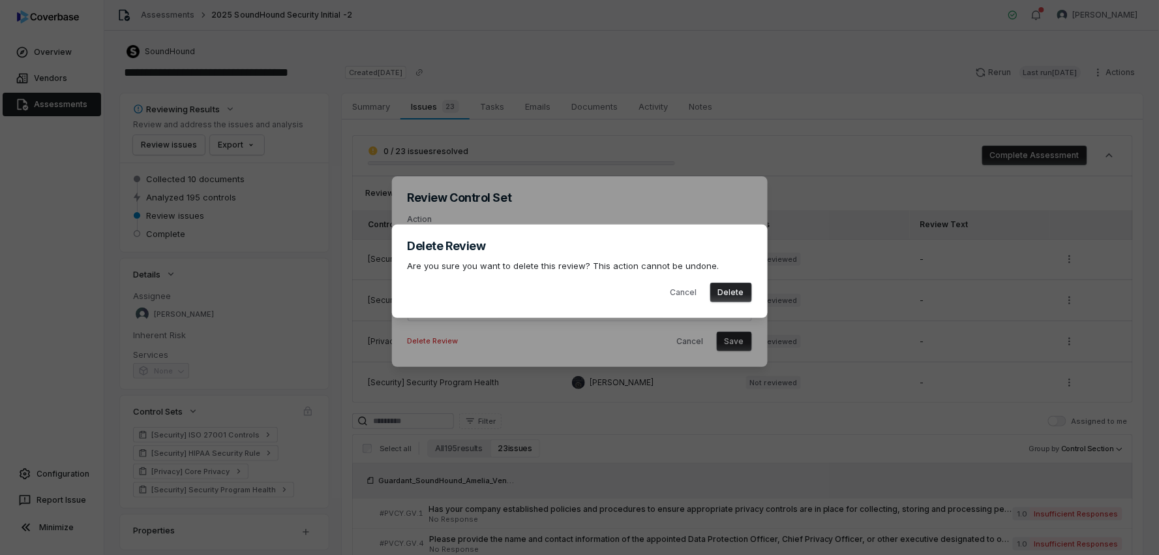
click at [736, 292] on button "Delete" at bounding box center [732, 293] width 42 height 20
click at [727, 287] on button "Delete" at bounding box center [732, 293] width 42 height 20
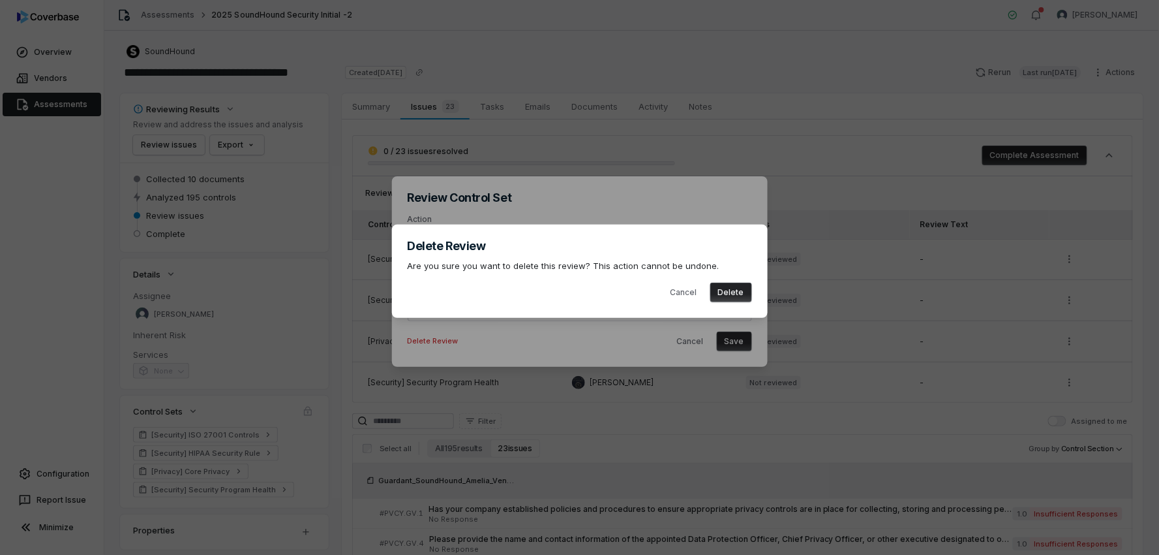
click at [727, 287] on button "Delete" at bounding box center [732, 293] width 42 height 20
click at [725, 288] on button "Delete" at bounding box center [732, 293] width 42 height 20
click at [688, 292] on button "Cancel" at bounding box center [684, 293] width 42 height 20
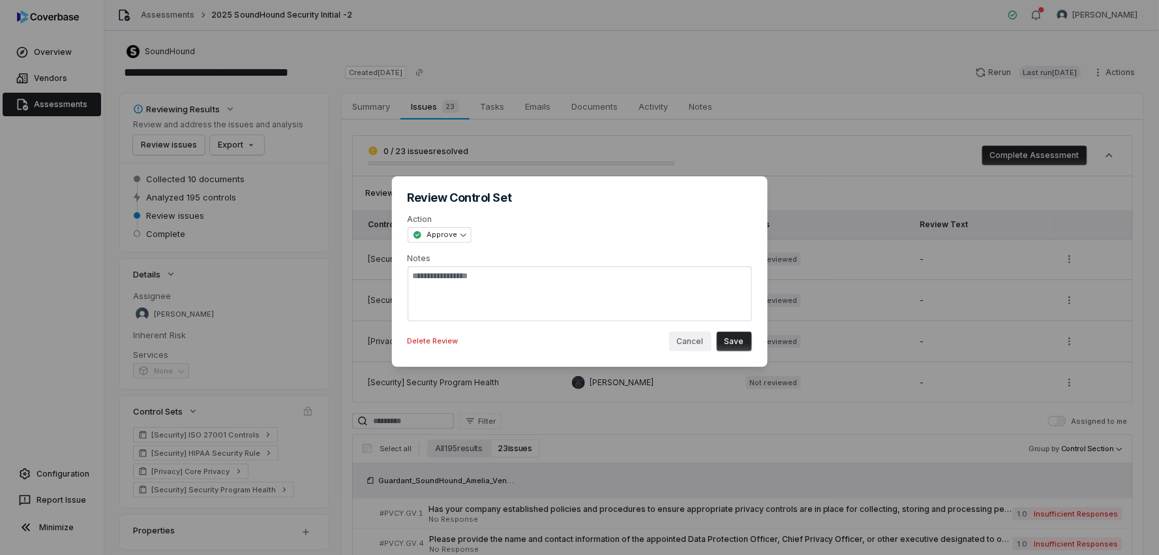
click at [698, 339] on button "Cancel" at bounding box center [690, 341] width 42 height 20
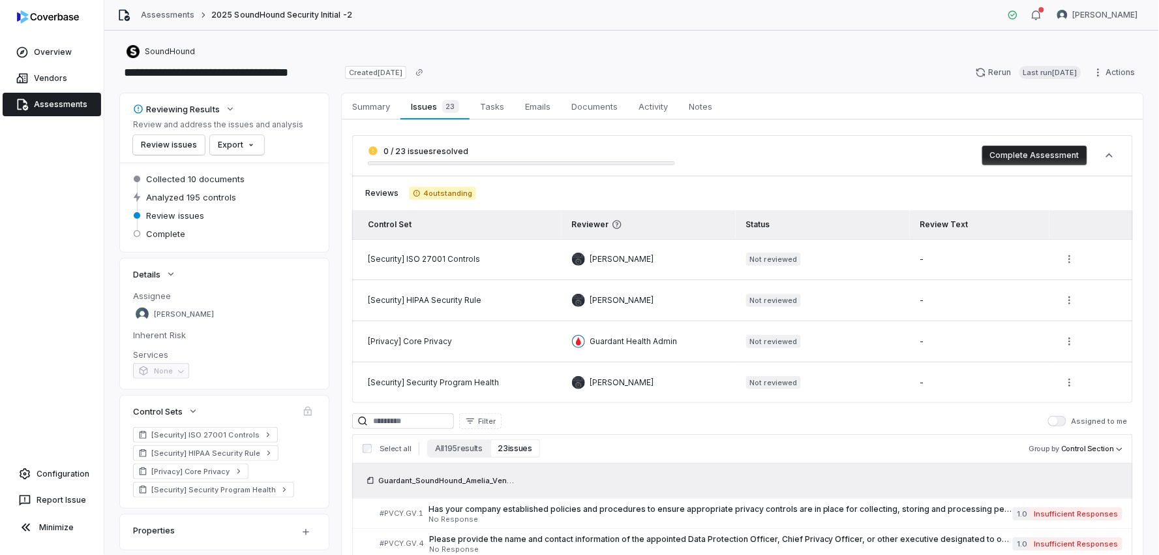
click at [73, 99] on link "Assessments" at bounding box center [52, 104] width 99 height 23
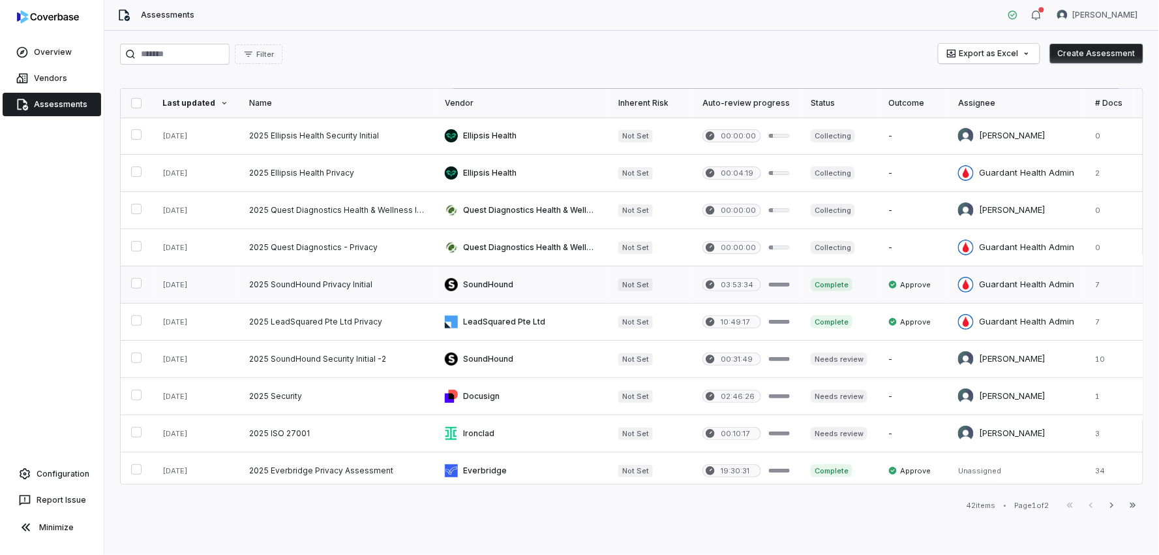
click at [340, 277] on link at bounding box center [337, 284] width 196 height 37
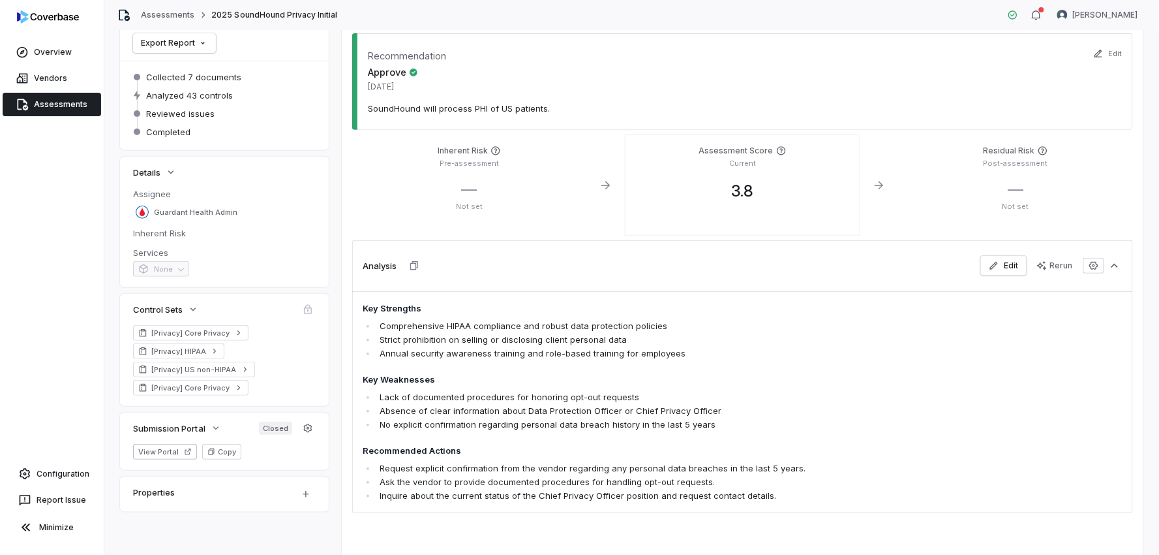
scroll to position [76, 0]
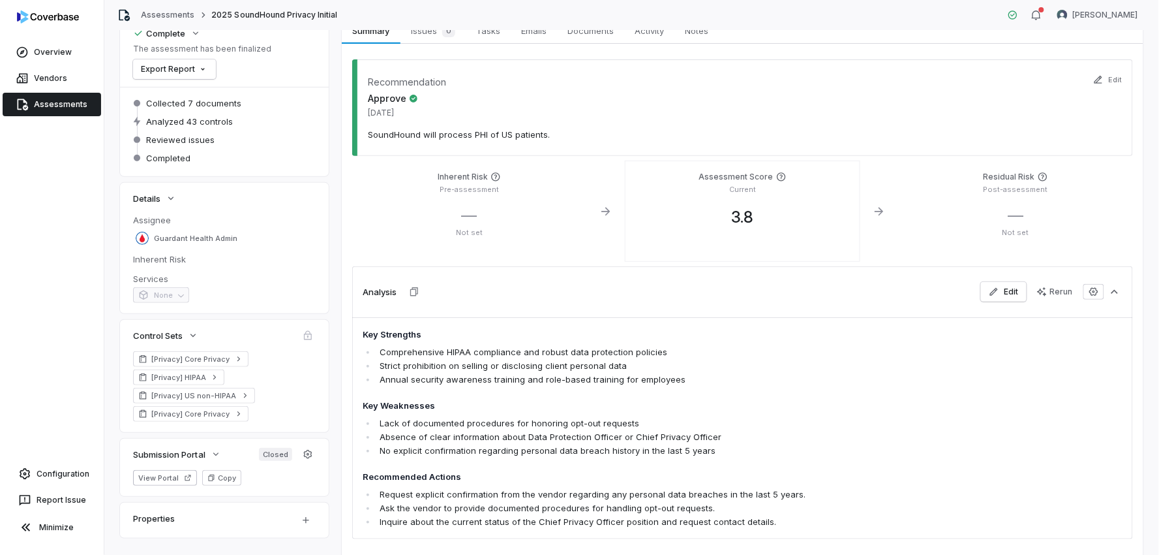
click at [59, 104] on link "Assessments" at bounding box center [52, 104] width 99 height 23
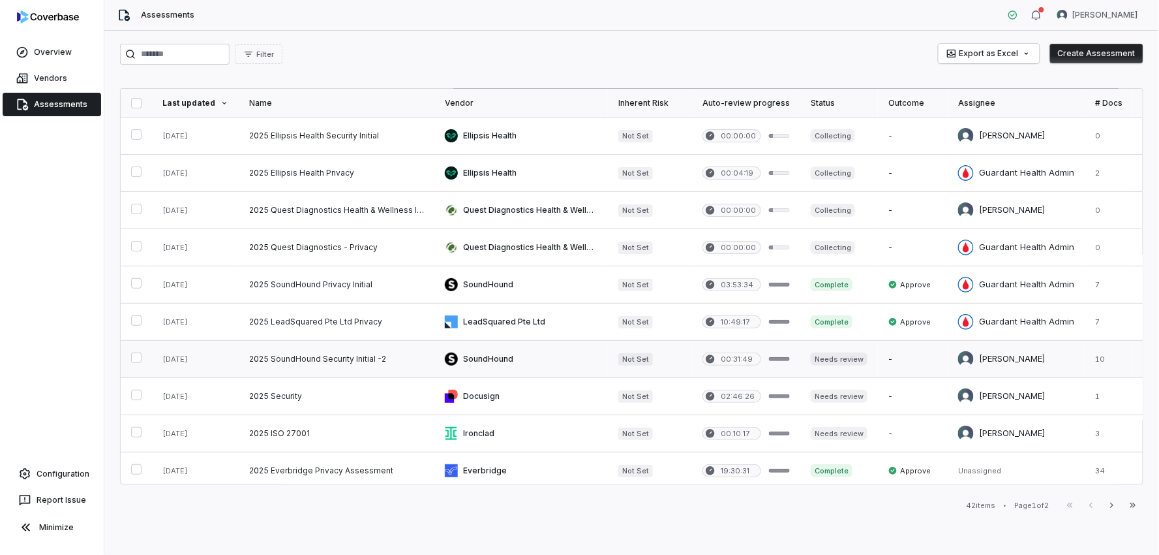
click at [343, 362] on link at bounding box center [337, 359] width 196 height 37
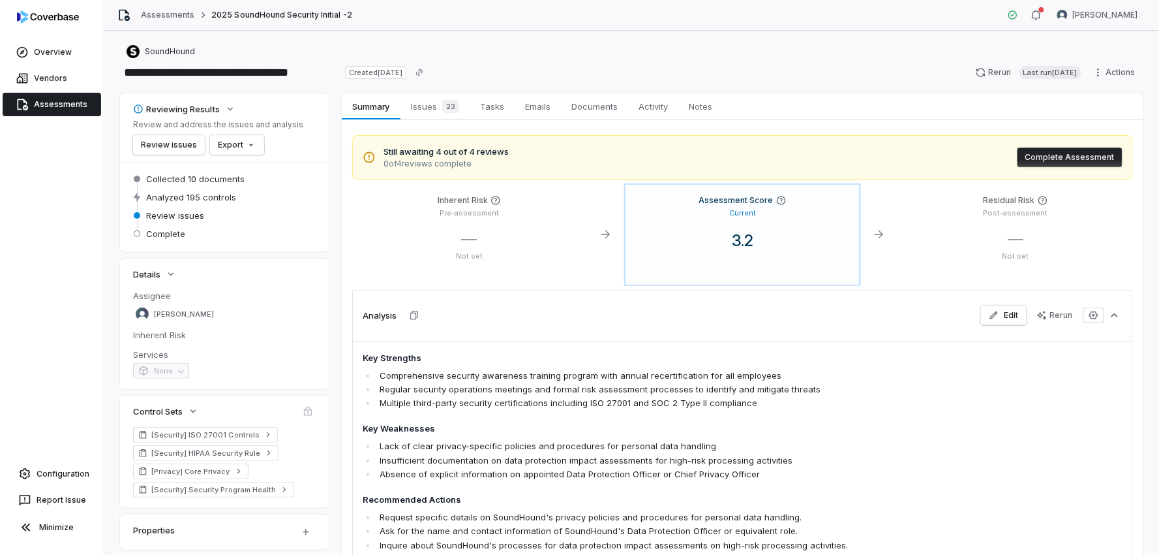
click at [1080, 155] on button "Complete Assessment" at bounding box center [1070, 157] width 105 height 20
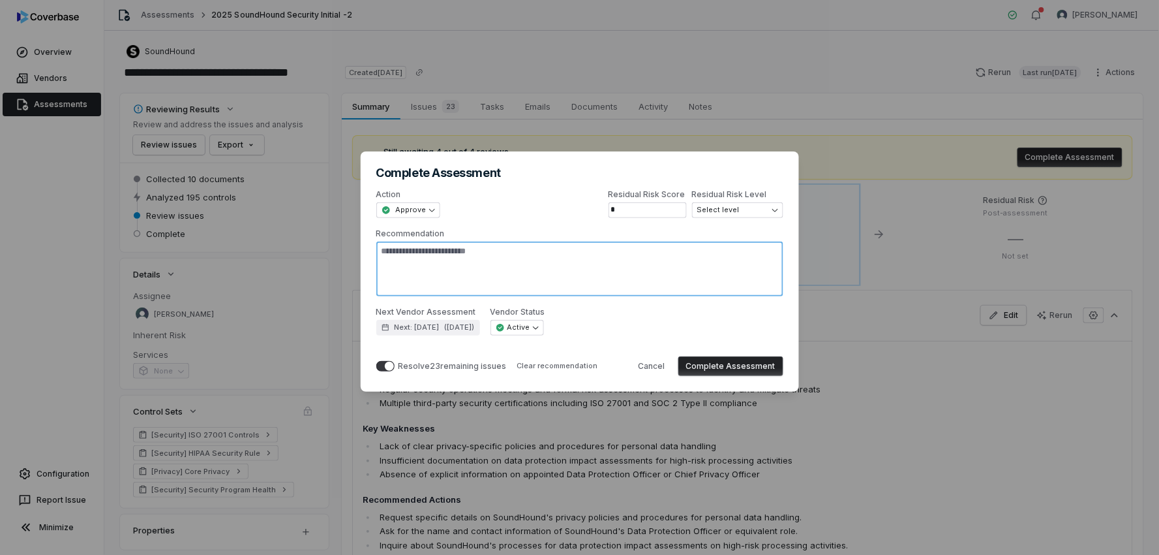
click at [604, 269] on textarea "Recommendation" at bounding box center [579, 268] width 407 height 55
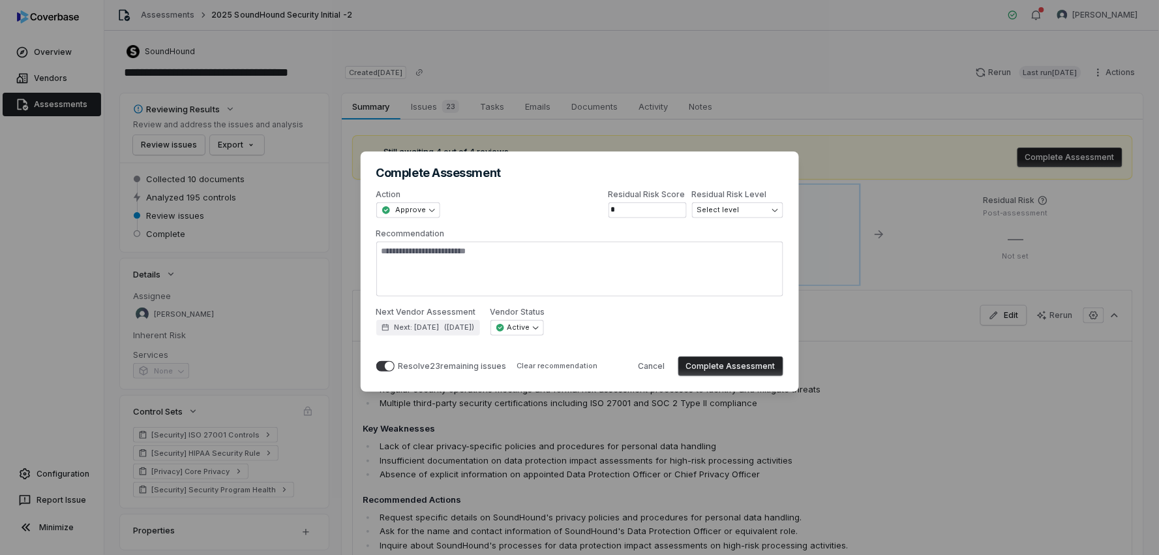
click at [727, 368] on button "Complete Assessment" at bounding box center [731, 366] width 105 height 20
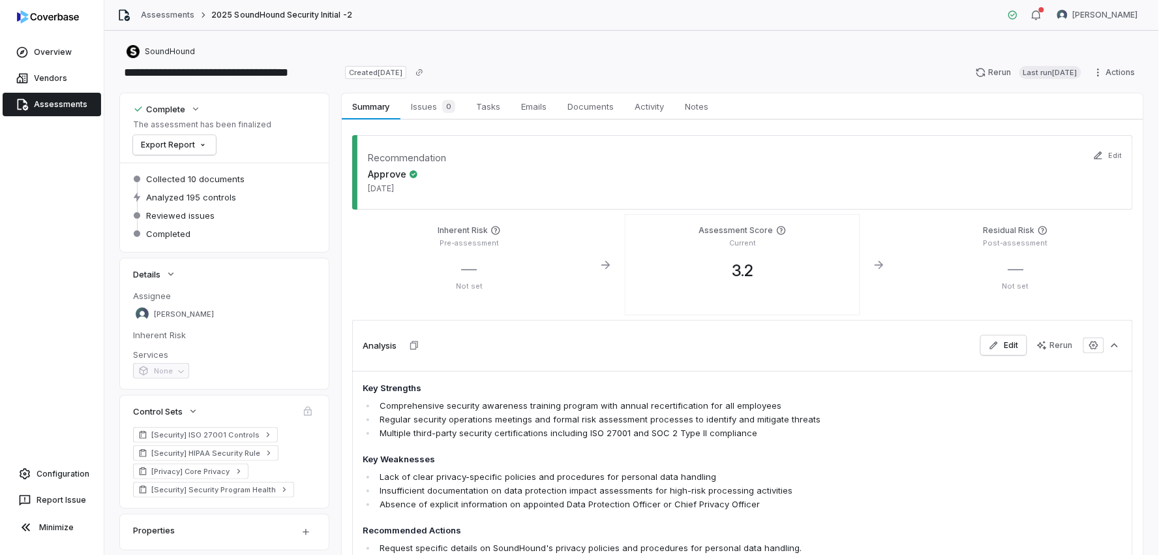
click at [59, 100] on link "Assessments" at bounding box center [52, 104] width 99 height 23
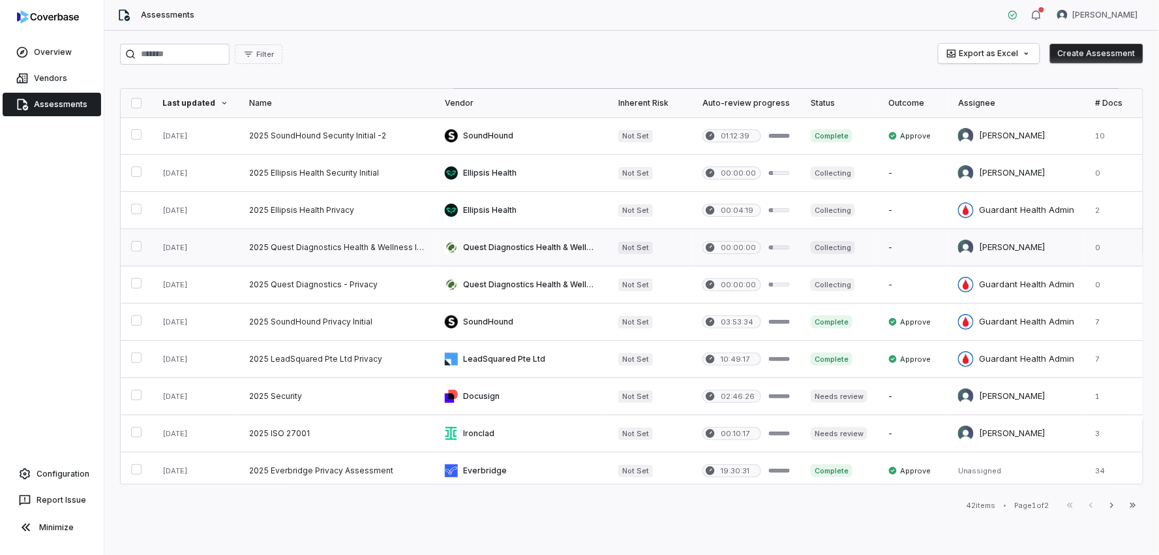
click at [329, 243] on link at bounding box center [337, 247] width 196 height 37
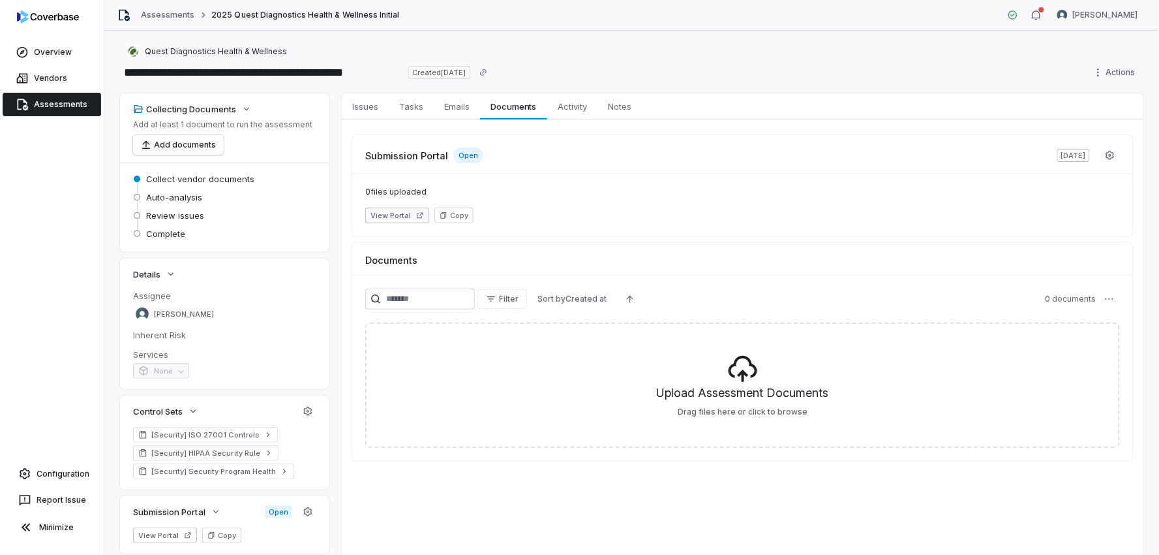
click at [395, 213] on button "View Portal" at bounding box center [397, 215] width 64 height 16
click at [49, 106] on link "Assessments" at bounding box center [52, 104] width 99 height 23
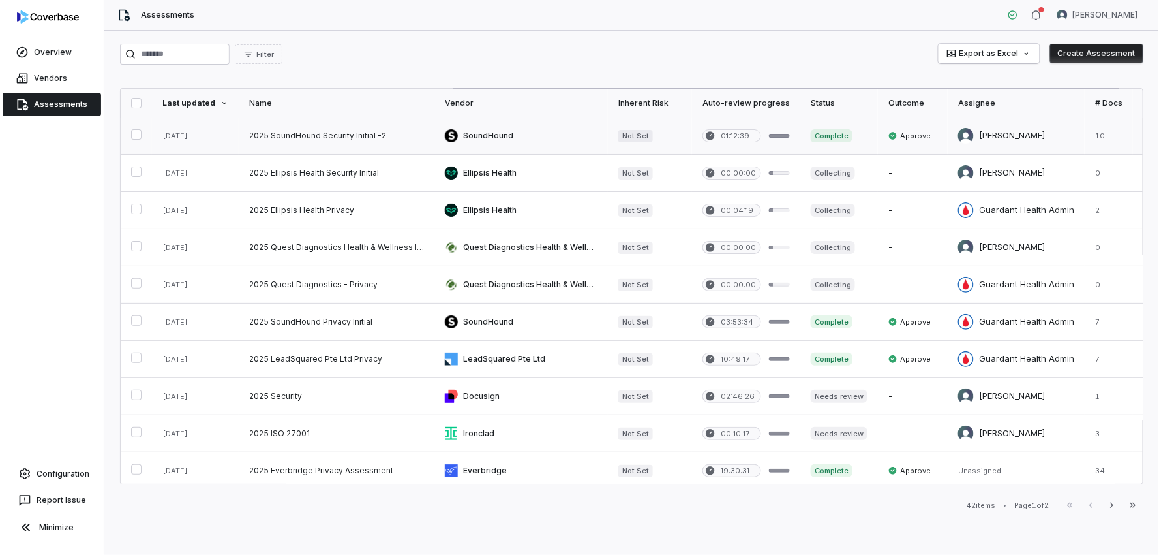
click at [322, 137] on link at bounding box center [337, 135] width 196 height 37
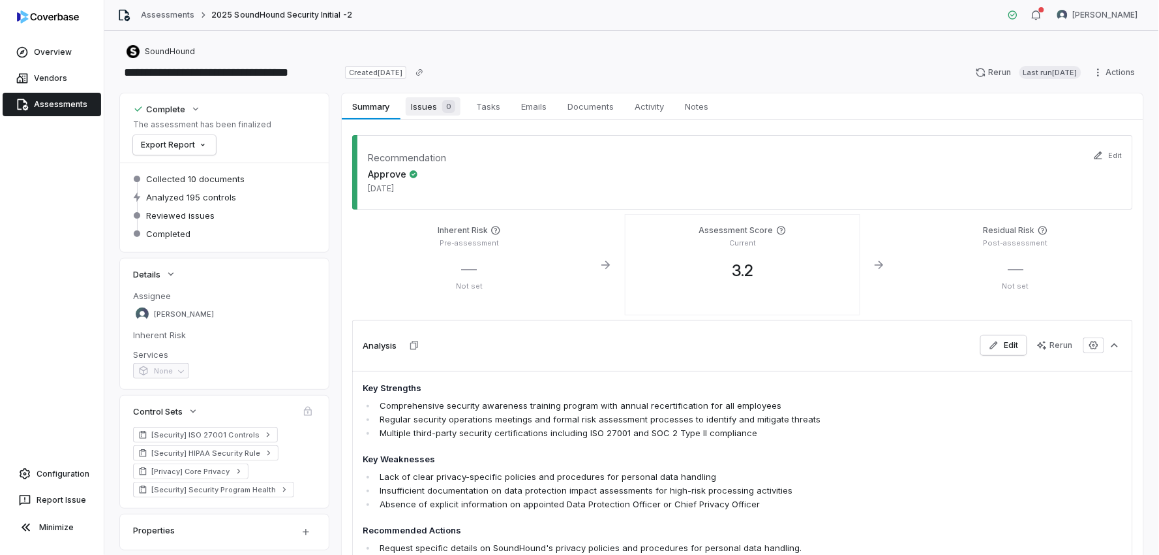
click at [429, 108] on span "Issues 0" at bounding box center [433, 106] width 55 height 18
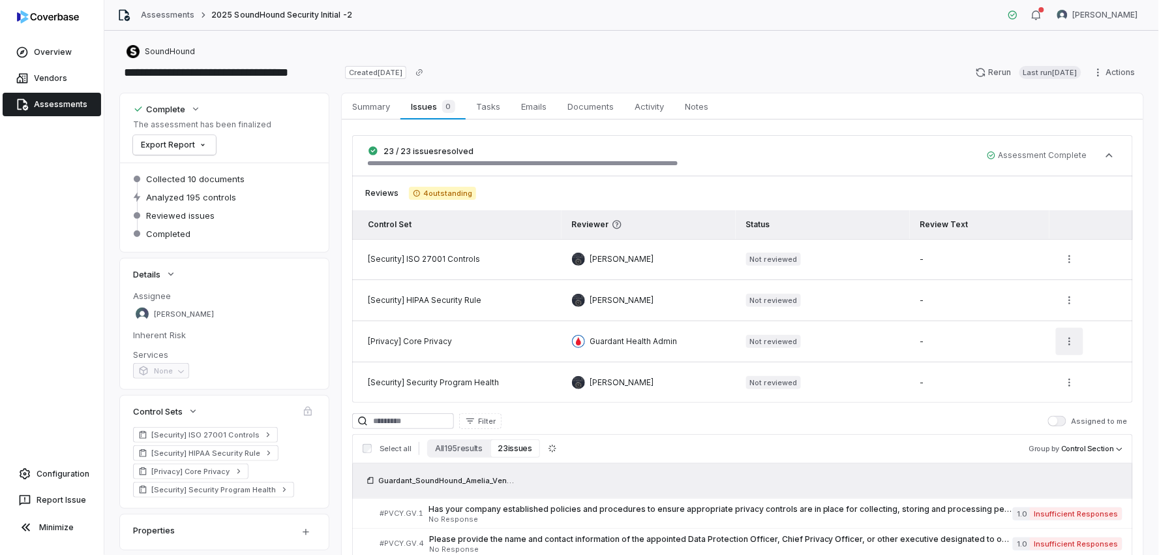
click at [1062, 341] on html "**********" at bounding box center [579, 277] width 1159 height 555
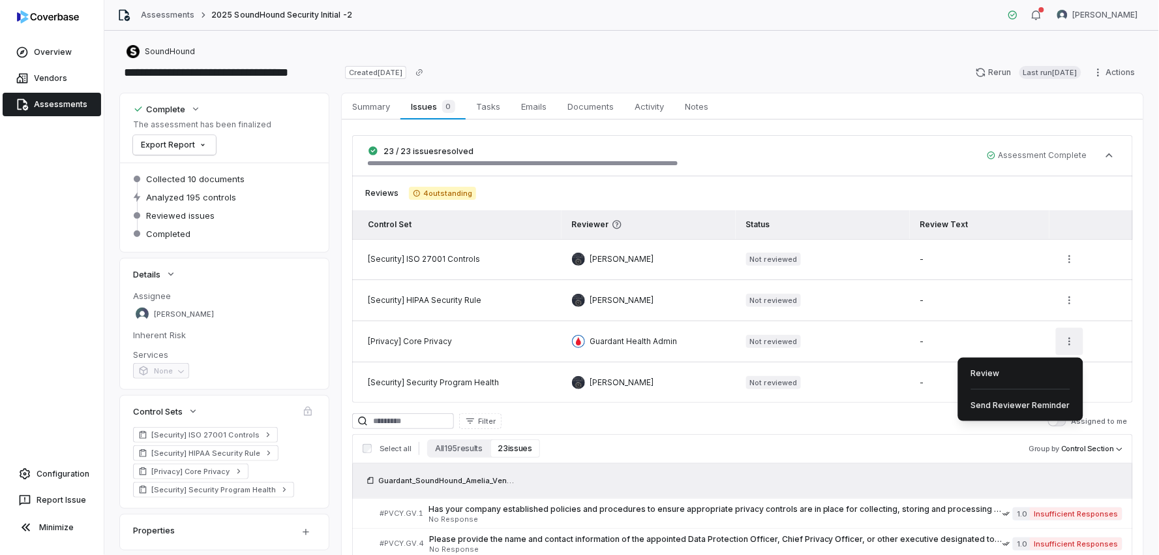
click at [1069, 344] on html "**********" at bounding box center [579, 277] width 1159 height 555
click at [1020, 374] on div "Review" at bounding box center [1021, 373] width 115 height 21
type textarea "*"
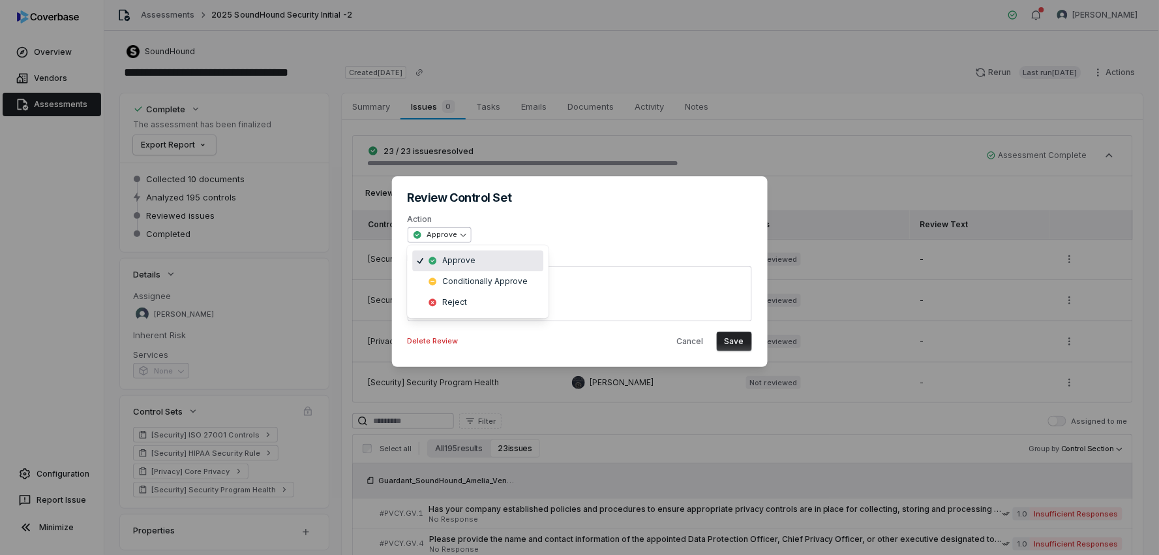
click at [465, 233] on div "**********" at bounding box center [579, 277] width 1159 height 245
select select "******"
click at [740, 341] on button "Save" at bounding box center [734, 341] width 35 height 20
type textarea "*"
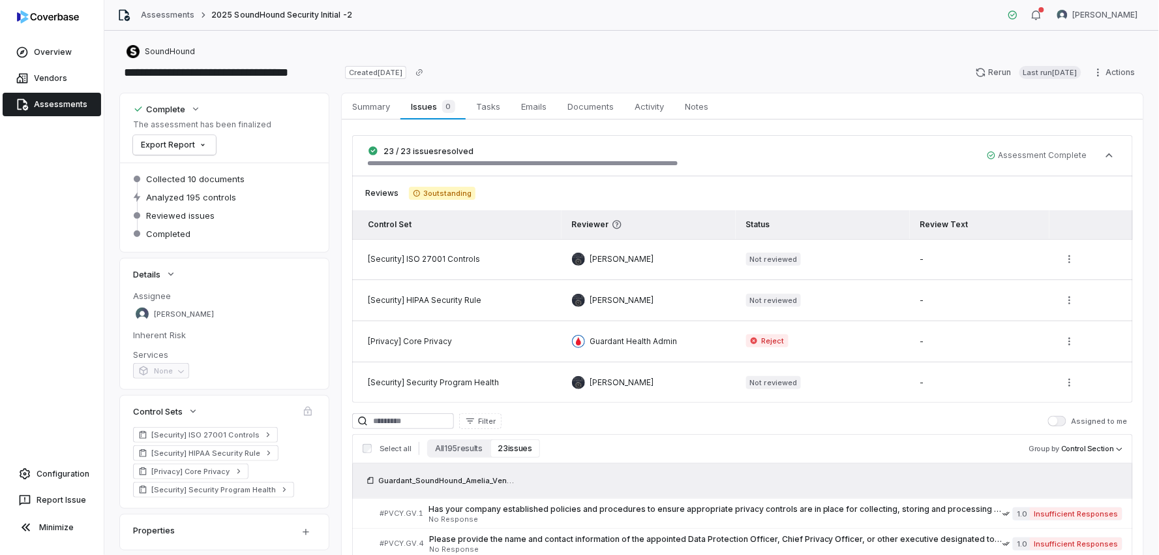
scroll to position [145, 0]
click at [386, 109] on span "Summary" at bounding box center [371, 106] width 48 height 17
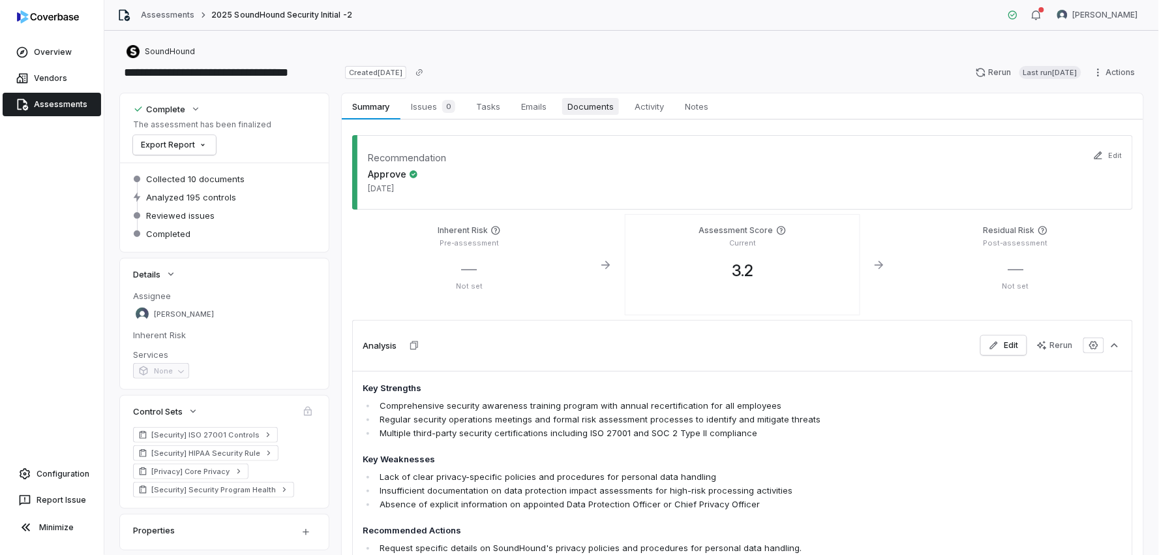
click at [592, 108] on span "Documents" at bounding box center [590, 106] width 57 height 17
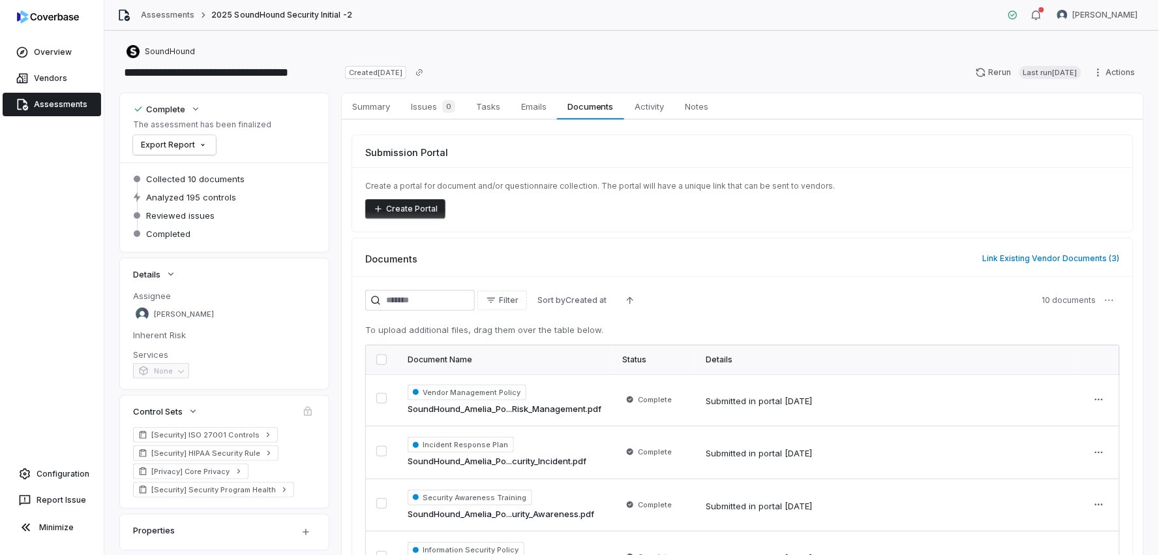
click at [56, 106] on link "Assessments" at bounding box center [52, 104] width 99 height 23
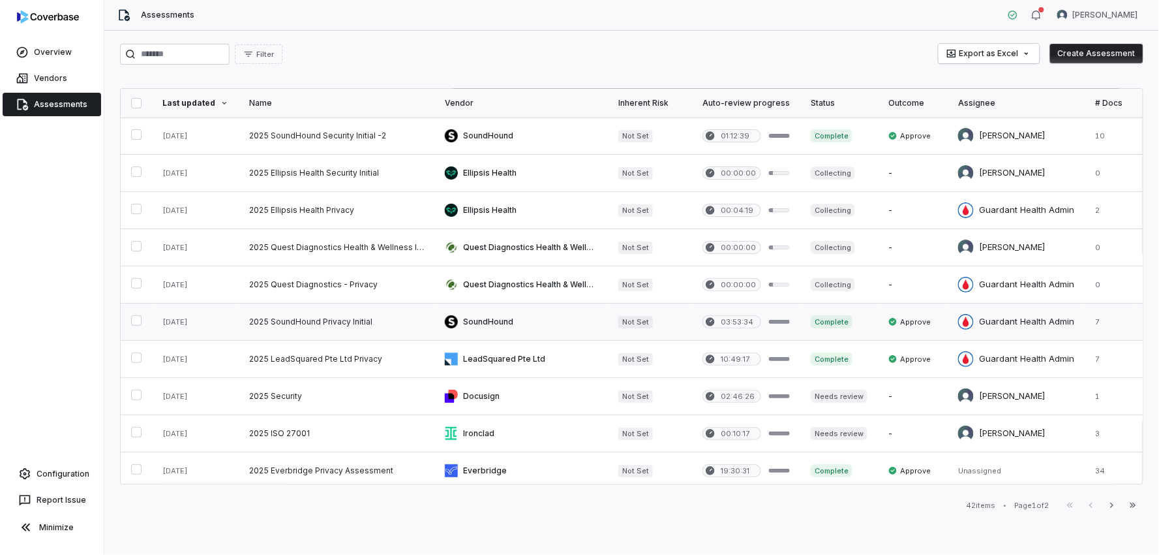
click at [343, 322] on link at bounding box center [337, 321] width 196 height 37
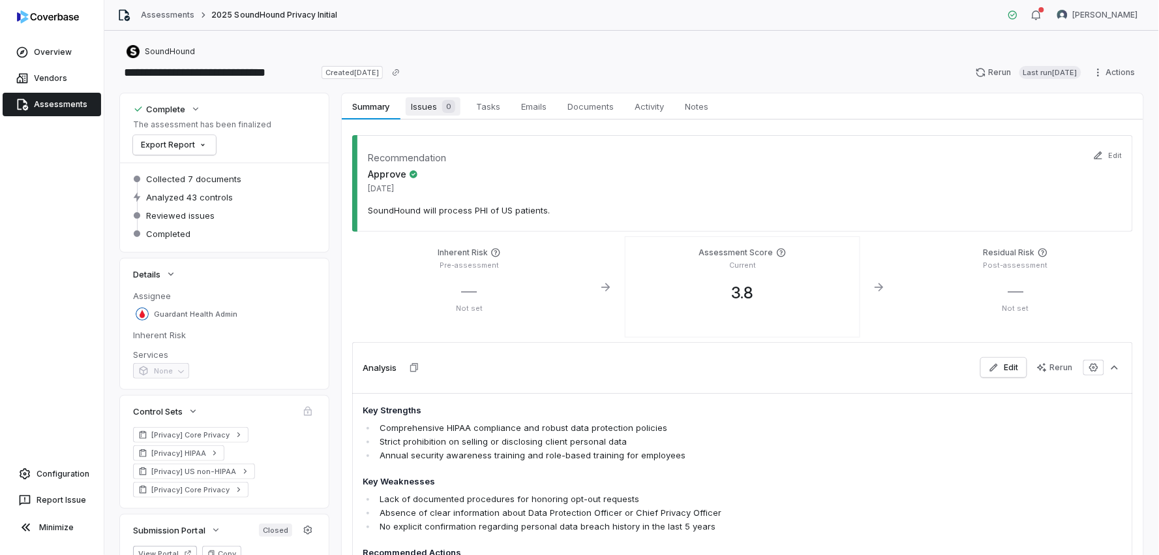
click at [429, 106] on span "Issues 0" at bounding box center [433, 106] width 55 height 18
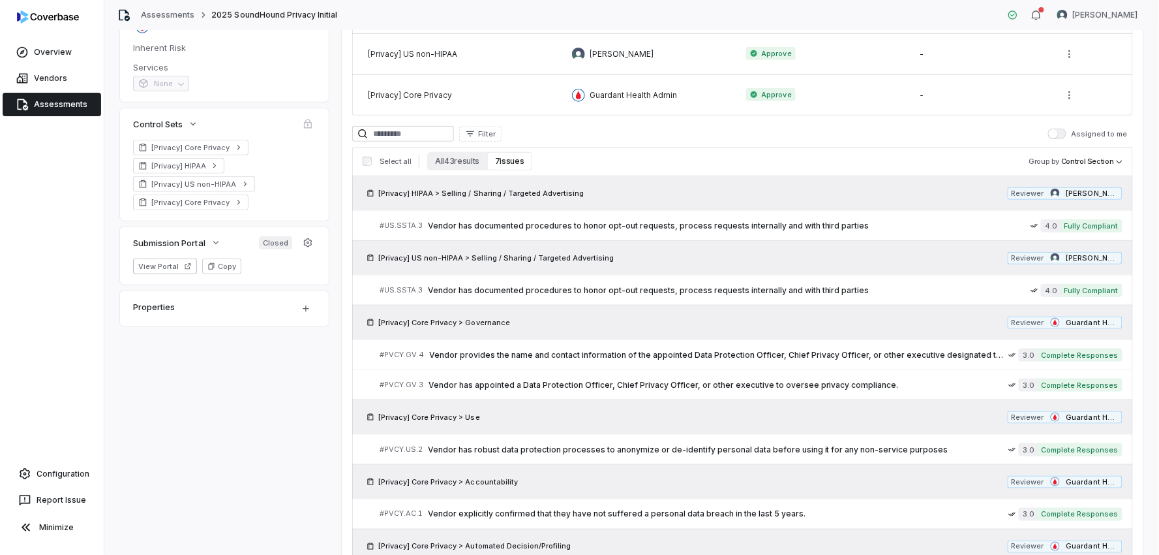
scroll to position [290, 0]
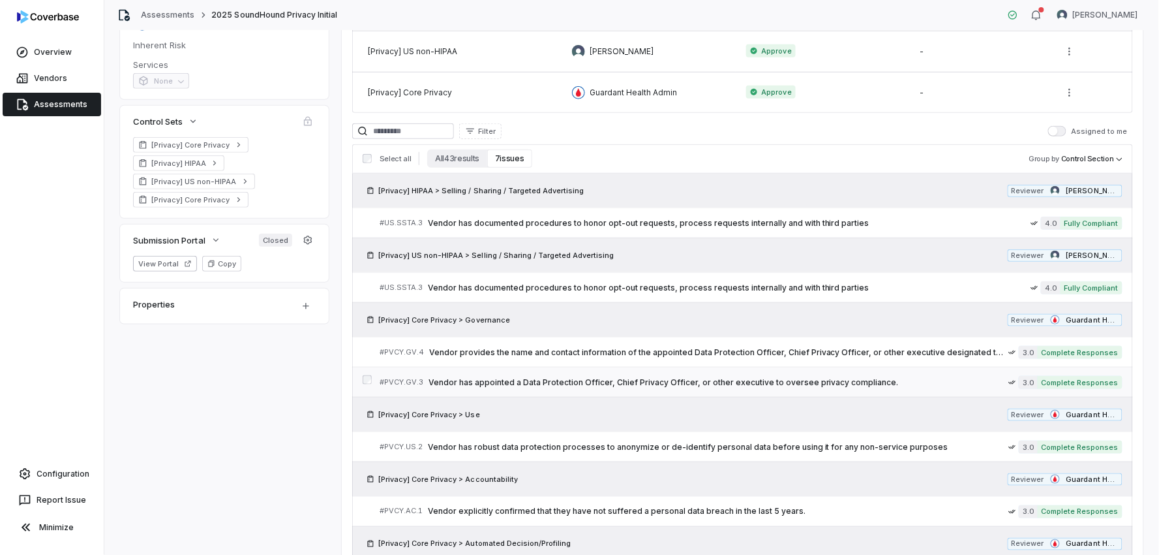
click at [591, 386] on span "Vendor has appointed a Data Protection Officer, Chief Privacy Officer, or other…" at bounding box center [719, 382] width 580 height 10
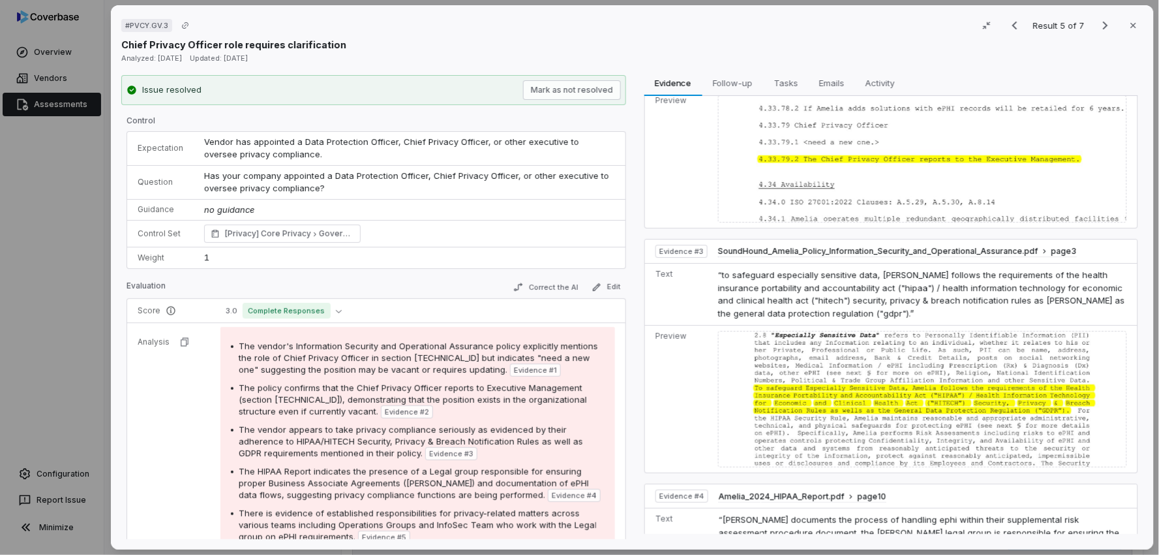
scroll to position [435, 0]
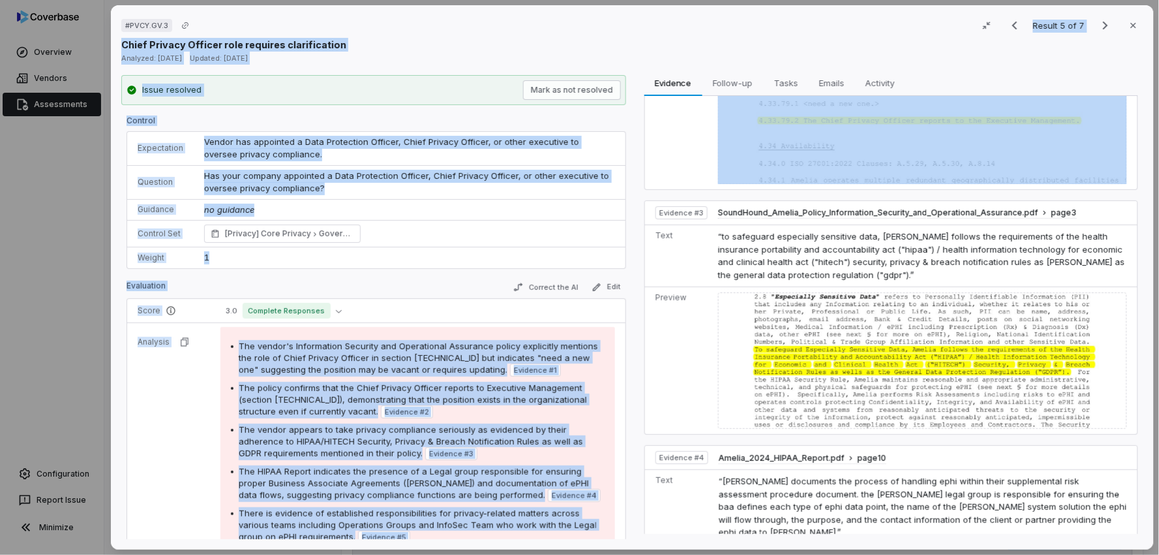
drag, startPoint x: 1133, startPoint y: 320, endPoint x: 1163, endPoint y: 405, distance: 89.4
click at [1159, 405] on html "**********" at bounding box center [579, 277] width 1159 height 555
click at [1131, 26] on icon "button" at bounding box center [1133, 25] width 5 height 5
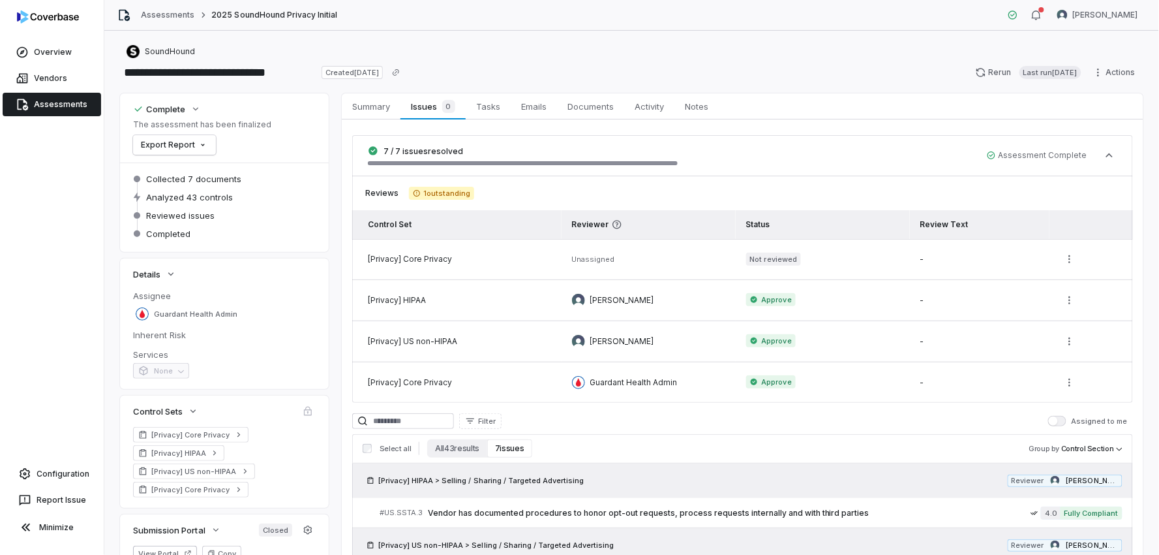
click at [40, 101] on link "Assessments" at bounding box center [52, 104] width 99 height 23
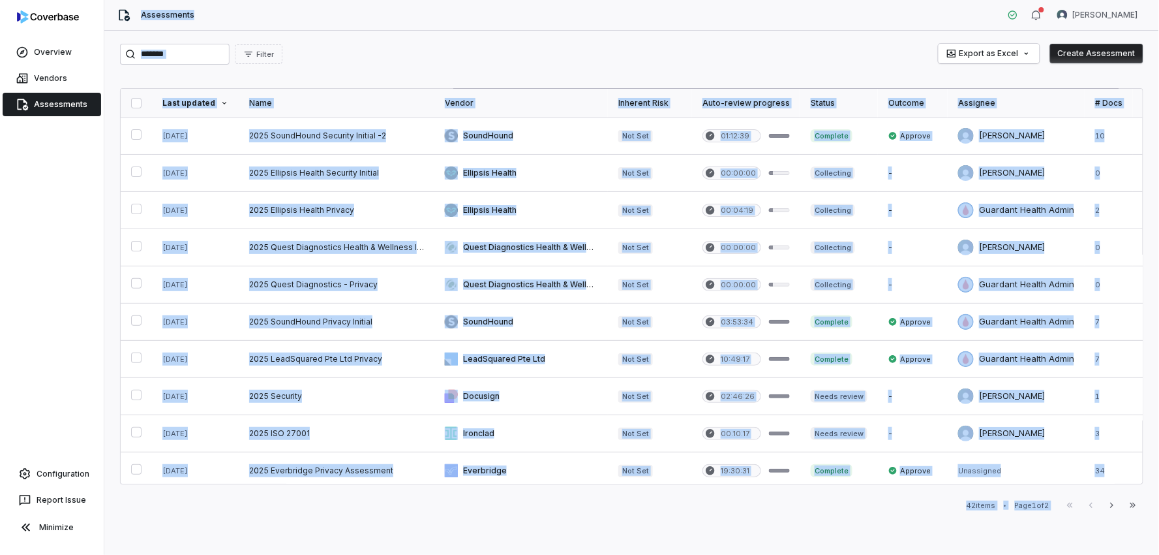
click at [612, 35] on div "Filter Export as Excel Create Assessment Last updated Name Vendor Inherent Risk…" at bounding box center [631, 293] width 1055 height 524
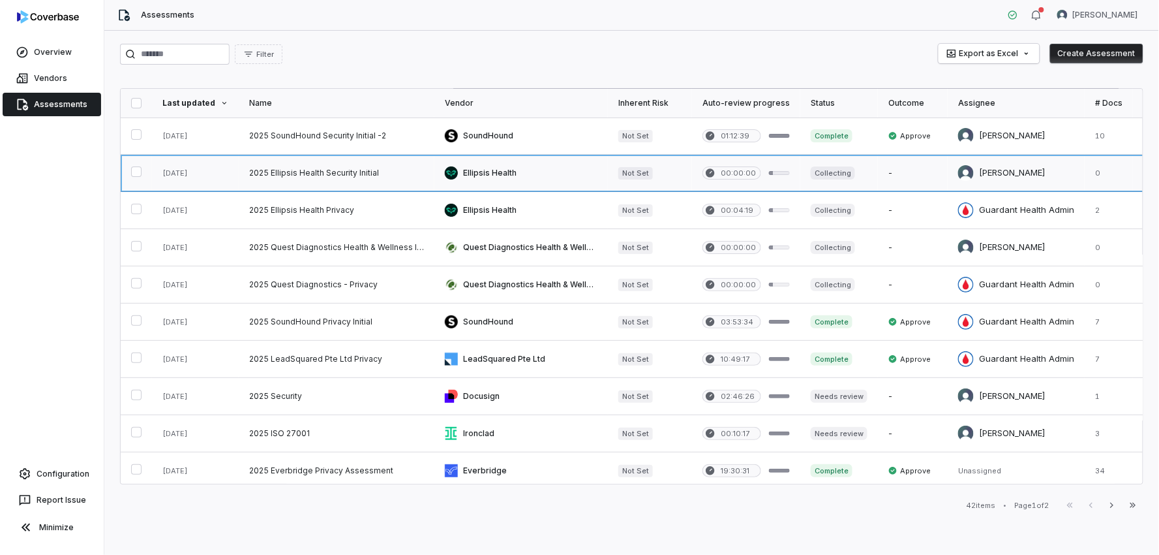
click at [314, 170] on link at bounding box center [337, 173] width 196 height 37
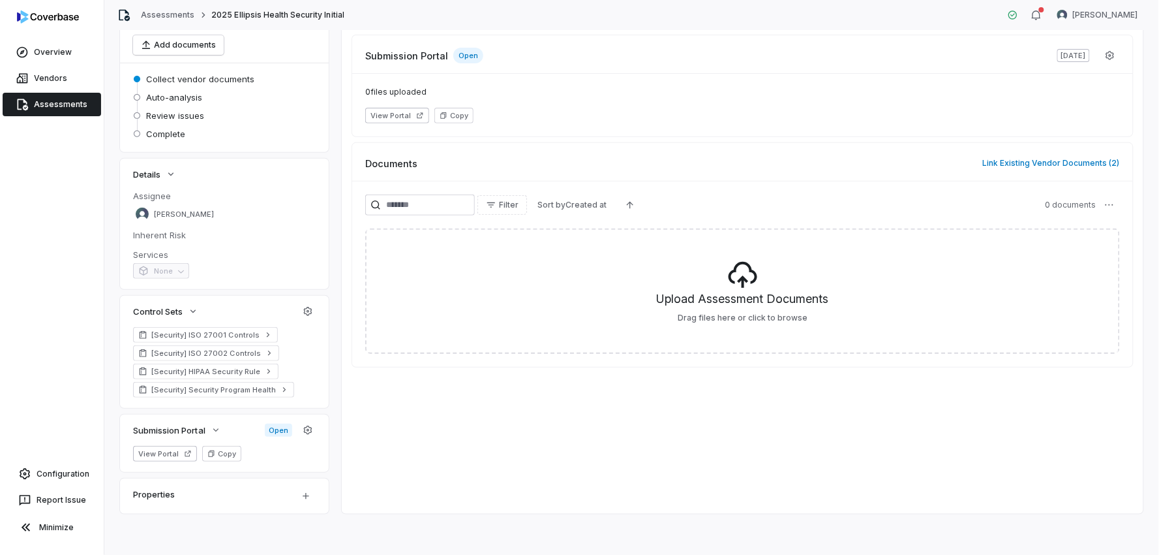
scroll to position [100, 0]
click at [170, 495] on div "Properties" at bounding box center [208, 493] width 150 height 16
click at [303, 493] on html "**********" at bounding box center [579, 277] width 1159 height 555
click at [402, 115] on html "**********" at bounding box center [579, 277] width 1159 height 555
click at [401, 115] on button "View Portal" at bounding box center [397, 115] width 64 height 16
